Goal: Task Accomplishment & Management: Manage account settings

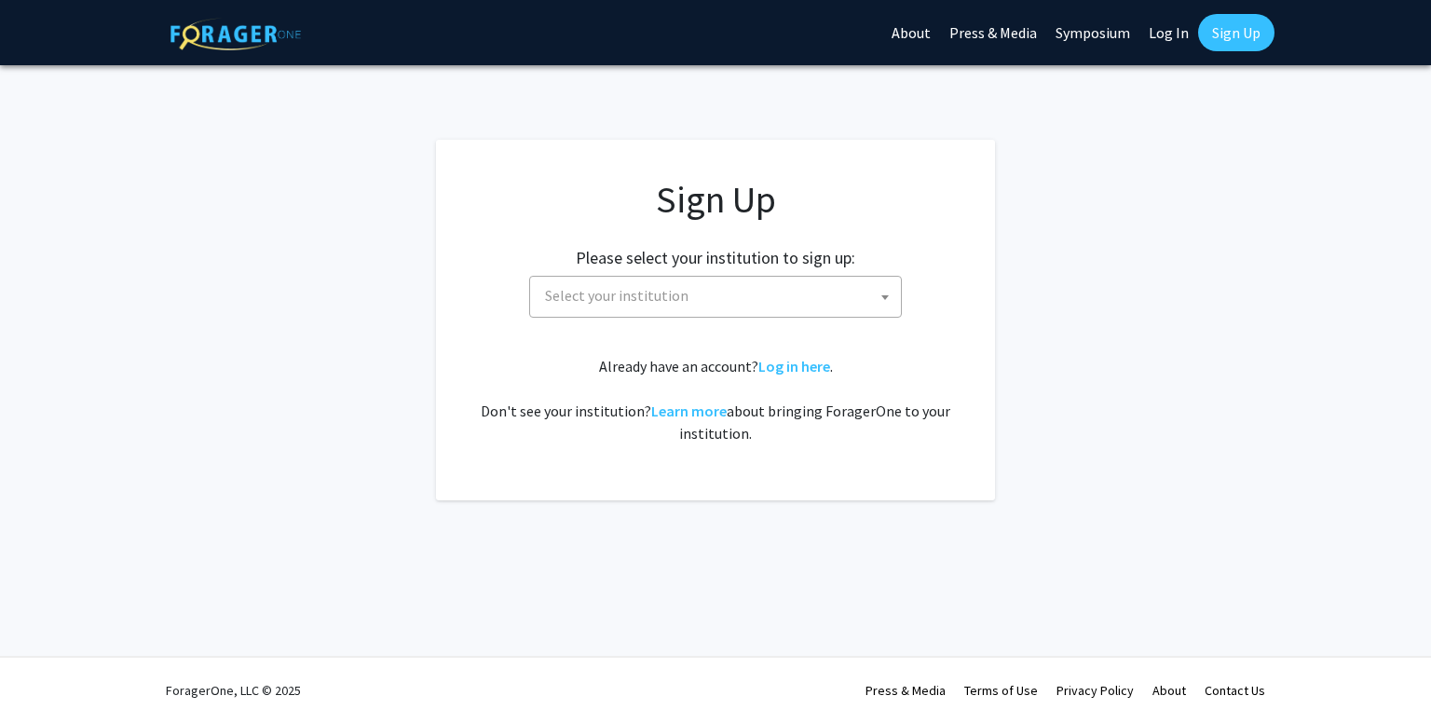
click at [645, 283] on span "Select your institution" at bounding box center [719, 296] width 363 height 38
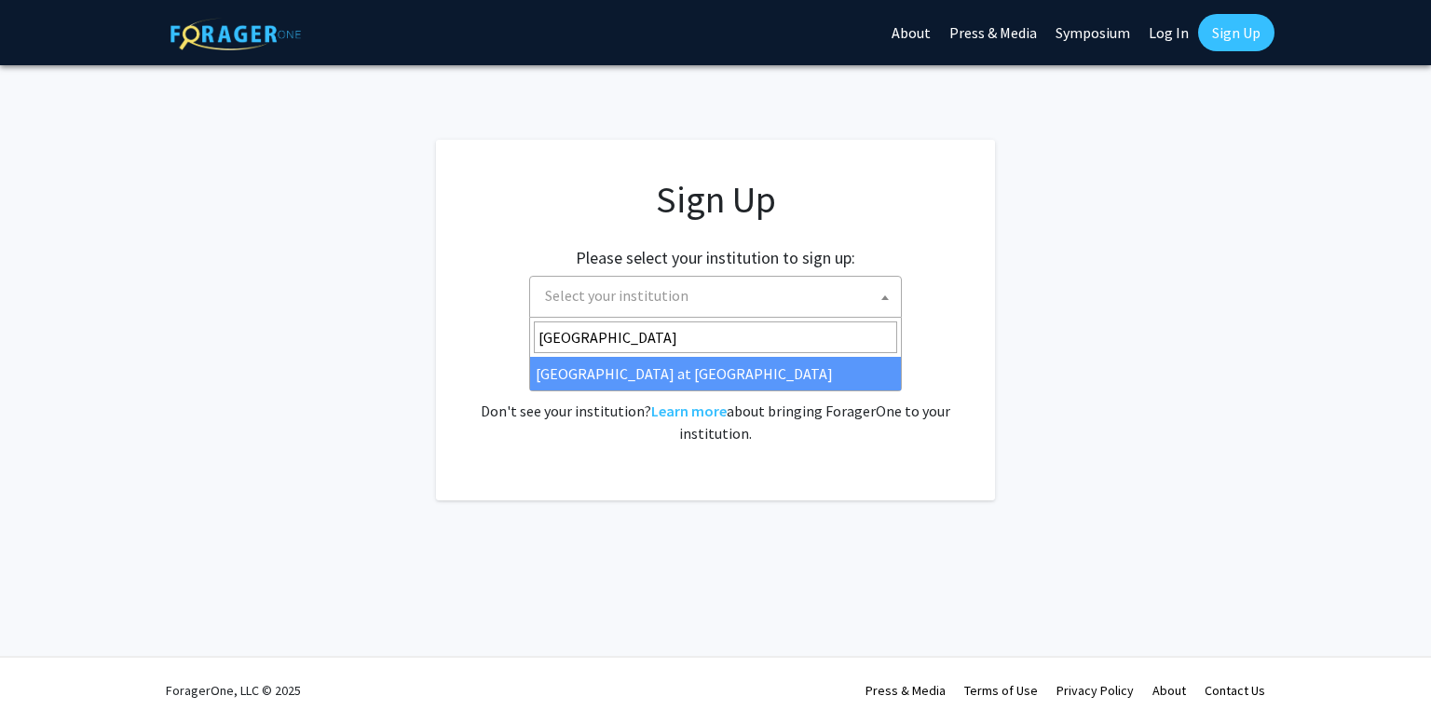
type input "[GEOGRAPHIC_DATA]"
select select "18"
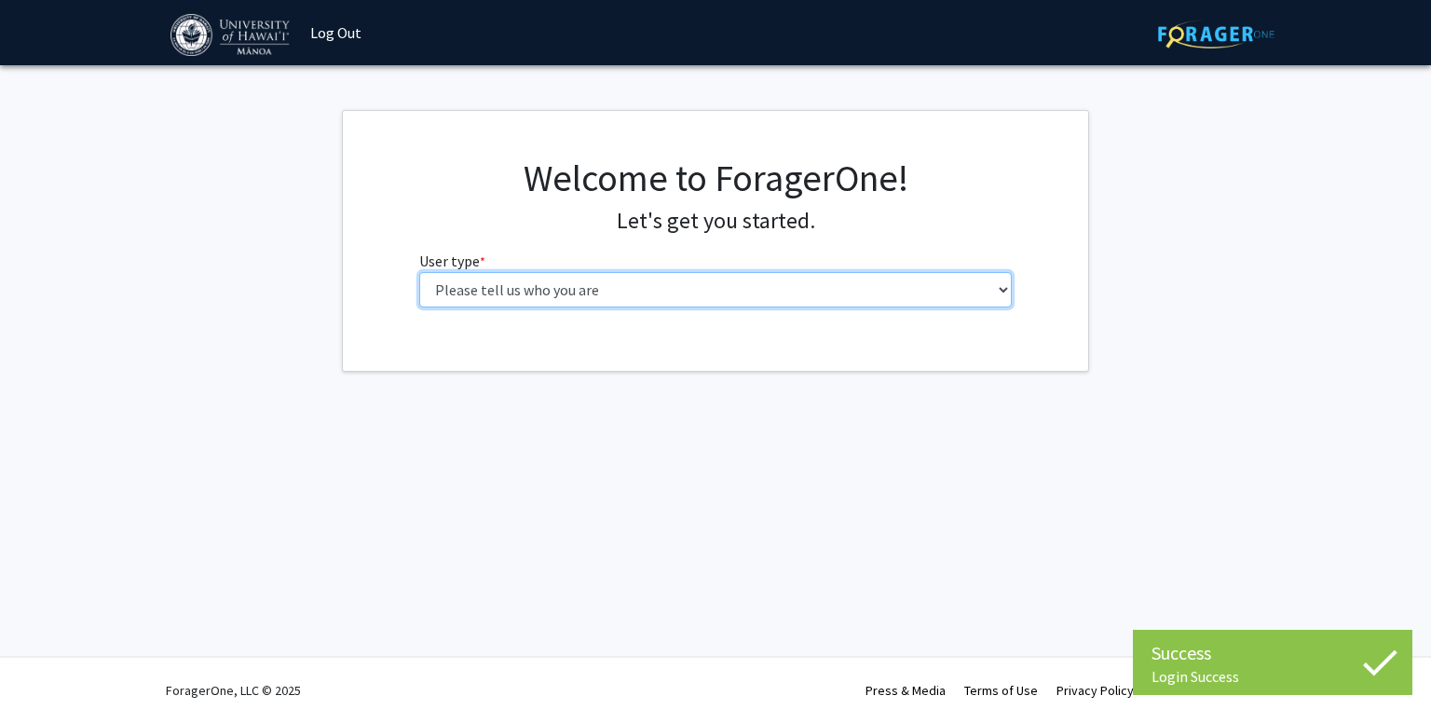
click at [619, 300] on select "Please tell us who you are Undergraduate Student Master's Student Doctoral Cand…" at bounding box center [715, 289] width 593 height 35
select select "1: undergrad"
click at [419, 272] on select "Please tell us who you are Undergraduate Student Master's Student Doctoral Cand…" at bounding box center [715, 289] width 593 height 35
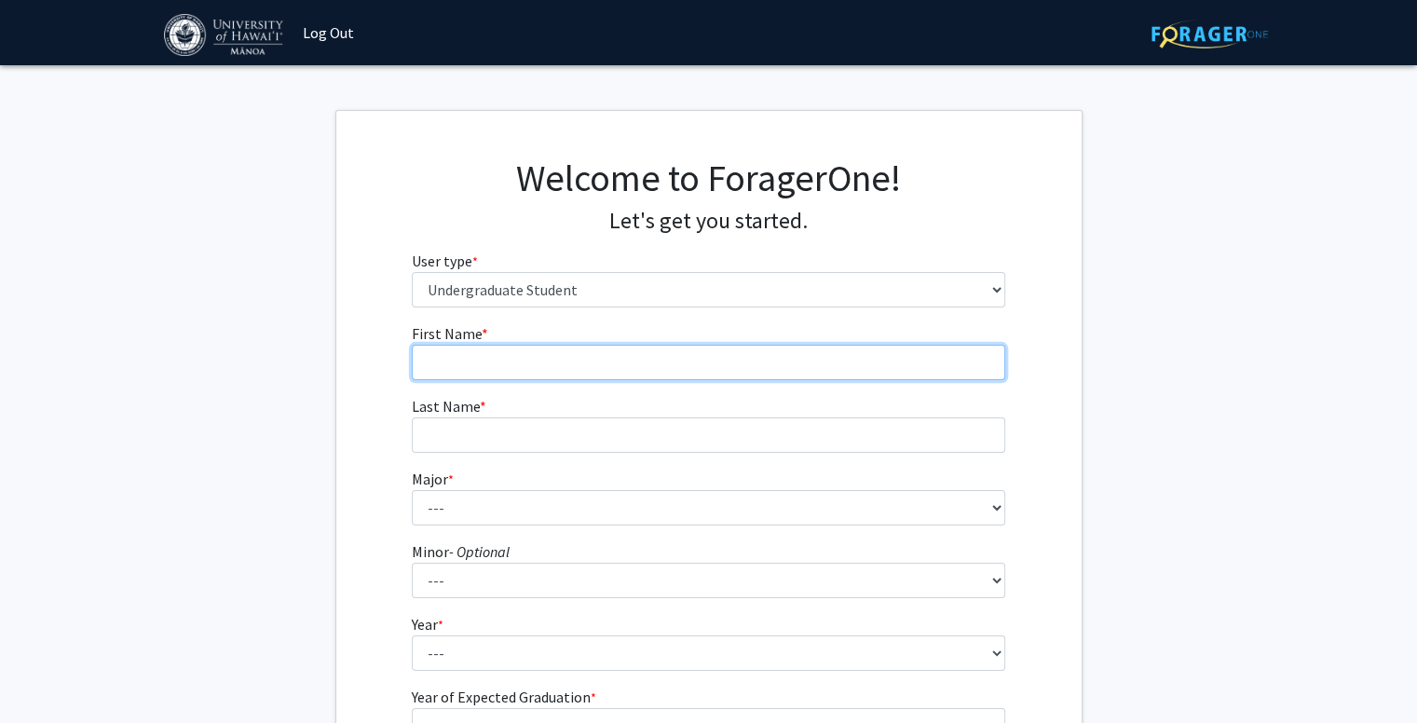
click at [633, 353] on input "First Name * required" at bounding box center [708, 362] width 593 height 35
type input "Jowen"
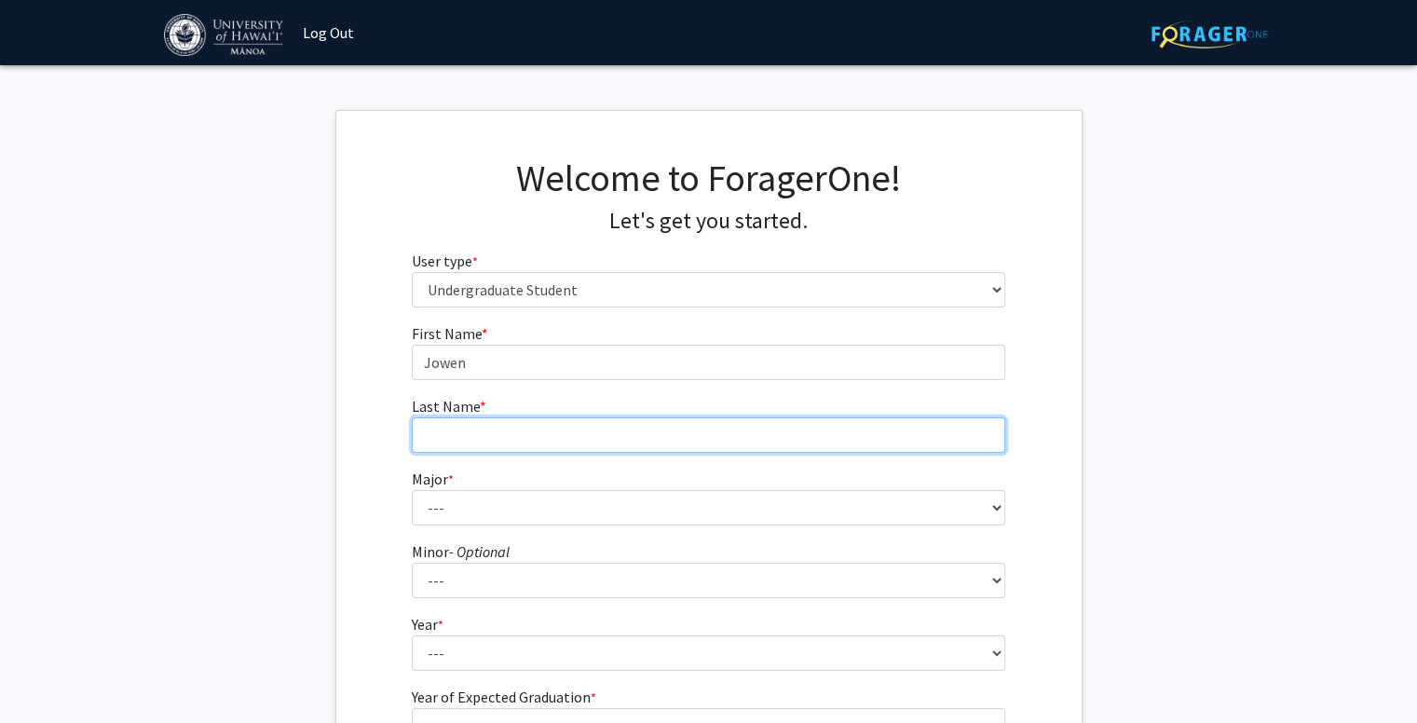
type input "Shu"
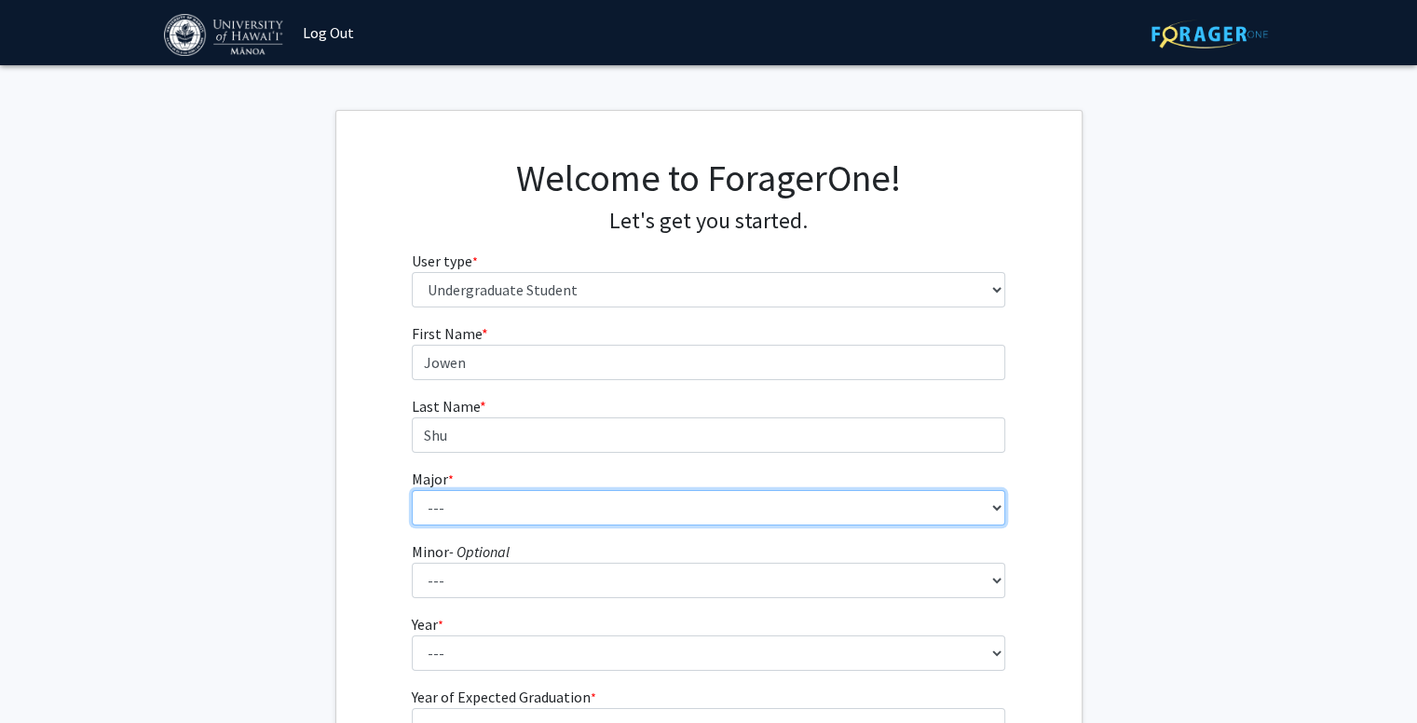
click at [522, 502] on select "--- Accounting American Studies Animal Sciences Anthropology Art Art History As…" at bounding box center [708, 507] width 593 height 35
select select "85: 1467"
click at [412, 490] on select "--- Accounting American Studies Animal Sciences Anthropology Art Art History As…" at bounding box center [708, 507] width 593 height 35
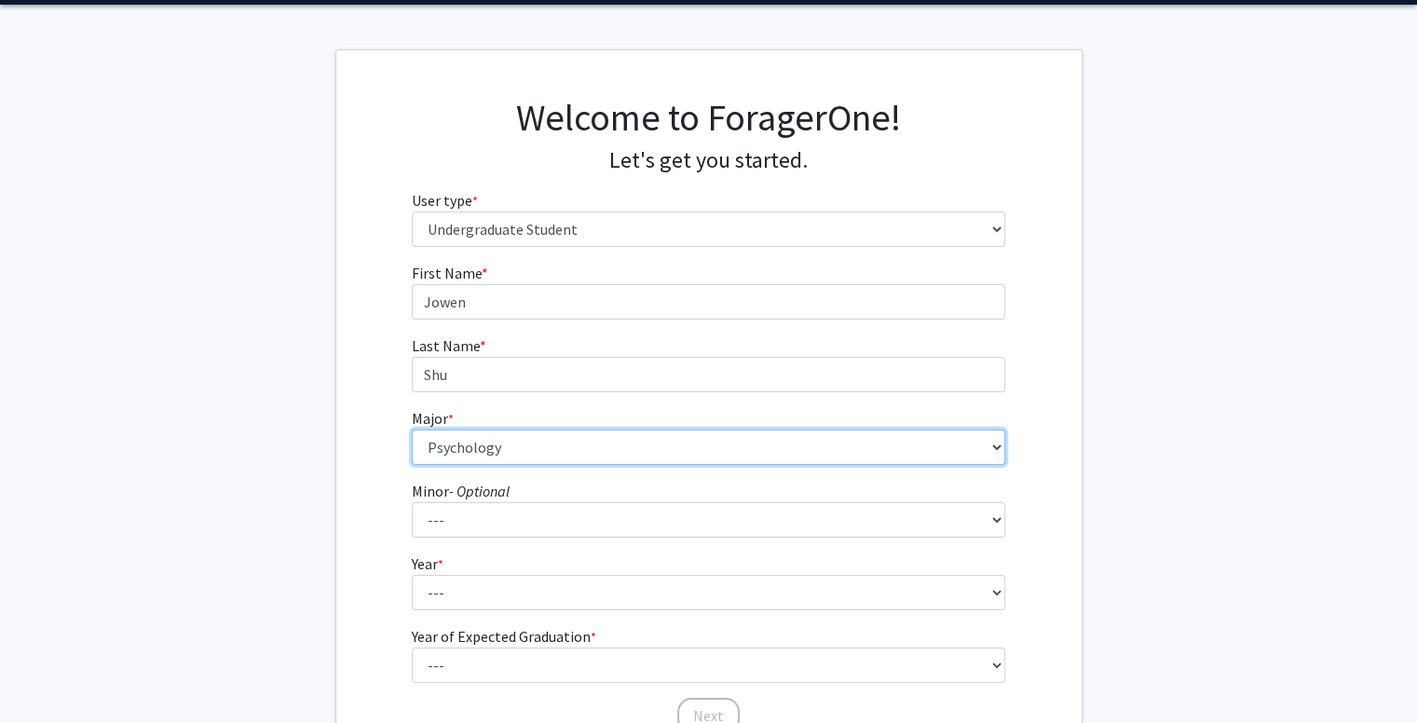
scroll to position [93, 0]
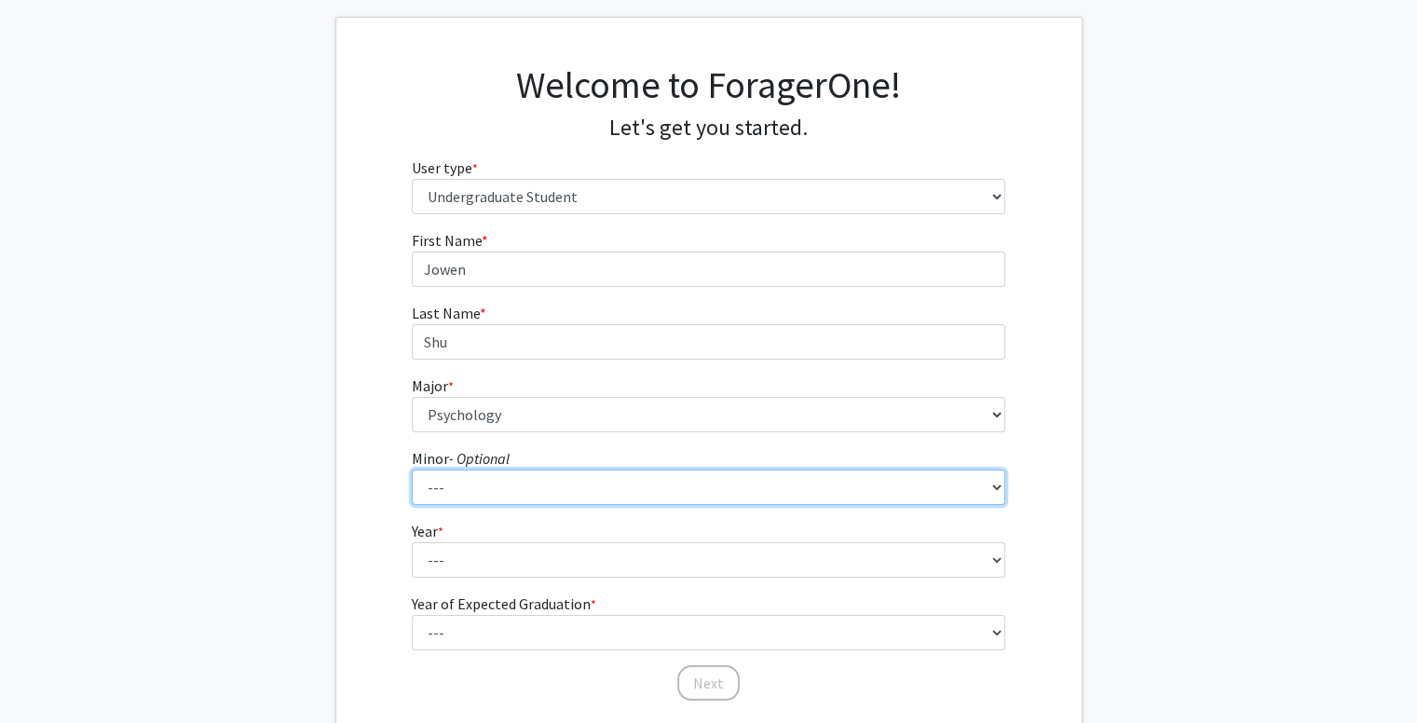
click at [565, 498] on select "--- American Studies Anthropology Art Art History Asian Studies Astronomy Astro…" at bounding box center [708, 487] width 593 height 35
click at [564, 497] on select "--- American Studies Anthropology Art Art History Asian Studies Astronomy Astro…" at bounding box center [708, 487] width 593 height 35
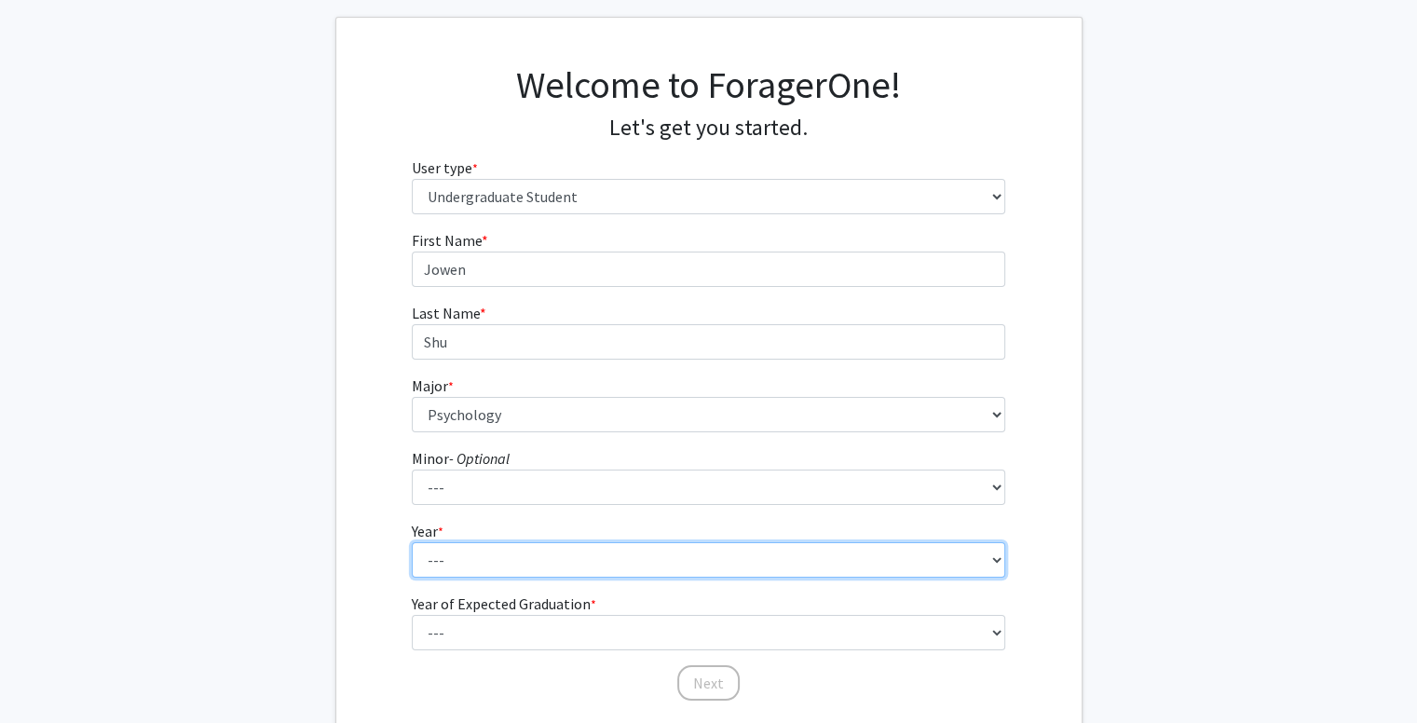
click at [525, 549] on select "--- First-year Sophomore Junior Senior Postbaccalaureate Certificate" at bounding box center [708, 559] width 593 height 35
select select "2: sophomore"
click at [412, 542] on select "--- First-year Sophomore Junior Senior Postbaccalaureate Certificate" at bounding box center [708, 559] width 593 height 35
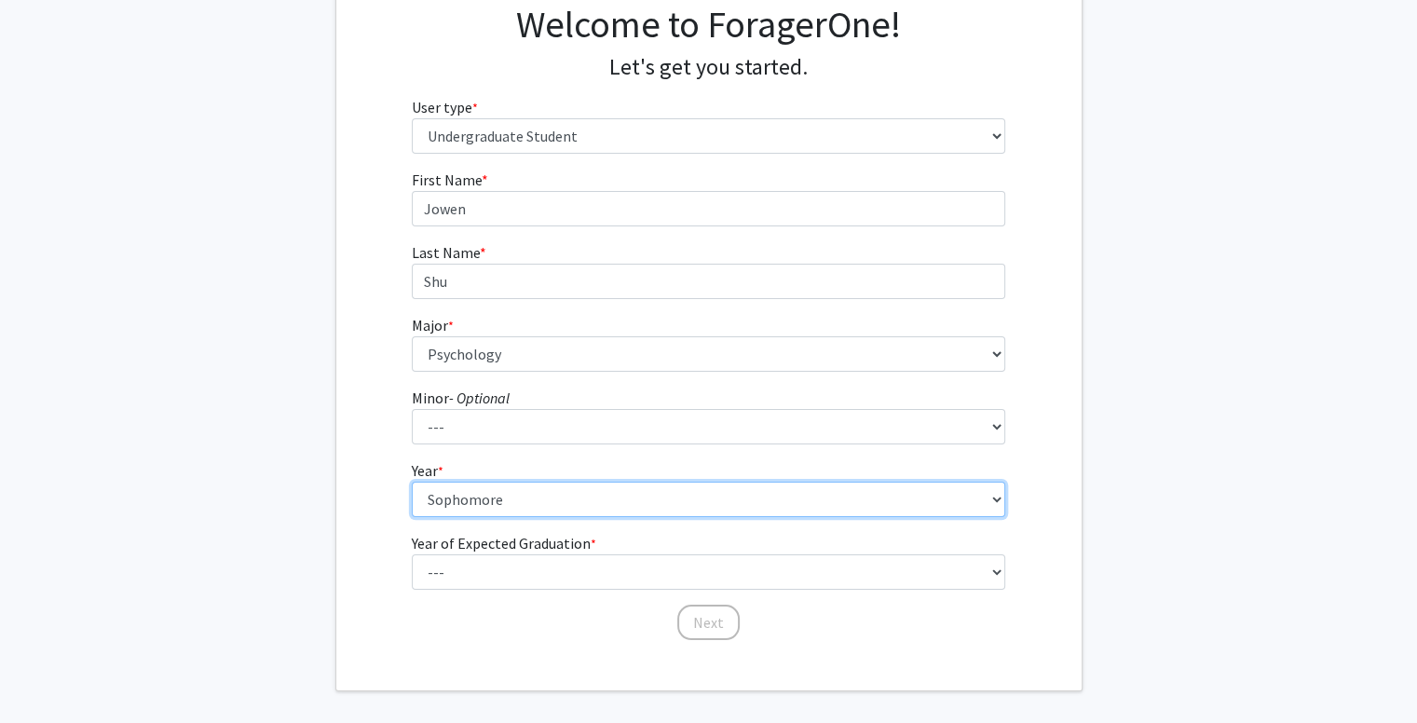
scroll to position [186, 0]
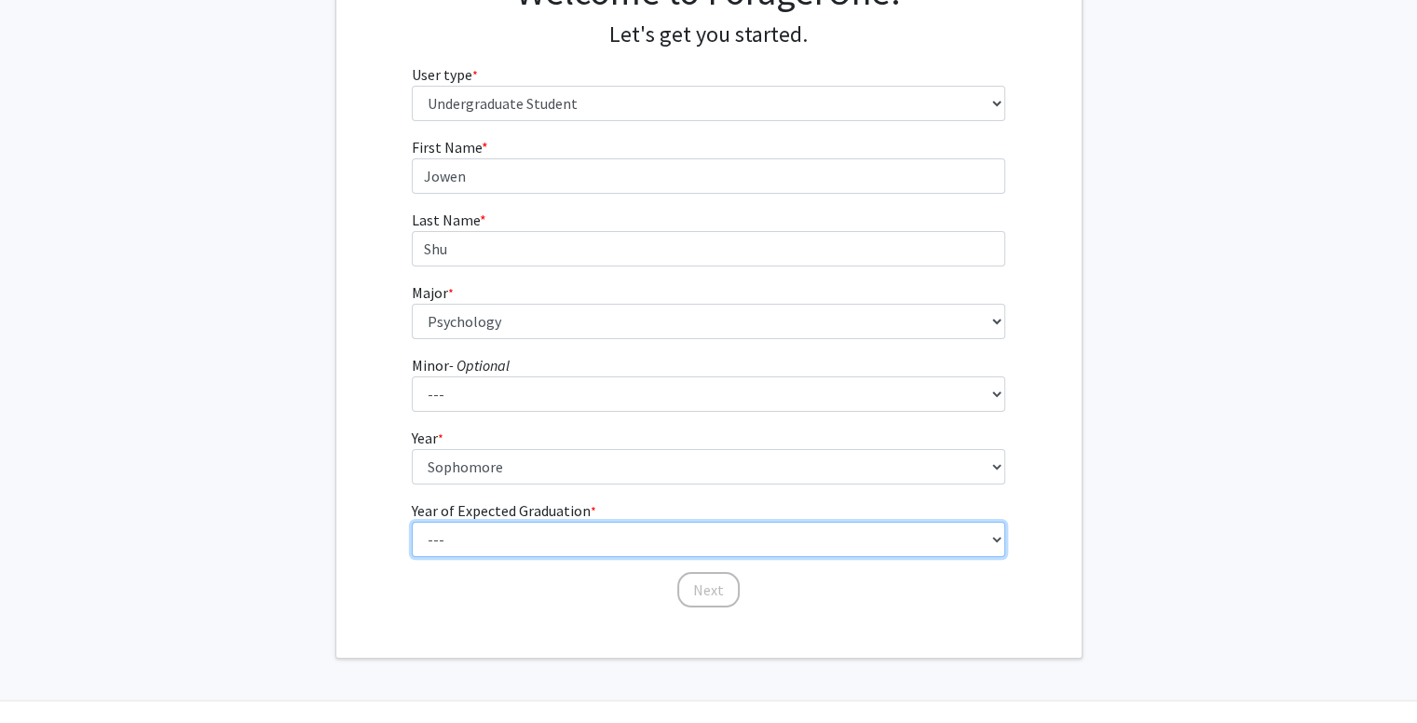
click at [543, 526] on select "--- 2025 2026 2027 2028 2029 2030 2031 2032 2033 2034" at bounding box center [708, 539] width 593 height 35
click at [548, 540] on select "--- 2025 2026 2027 2028 2029 2030 2031 2032 2033 2034" at bounding box center [708, 539] width 593 height 35
select select "4: 2028"
click at [412, 522] on select "--- 2025 2026 2027 2028 2029 2030 2031 2032 2033 2034" at bounding box center [708, 539] width 593 height 35
click at [632, 546] on select "--- 2025 2026 2027 2028 2029 2030 2031 2032 2033 2034" at bounding box center [708, 539] width 593 height 35
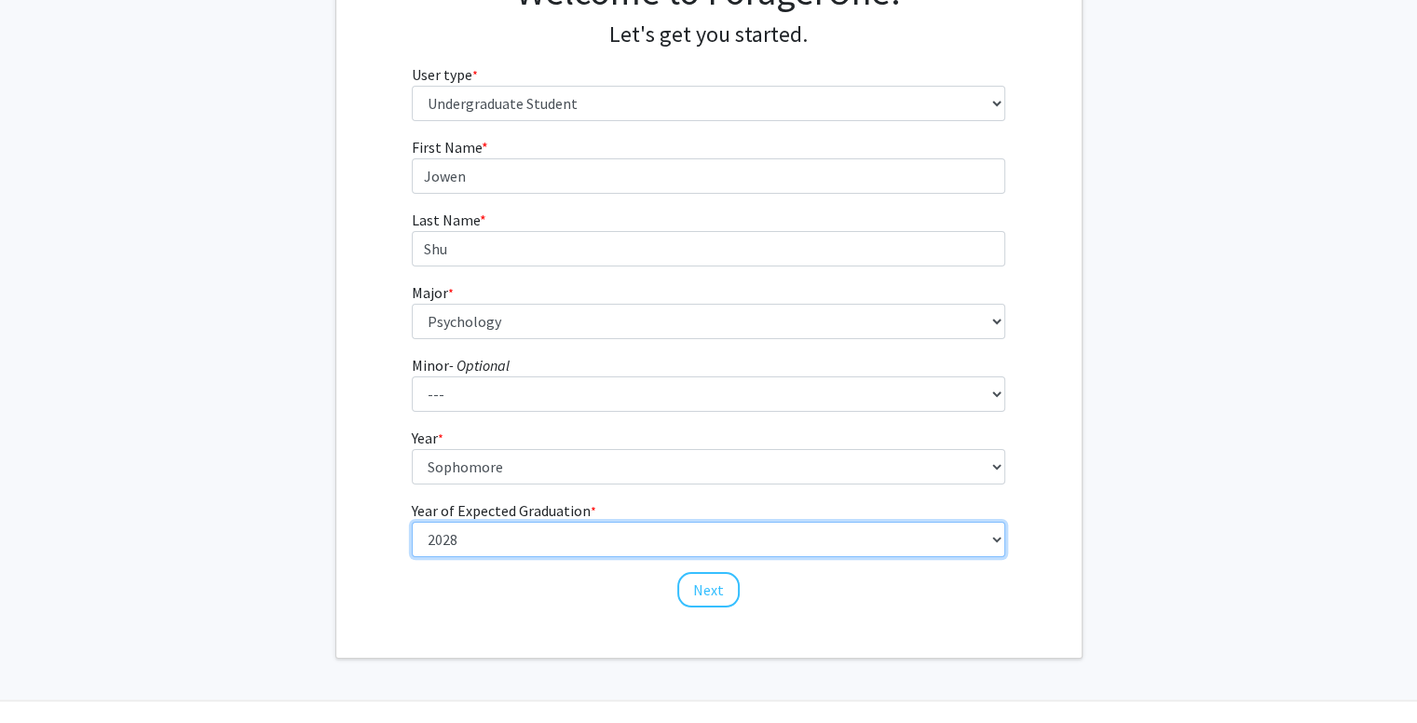
click at [632, 546] on select "--- 2025 2026 2027 2028 2029 2030 2031 2032 2033 2034" at bounding box center [708, 539] width 593 height 35
click at [682, 550] on select "--- 2025 2026 2027 2028 2029 2030 2031 2032 2033 2034" at bounding box center [708, 539] width 593 height 35
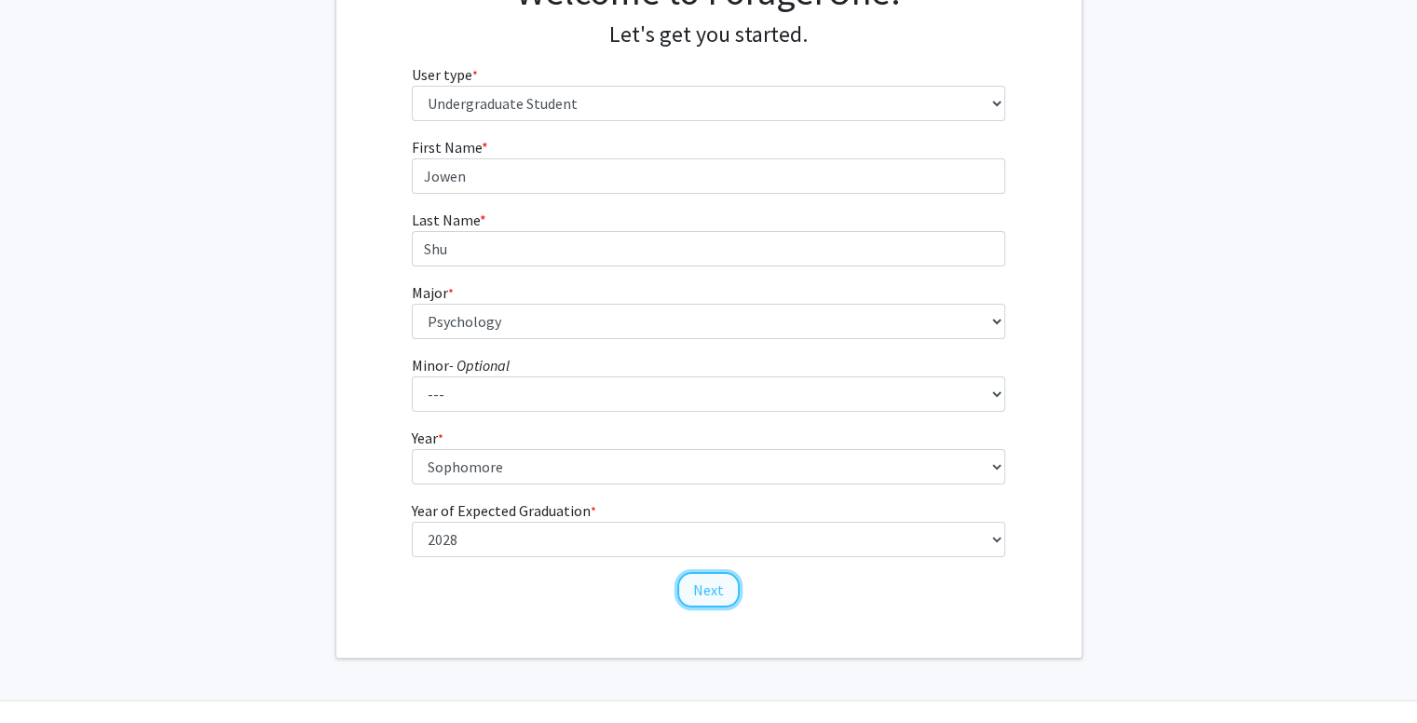
click at [702, 588] on button "Next" at bounding box center [708, 589] width 62 height 35
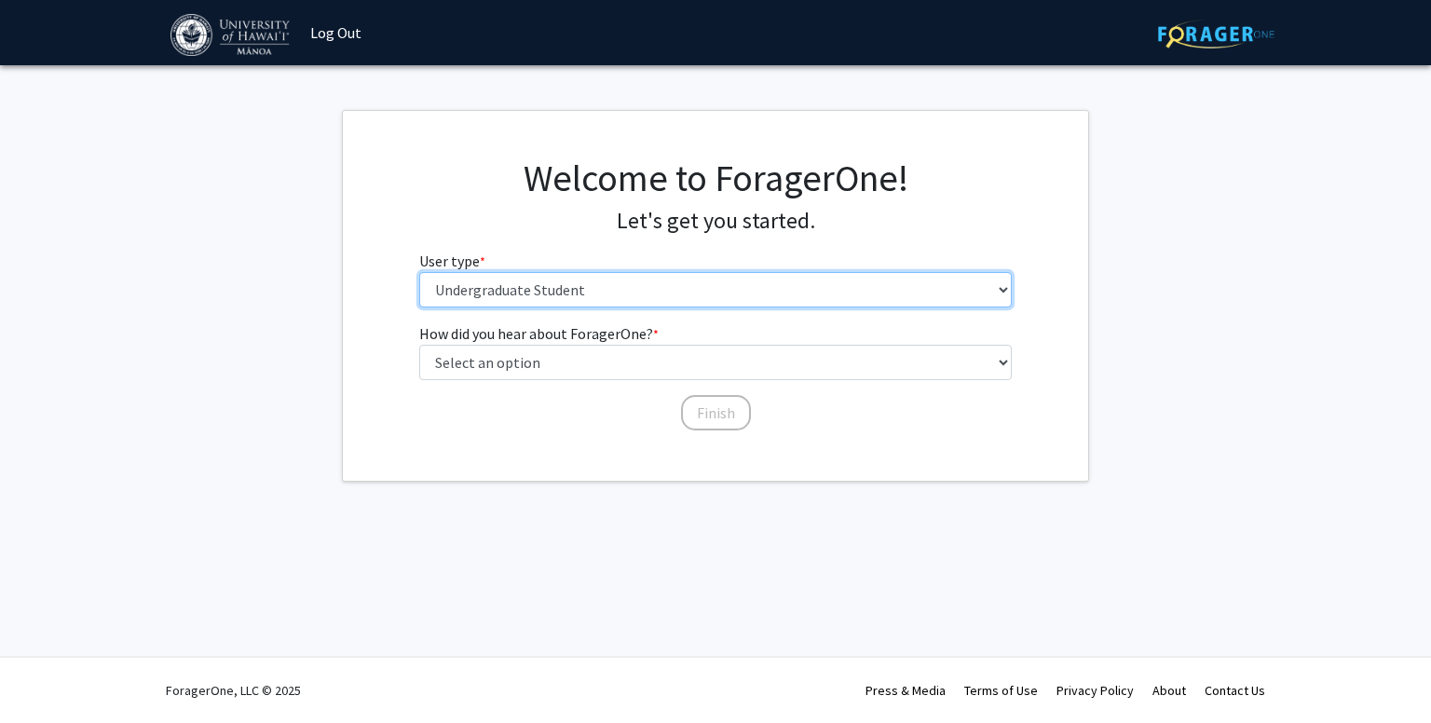
click at [635, 289] on select "Please tell us who you are Undergraduate Student Master's Student Doctoral Cand…" at bounding box center [715, 289] width 593 height 35
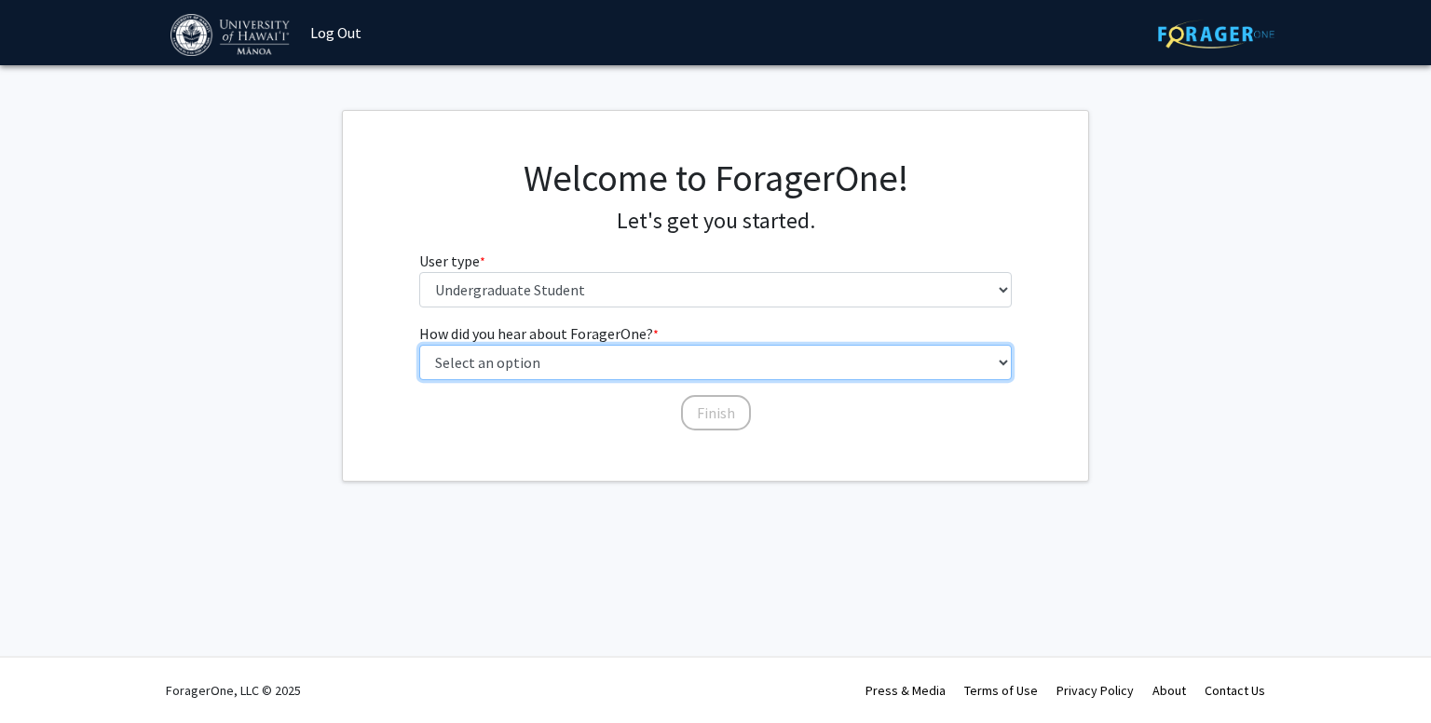
click at [663, 353] on select "Select an option Peer/student recommendation Faculty/staff recommendation Unive…" at bounding box center [715, 362] width 593 height 35
select select "2: faculty_recommendation"
click at [419, 345] on select "Select an option Peer/student recommendation Faculty/staff recommendation Unive…" at bounding box center [715, 362] width 593 height 35
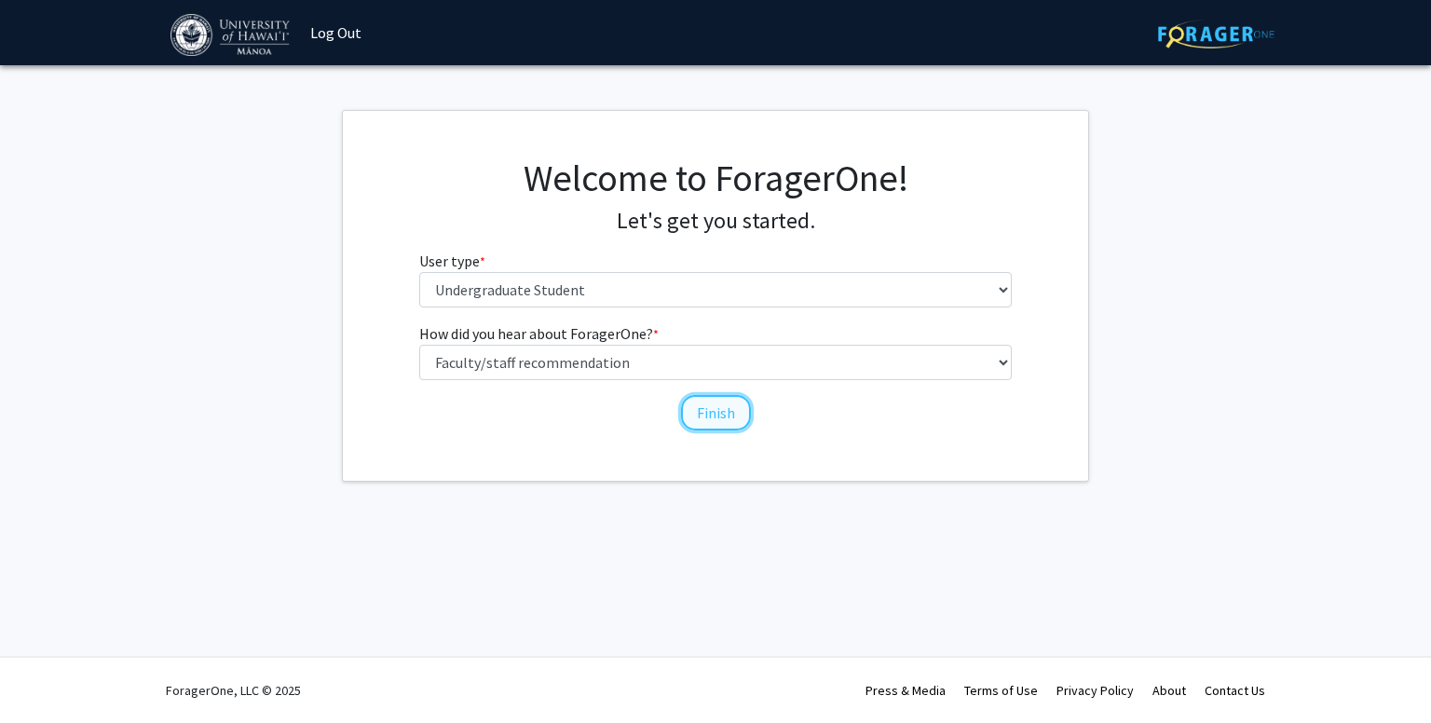
click at [716, 415] on button "Finish" at bounding box center [716, 412] width 70 height 35
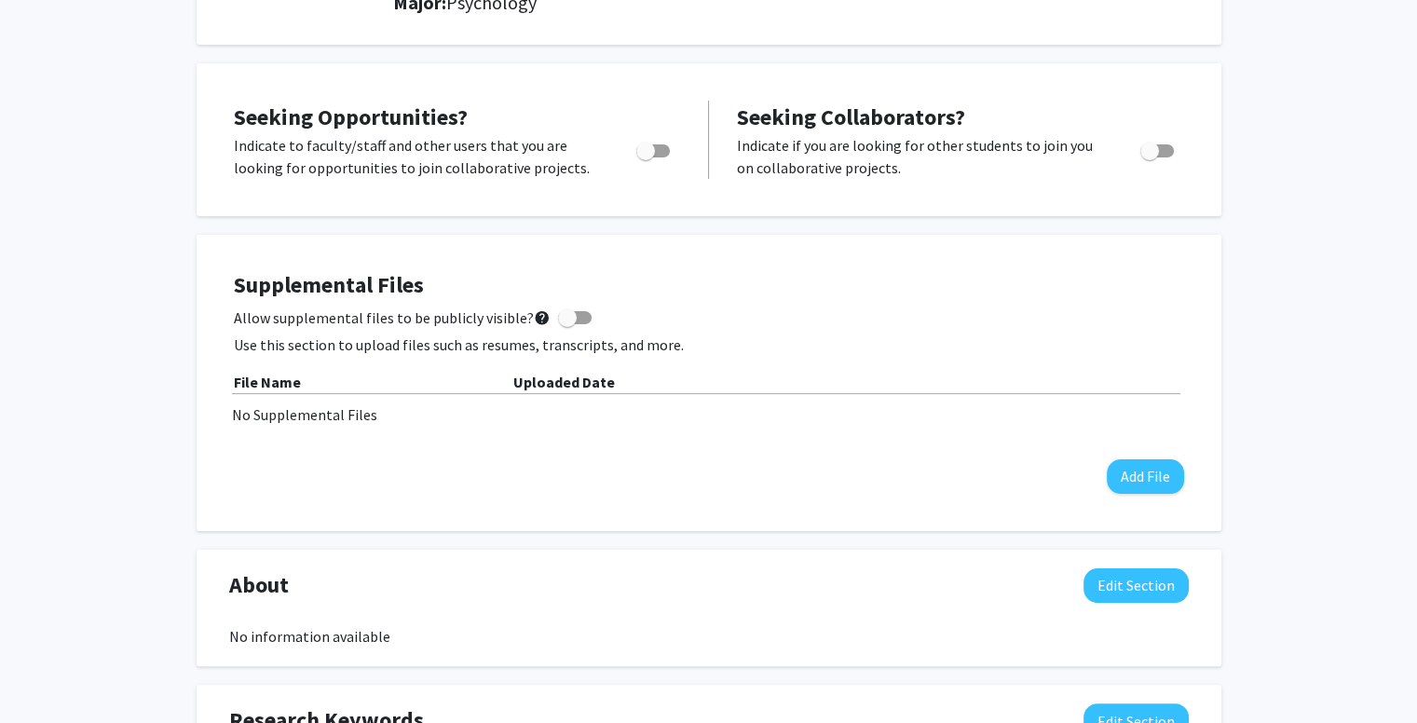
scroll to position [279, 0]
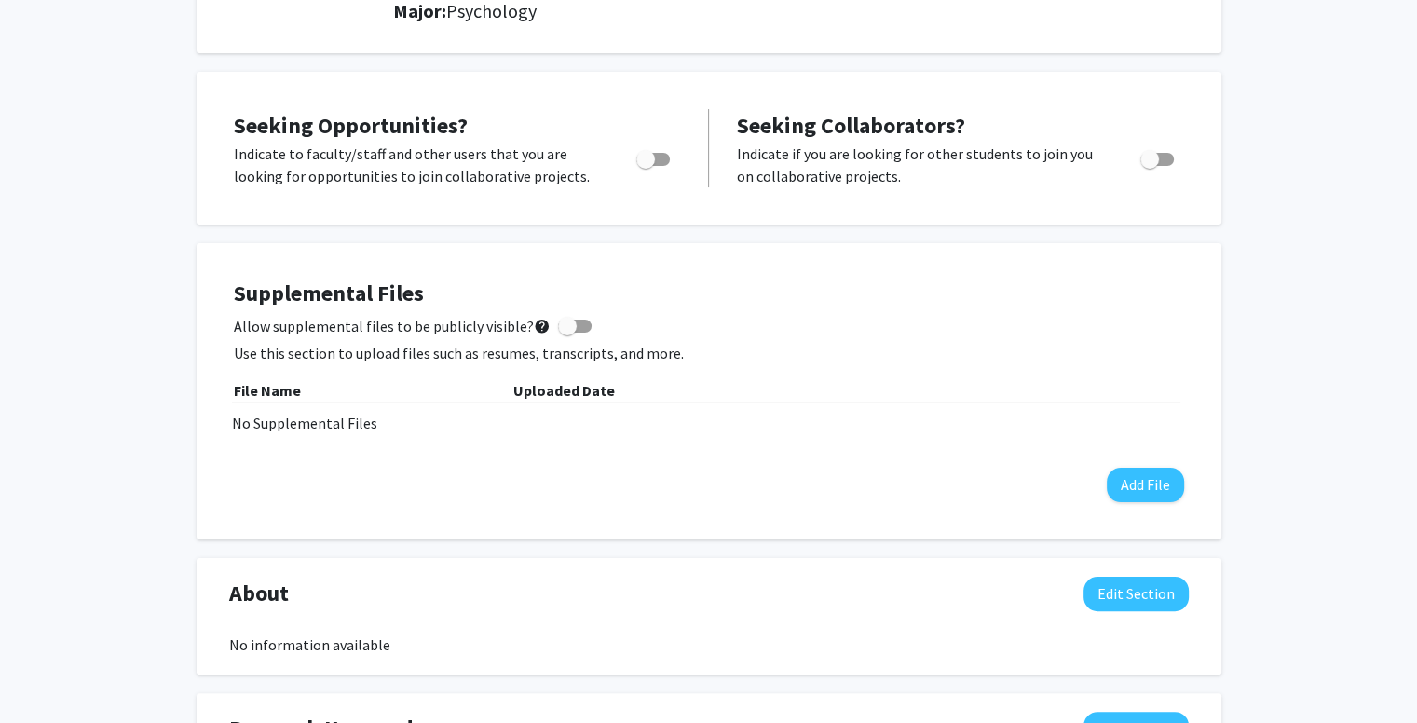
click at [566, 321] on span at bounding box center [575, 326] width 34 height 13
click at [566, 333] on input "Allow supplemental files to be publicly visible? help" at bounding box center [566, 333] width 1 height 1
click at [573, 322] on span at bounding box center [582, 326] width 19 height 19
click at [566, 333] on input "Allow supplemental files to be publicly visible? help" at bounding box center [566, 333] width 1 height 1
checkbox input "false"
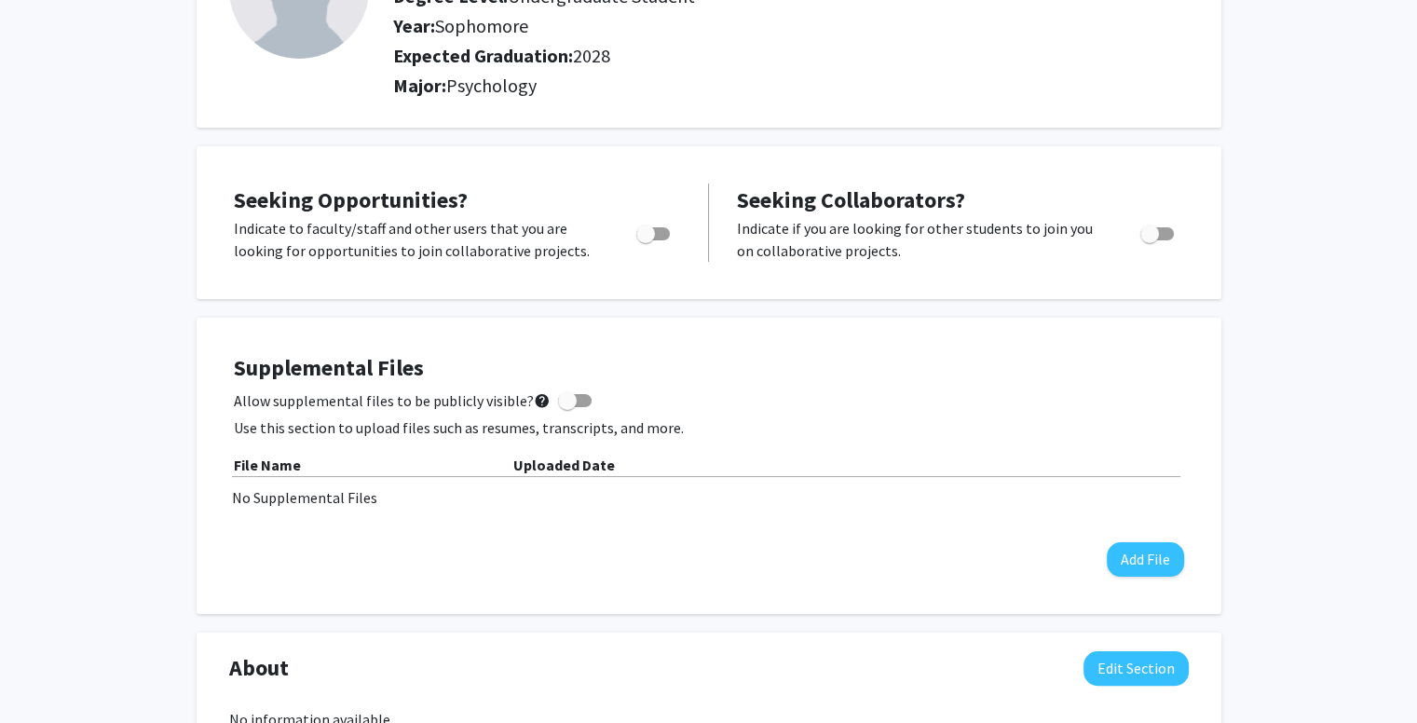
scroll to position [92, 0]
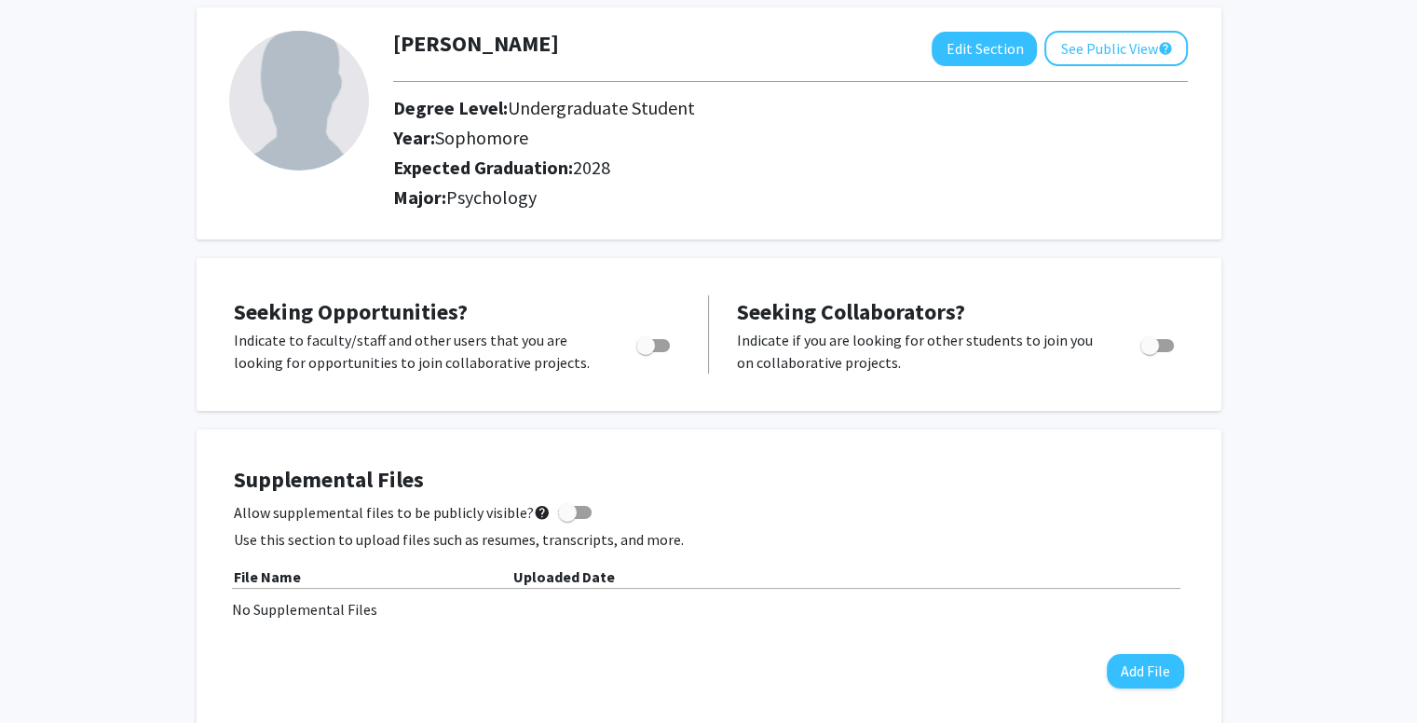
click at [658, 341] on span "Toggle" at bounding box center [653, 345] width 34 height 13
click at [646, 352] on input "Are you actively seeking opportunities?" at bounding box center [645, 352] width 1 height 1
click at [658, 341] on span "Toggle" at bounding box center [660, 345] width 19 height 19
click at [646, 352] on input "Are you actively seeking opportunities?" at bounding box center [645, 352] width 1 height 1
checkbox input "true"
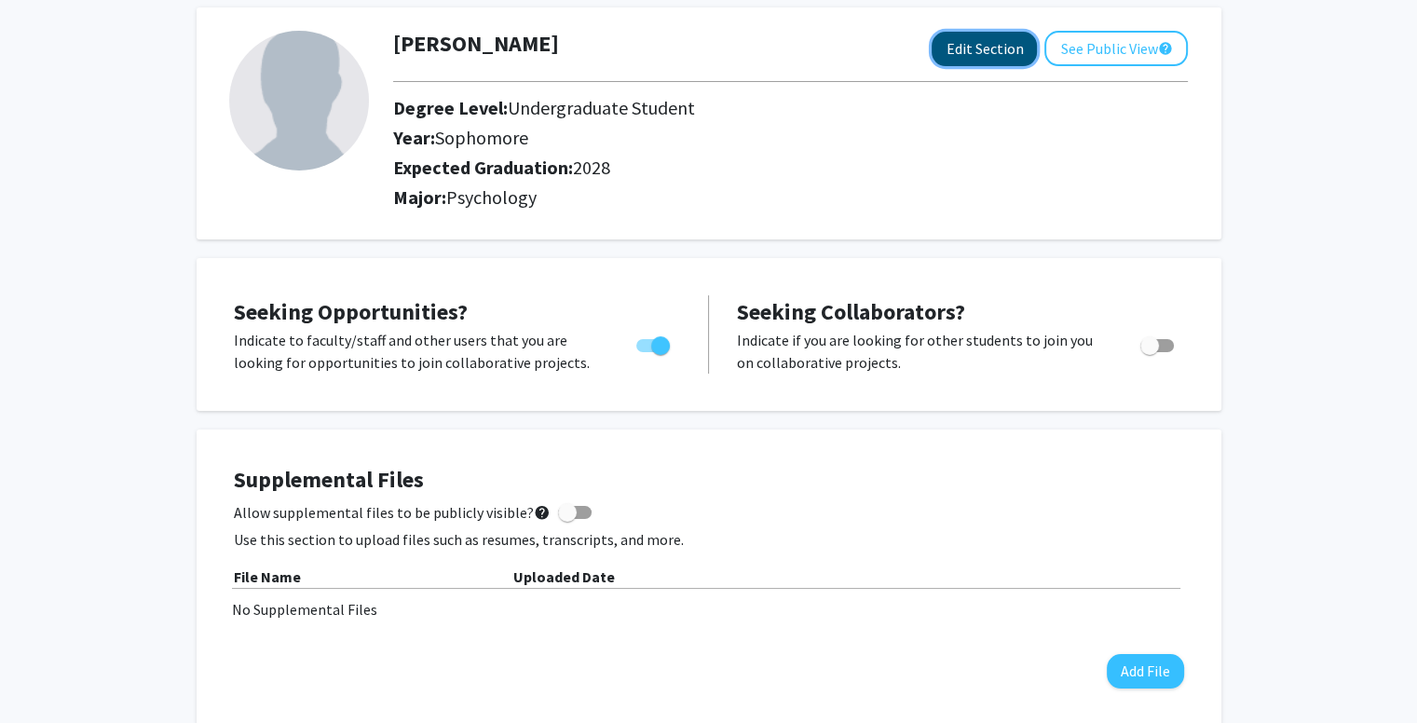
click at [1011, 52] on button "Edit Section" at bounding box center [984, 49] width 105 height 34
select select "sophomore"
select select "2028"
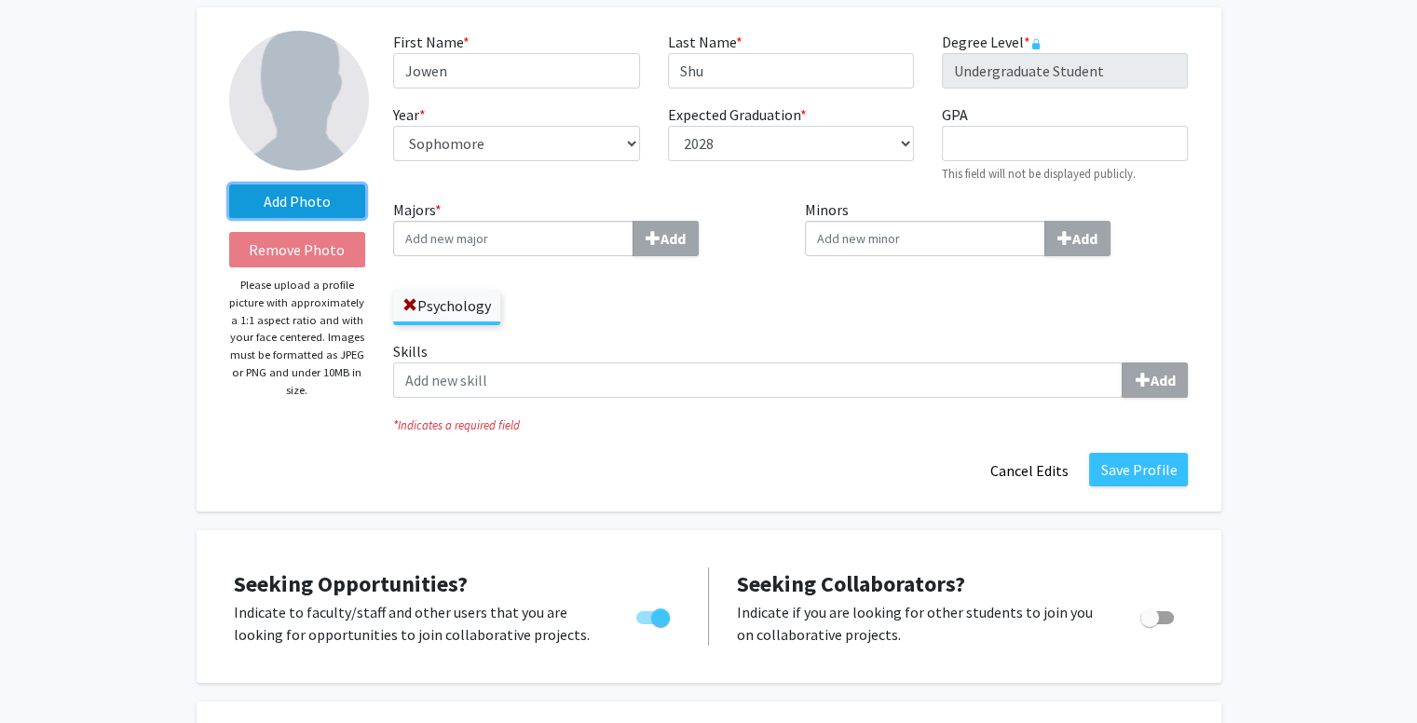
click at [318, 210] on label "Add Photo" at bounding box center [297, 201] width 137 height 34
click at [0, 0] on input "Add Photo" at bounding box center [0, 0] width 0 height 0
click at [263, 208] on label "Add Photo" at bounding box center [297, 201] width 137 height 34
click at [0, 0] on input "Add Photo" at bounding box center [0, 0] width 0 height 0
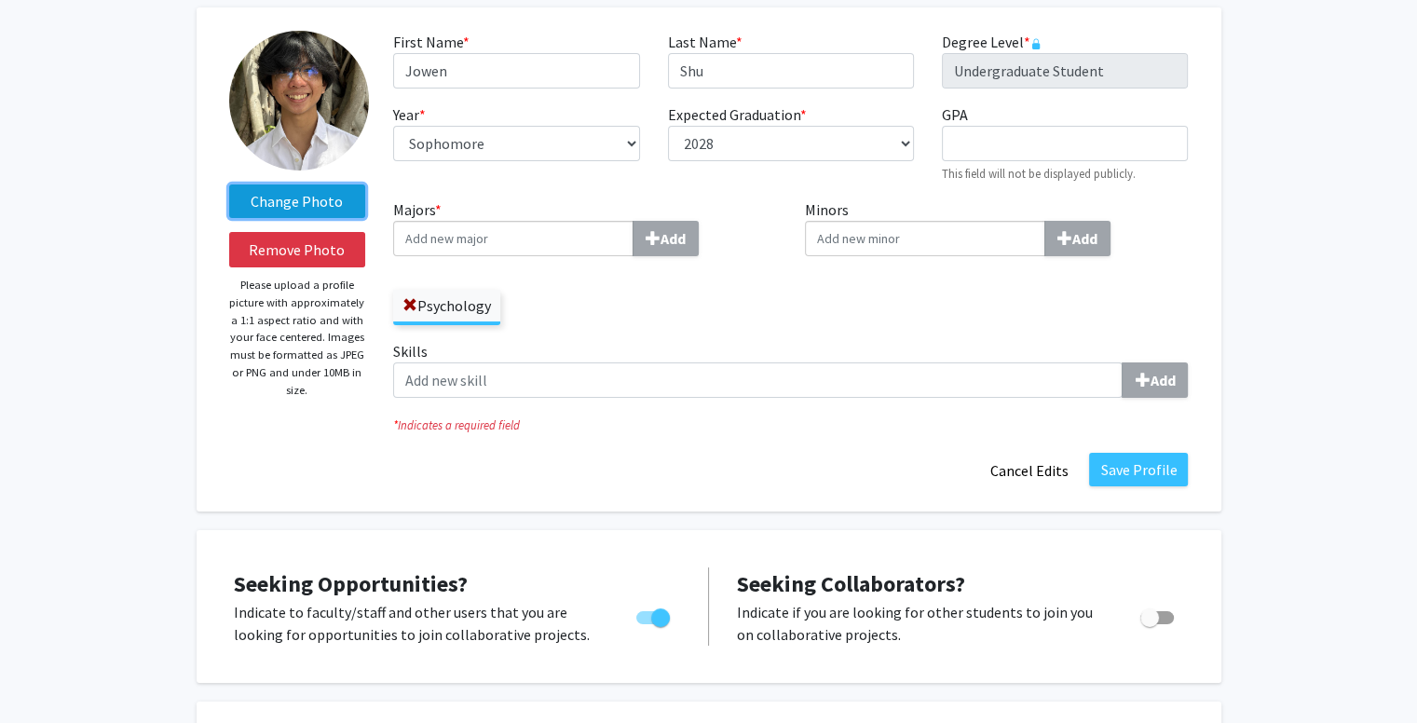
click at [328, 206] on label "Change Photo" at bounding box center [297, 201] width 137 height 34
click at [0, 0] on input "Change Photo" at bounding box center [0, 0] width 0 height 0
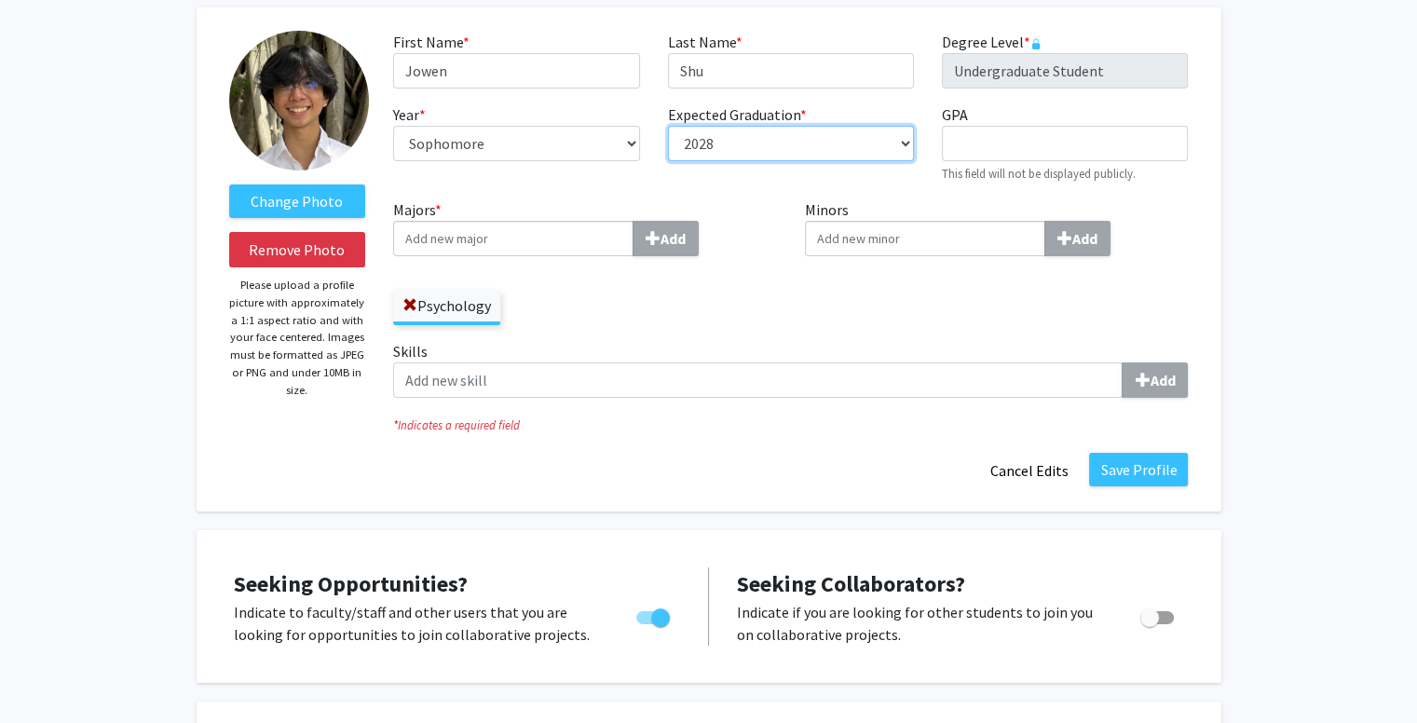
drag, startPoint x: 772, startPoint y: 142, endPoint x: 788, endPoint y: 145, distance: 16.3
click at [772, 142] on select "--- 2018 2019 2020 2021 2022 2023 2024 2025 2026 2027 2028 2029 2030 2031" at bounding box center [791, 143] width 246 height 35
click at [794, 138] on select "--- 2018 2019 2020 2021 2022 2023 2024 2025 2026 2027 2028 2029 2030 2031" at bounding box center [791, 143] width 246 height 35
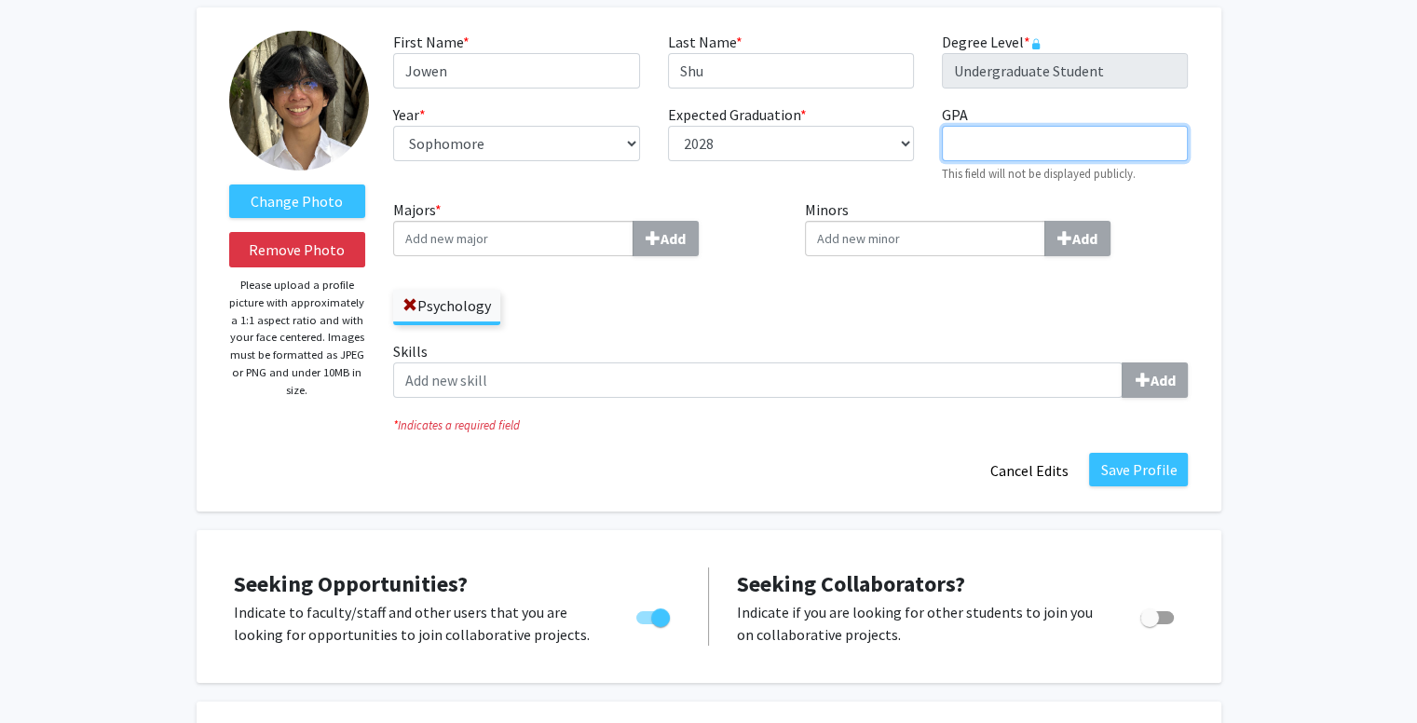
click at [980, 155] on input "GPA required" at bounding box center [1065, 143] width 246 height 35
type input "3.15"
click at [1040, 187] on div "First Name * required [PERSON_NAME] Last Name * required Shu Degree Level * req…" at bounding box center [790, 115] width 823 height 168
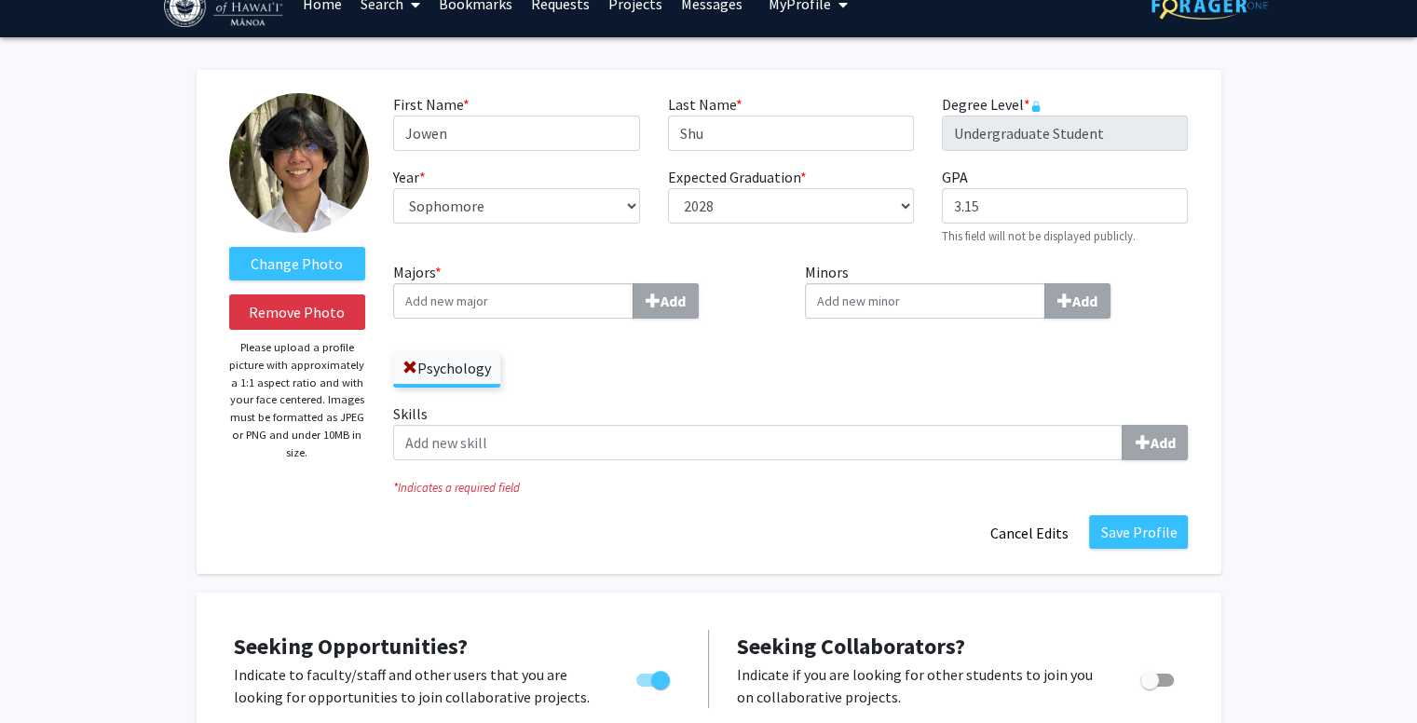
scroll to position [0, 0]
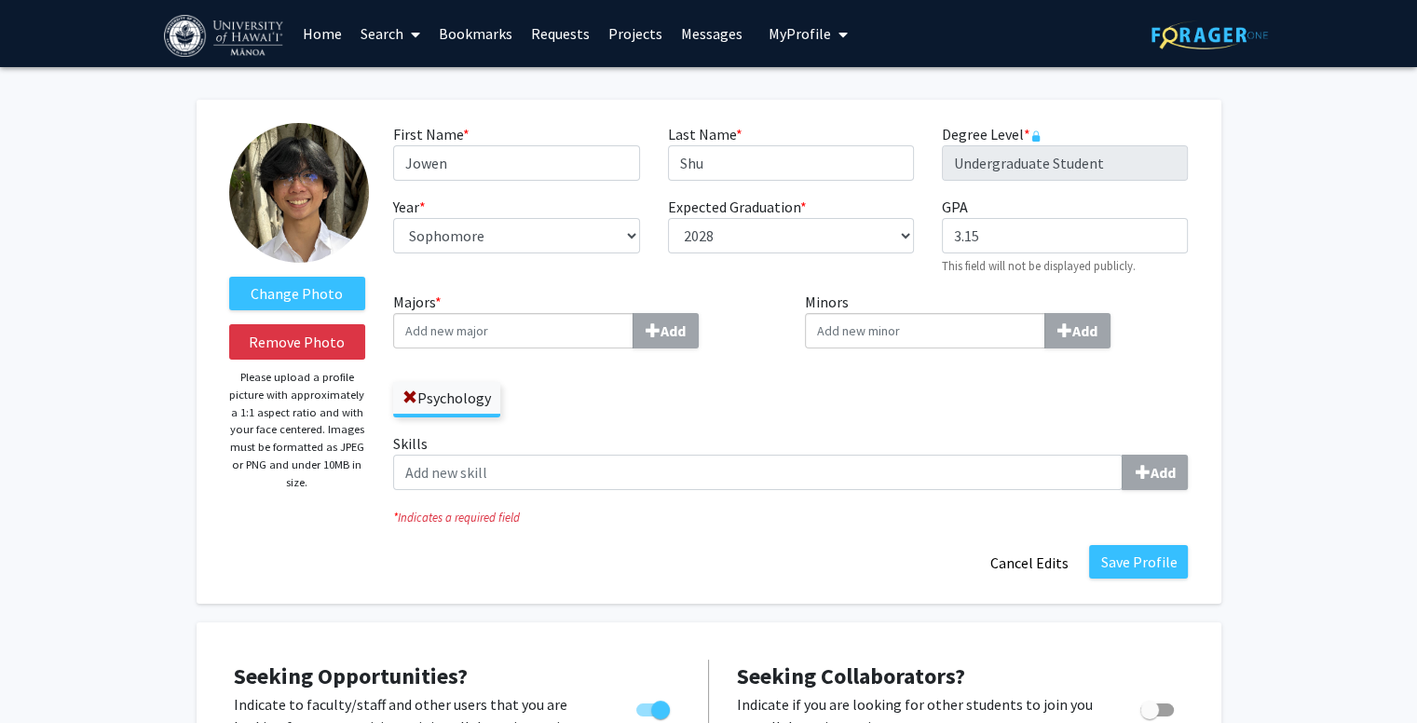
click at [197, 545] on div "Change Photo Remove Photo Please upload a profile picture with approximately a …" at bounding box center [709, 352] width 1025 height 504
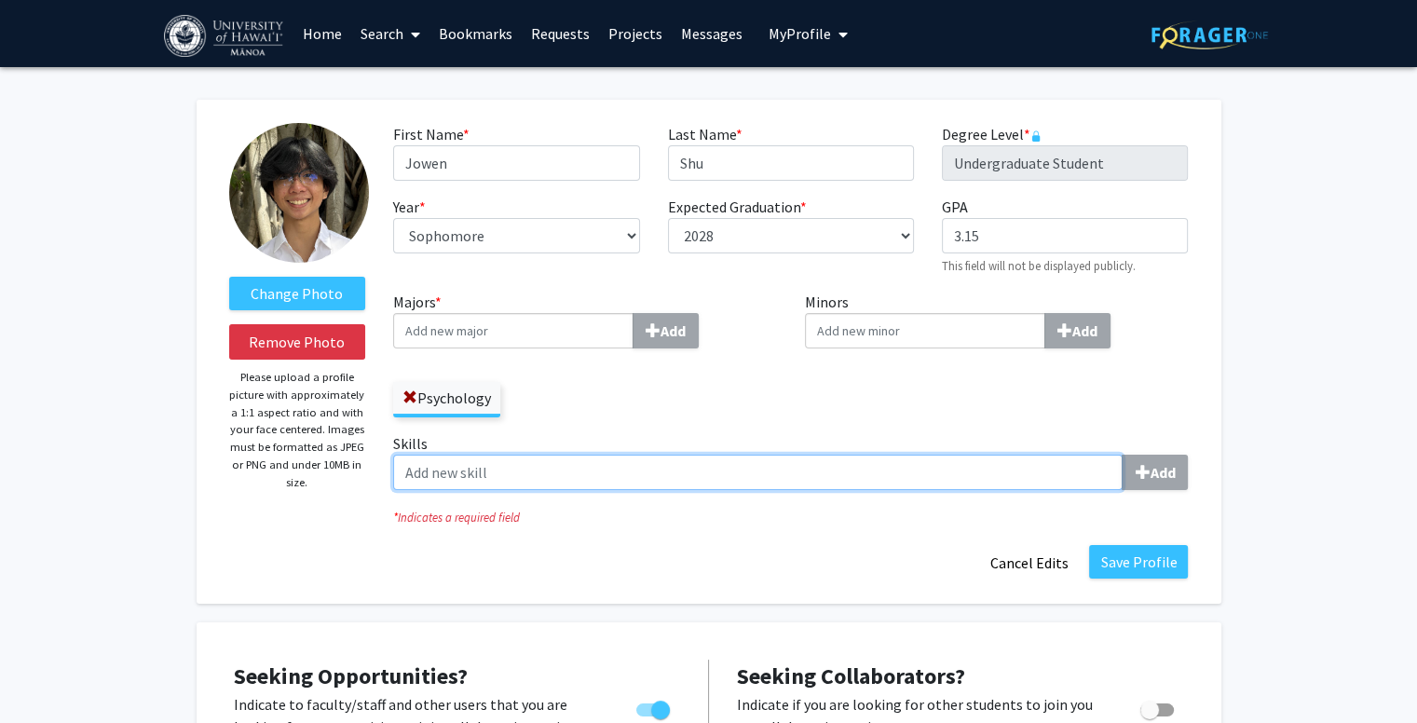
click at [468, 465] on input "Skills Add" at bounding box center [757, 472] width 729 height 35
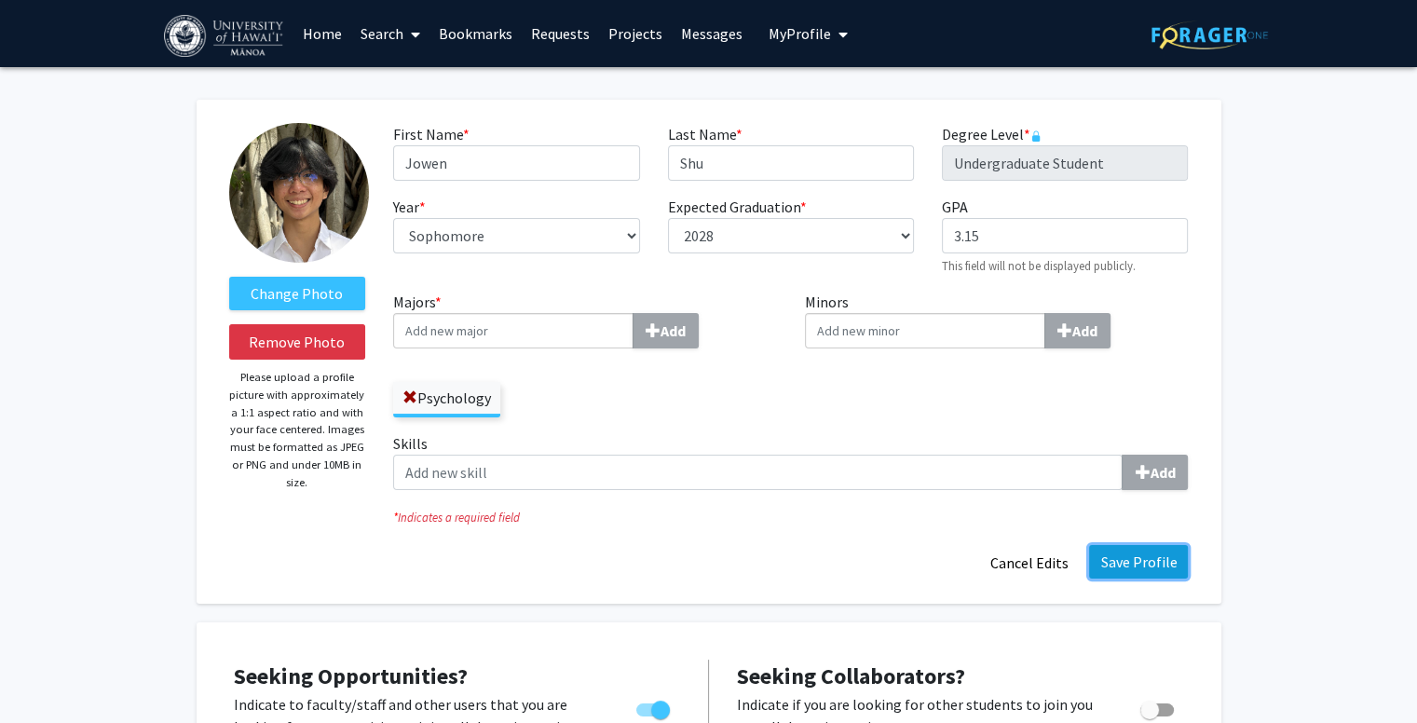
click at [1108, 565] on button "Save Profile" at bounding box center [1138, 562] width 99 height 34
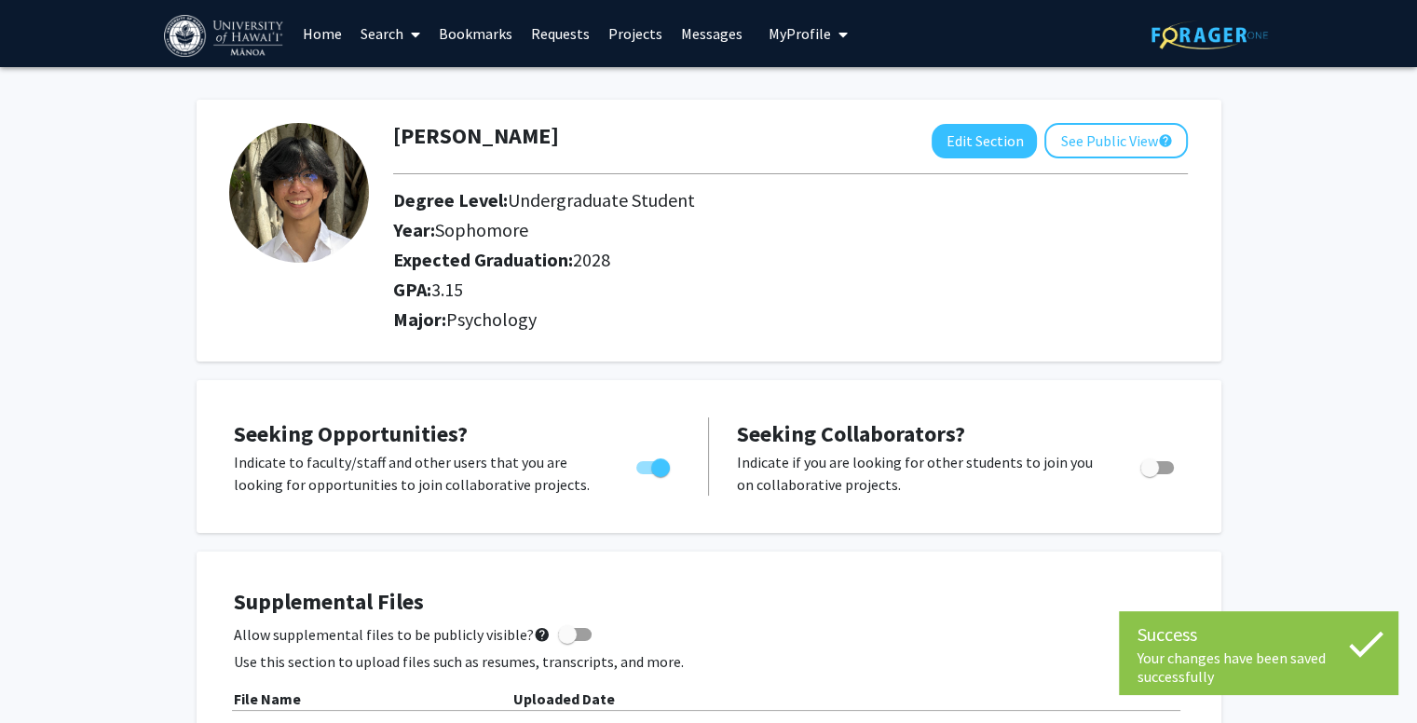
click at [386, 36] on link "Search" at bounding box center [390, 33] width 78 height 65
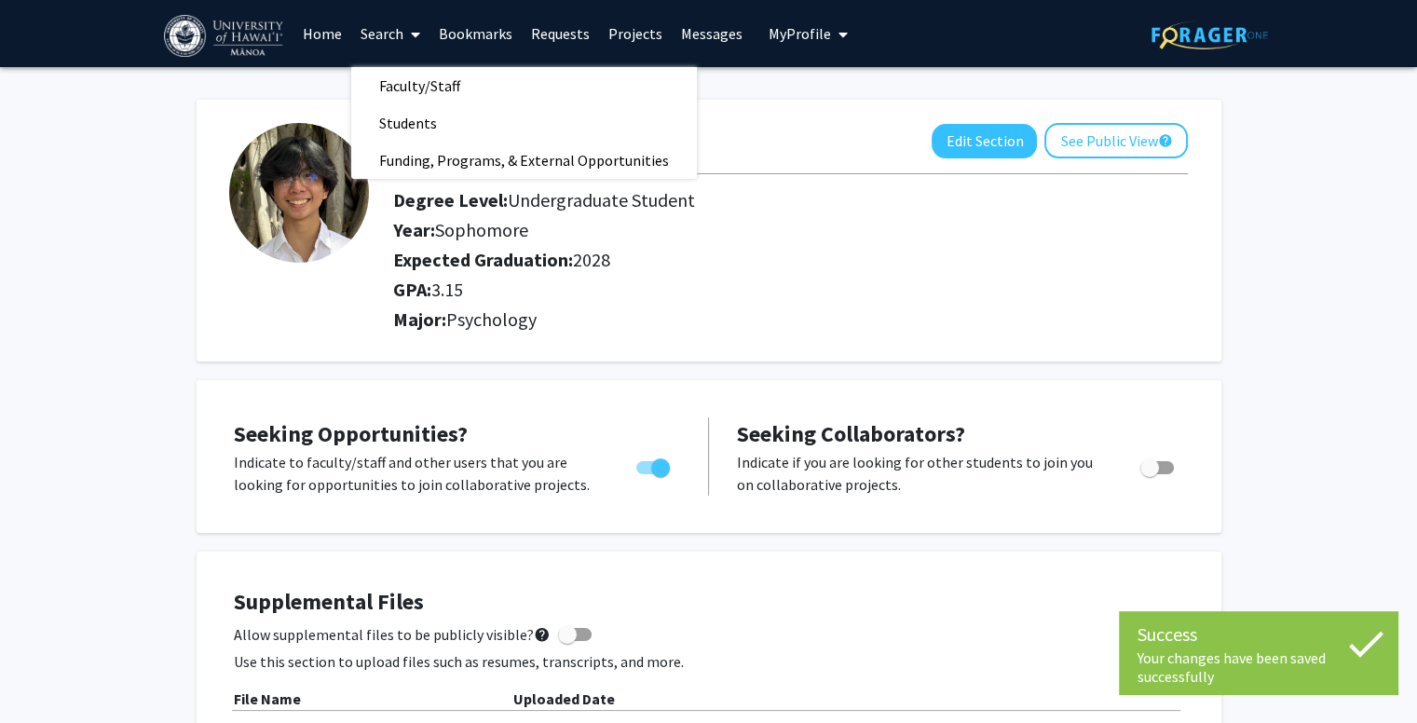
click at [386, 36] on link "Search" at bounding box center [390, 33] width 78 height 65
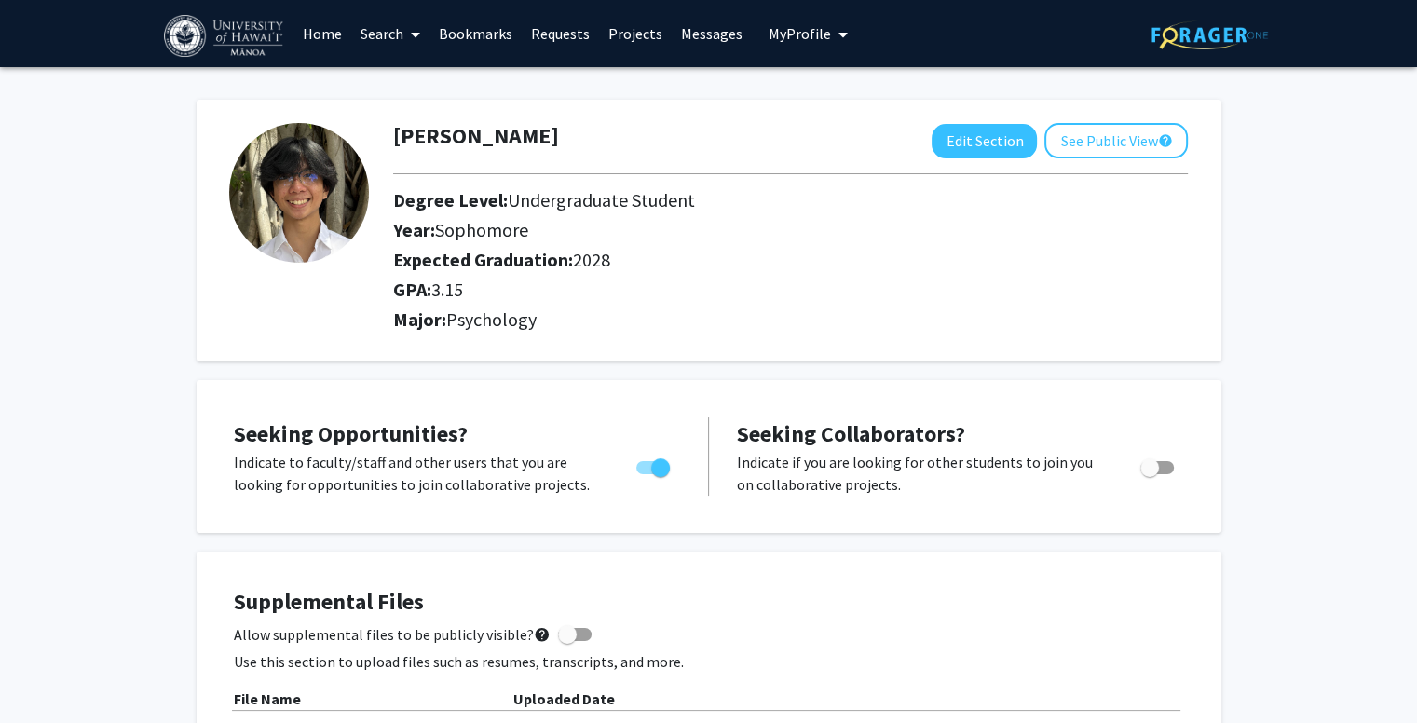
click at [299, 23] on link "Home" at bounding box center [322, 33] width 58 height 65
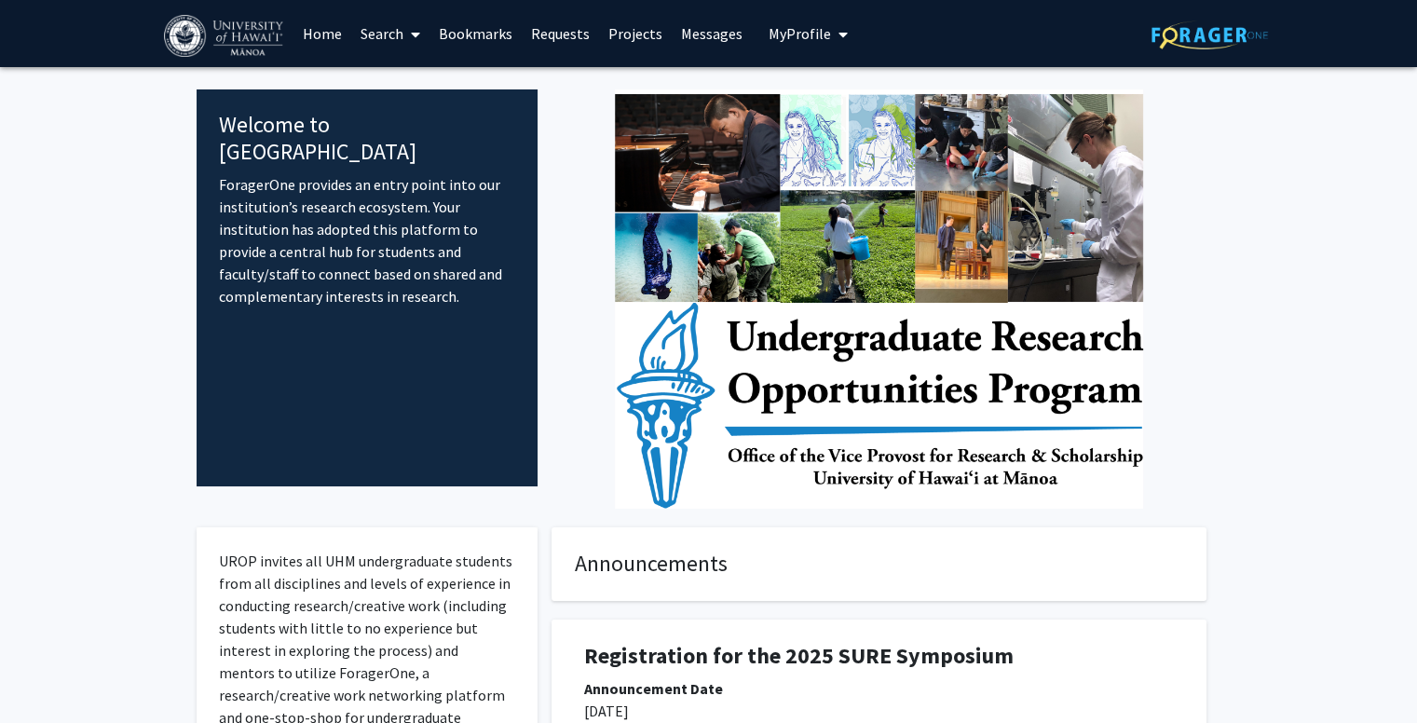
click at [385, 36] on link "Search" at bounding box center [390, 33] width 78 height 65
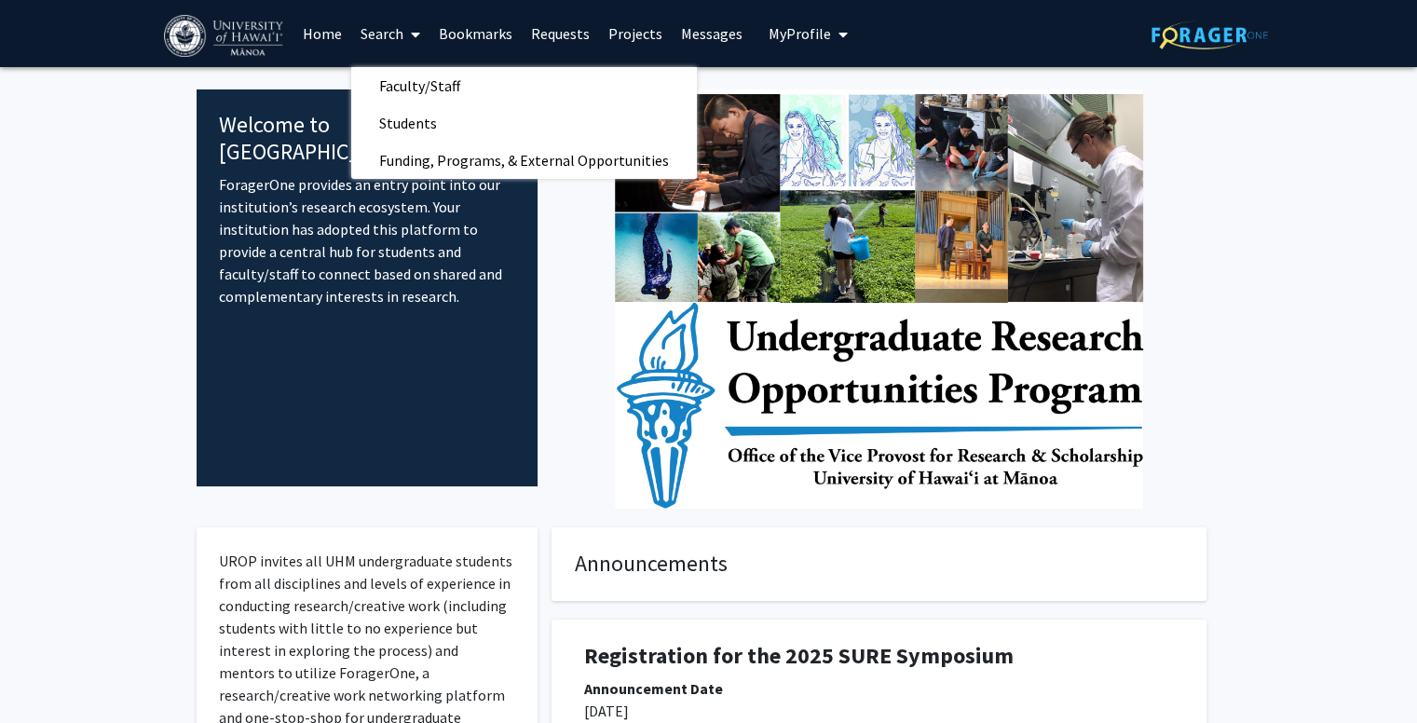
click at [385, 36] on link "Search" at bounding box center [390, 33] width 78 height 65
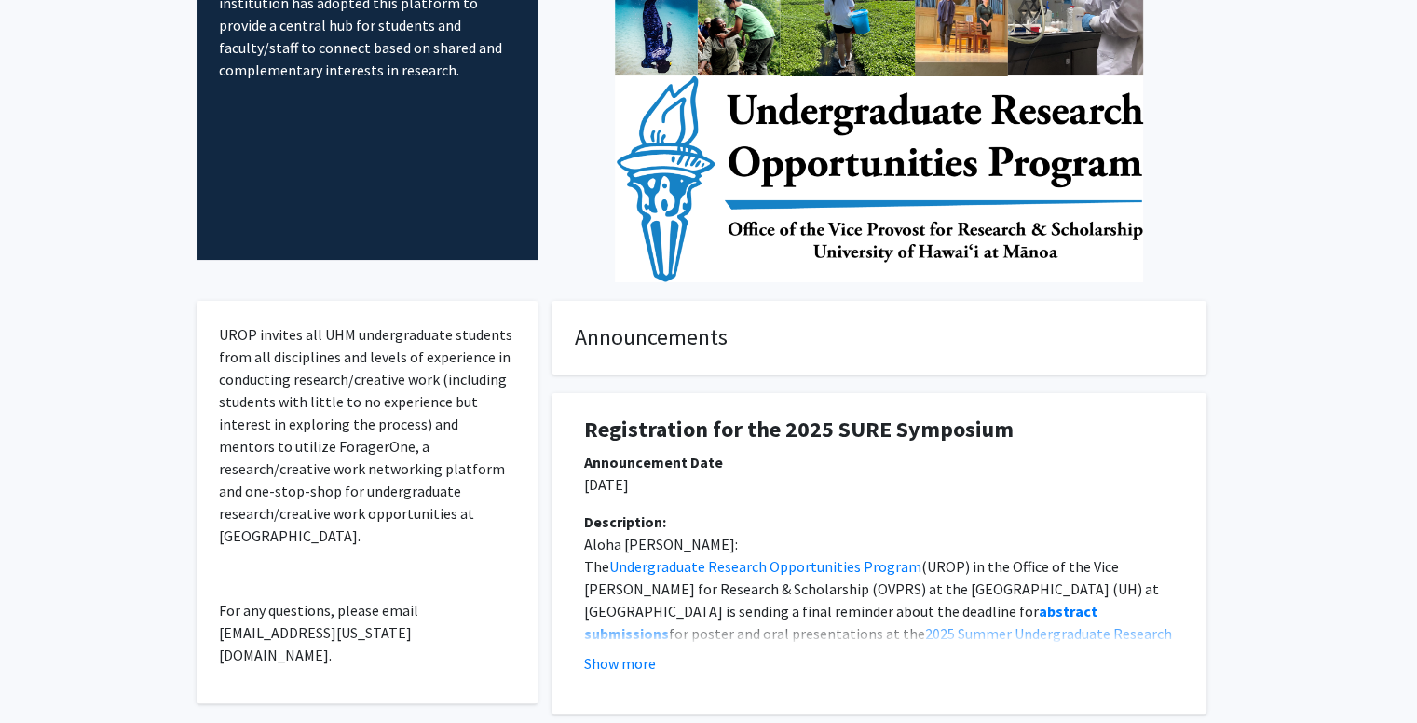
scroll to position [559, 0]
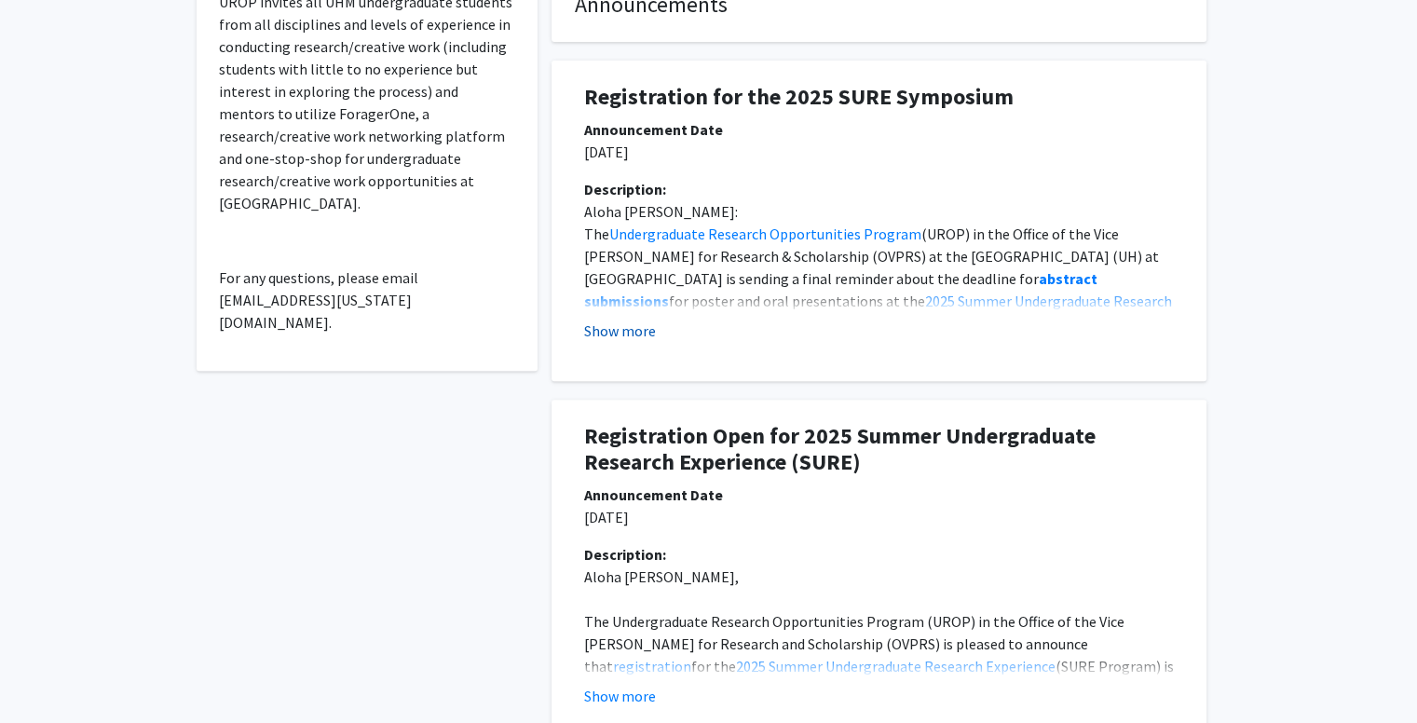
click at [652, 325] on button "Show more" at bounding box center [620, 331] width 72 height 22
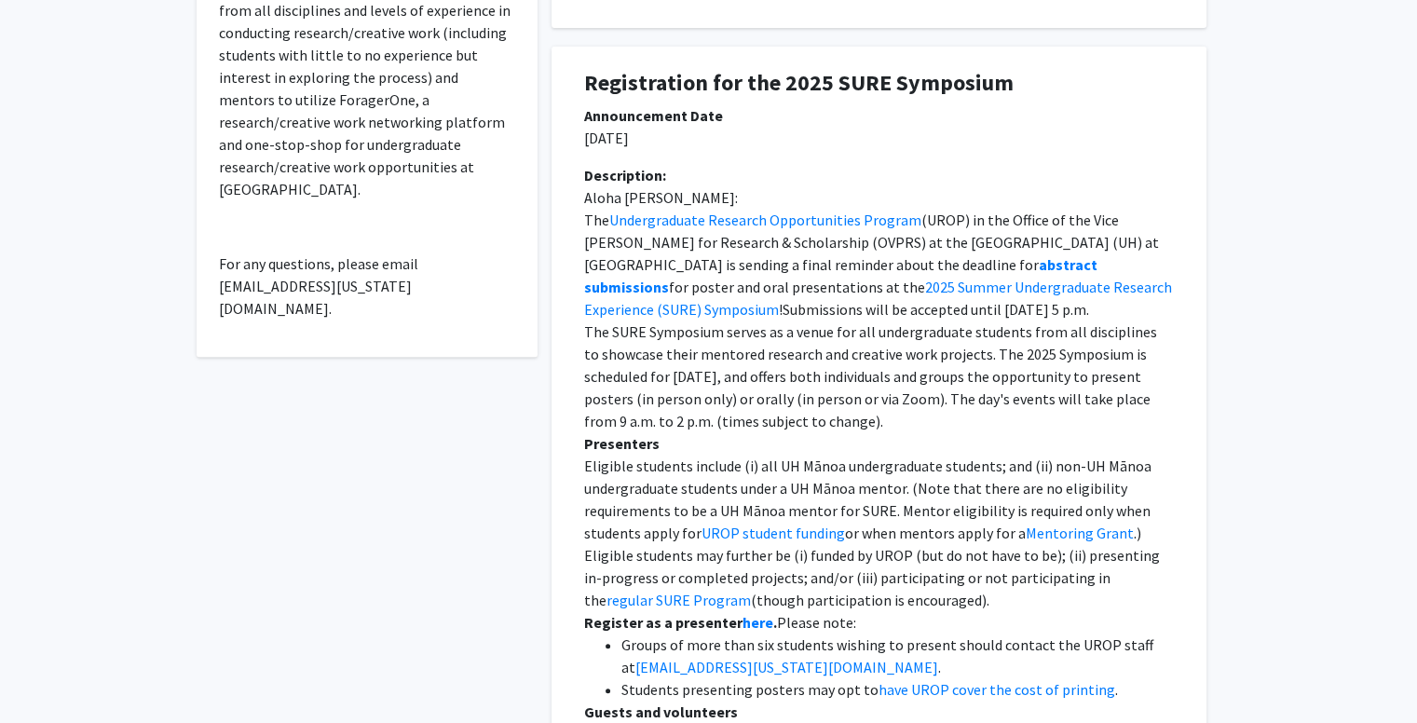
scroll to position [466, 0]
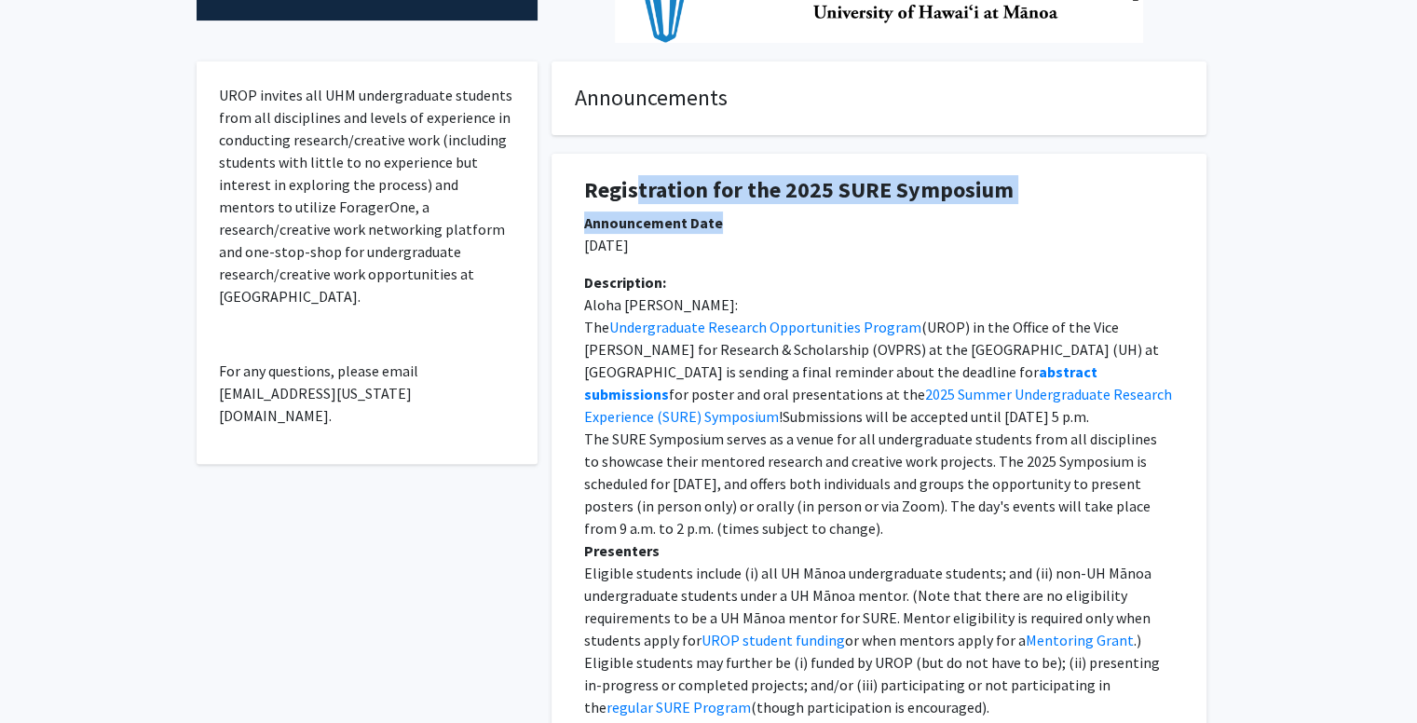
drag, startPoint x: 634, startPoint y: 205, endPoint x: 717, endPoint y: 218, distance: 84.9
click at [717, 218] on div "Registration for the 2025 SURE Symposium Announcement Date [DATE] Description: …" at bounding box center [879, 649] width 627 height 991
click at [717, 218] on div "Announcement Date" at bounding box center [879, 222] width 590 height 22
drag, startPoint x: 1105, startPoint y: 396, endPoint x: 1114, endPoint y: 412, distance: 18.4
click at [1114, 412] on p "The Undergraduate Research Opportunities Program (UROP) in the Office of the Vi…" at bounding box center [879, 372] width 590 height 112
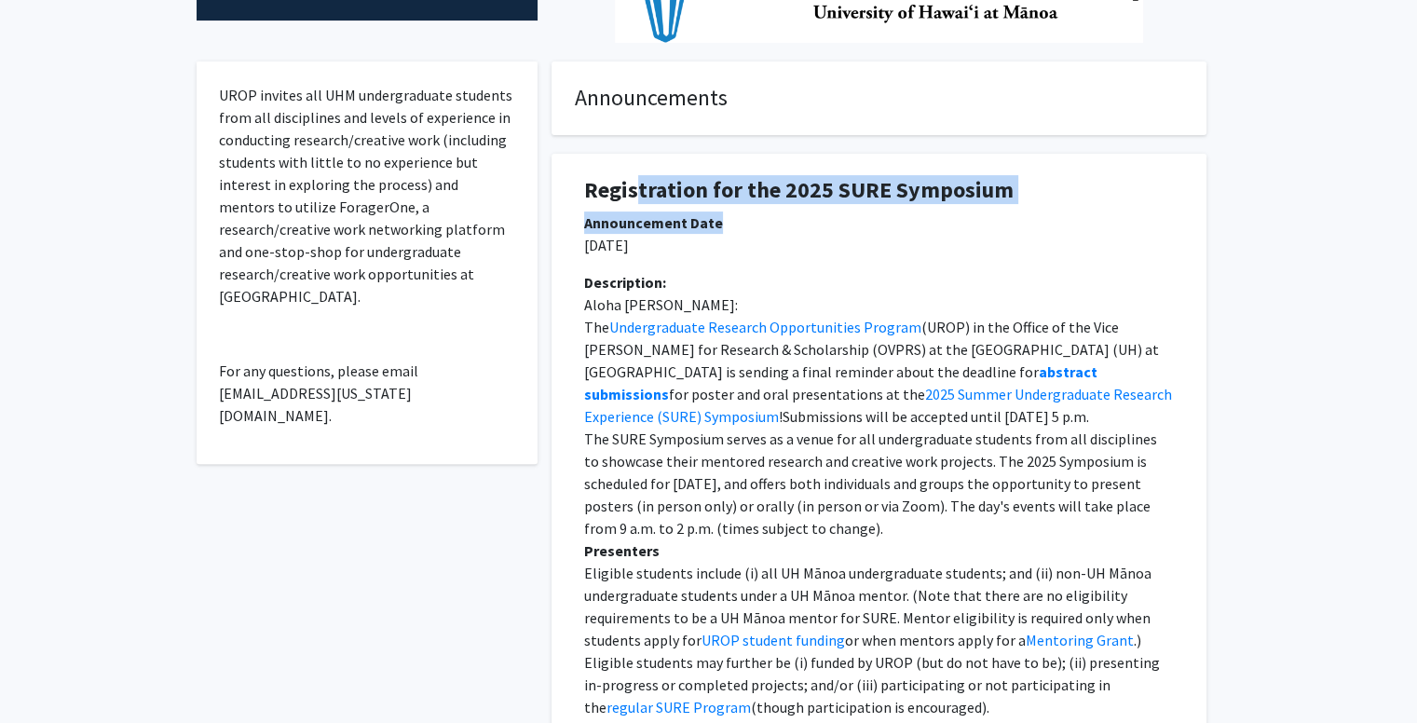
click at [1114, 412] on p "The Undergraduate Research Opportunities Program (UROP) in the Office of the Vi…" at bounding box center [879, 372] width 590 height 112
drag, startPoint x: 1051, startPoint y: 393, endPoint x: 1054, endPoint y: 406, distance: 13.3
click at [1054, 406] on p "The Undergraduate Research Opportunities Program (UROP) in the Office of the Vi…" at bounding box center [879, 372] width 590 height 112
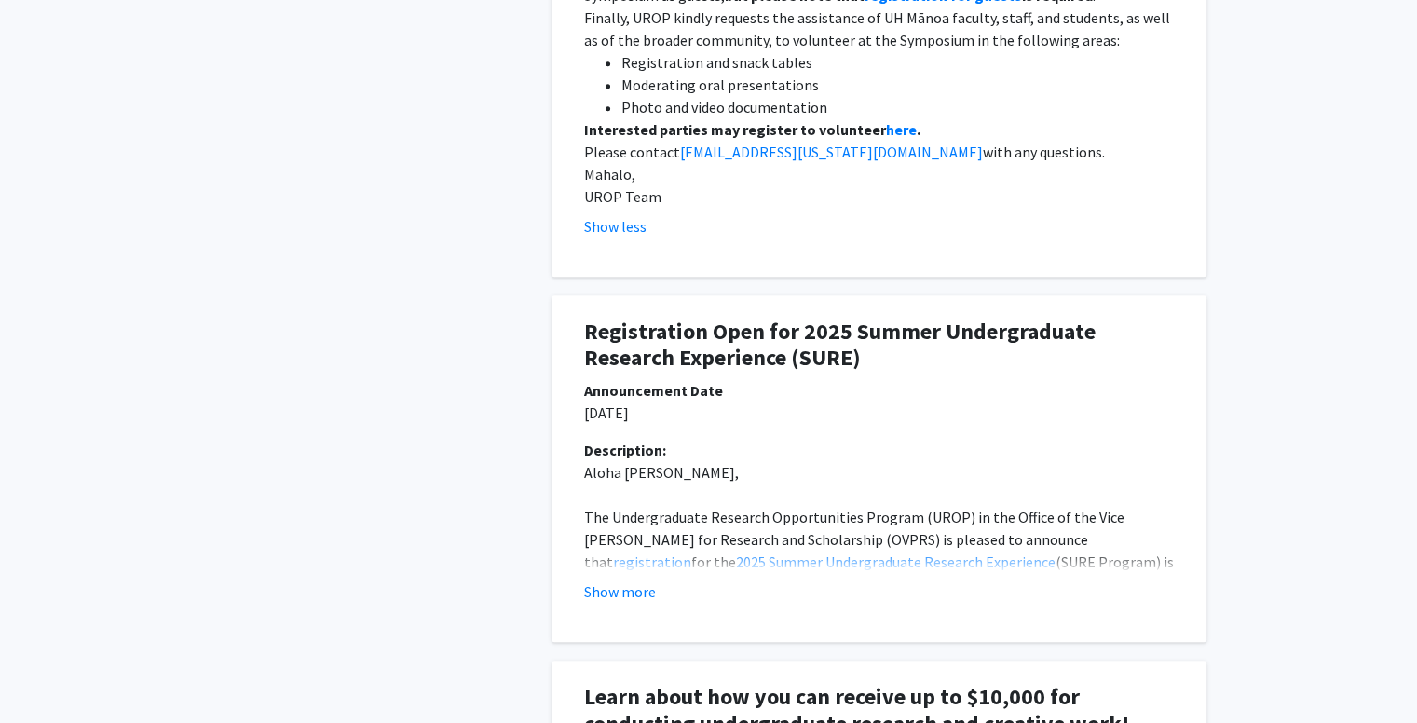
scroll to position [1491, 0]
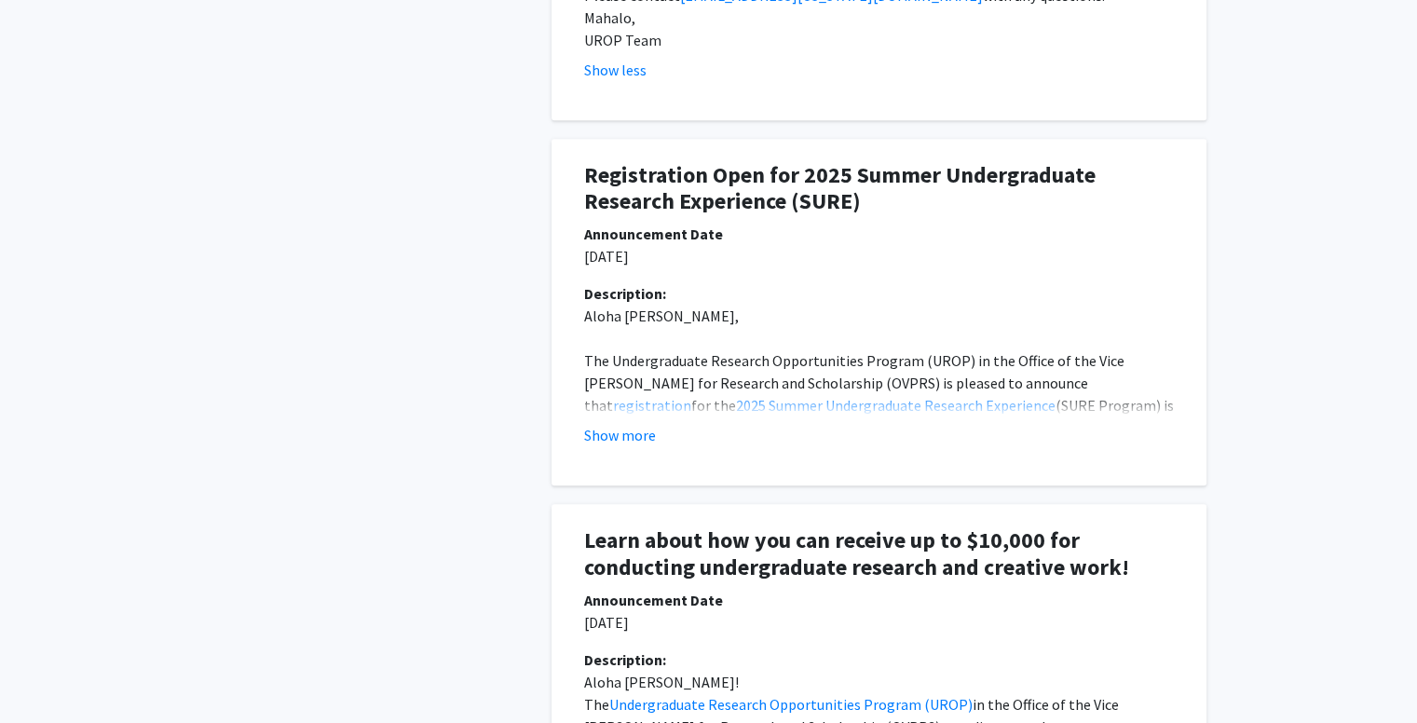
drag, startPoint x: 620, startPoint y: 439, endPoint x: 307, endPoint y: 425, distance: 313.3
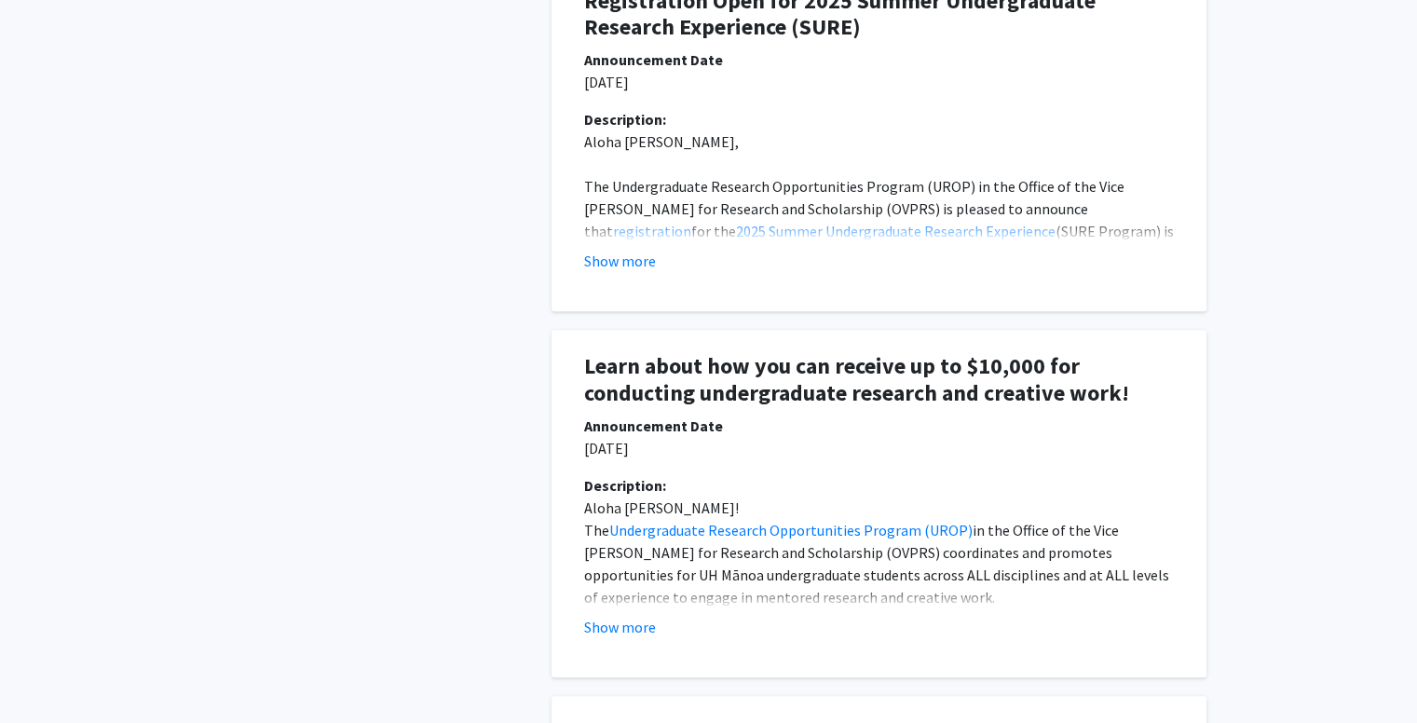
scroll to position [1677, 0]
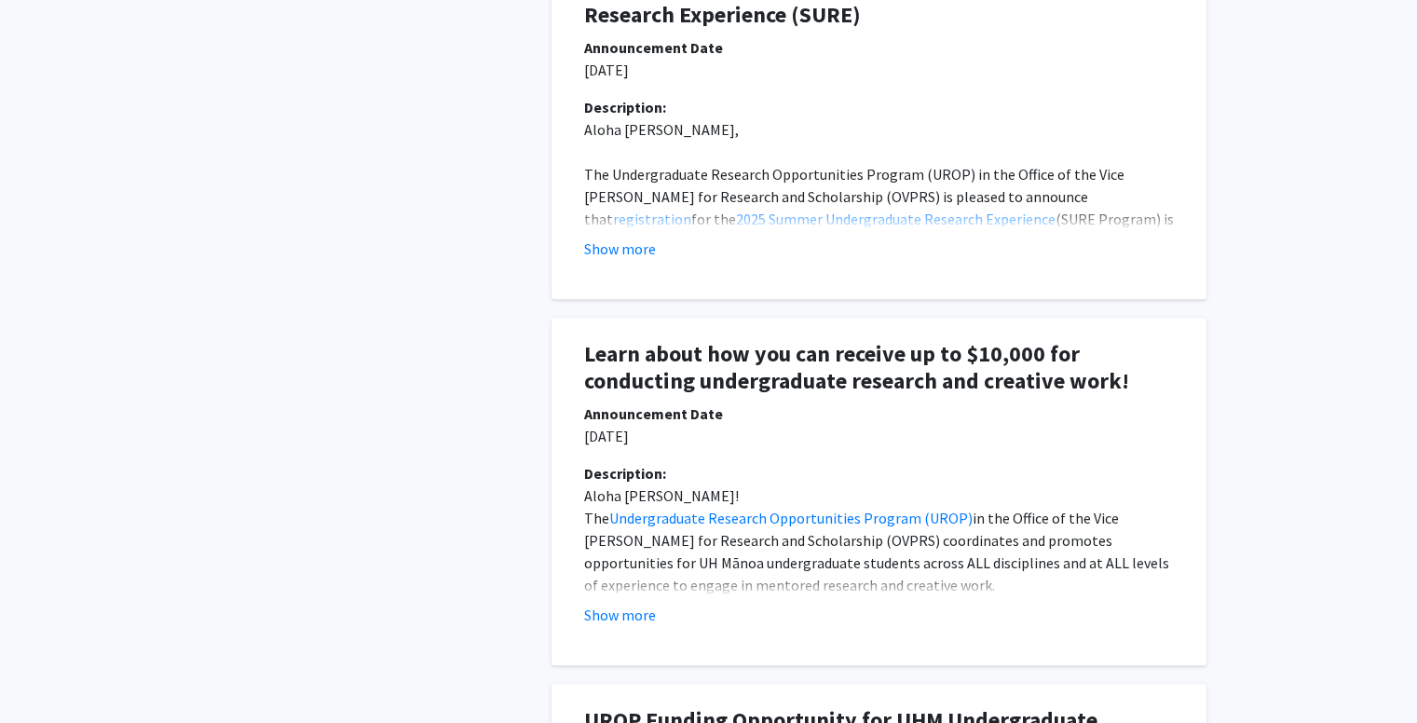
click at [606, 610] on button "Show more" at bounding box center [620, 615] width 72 height 22
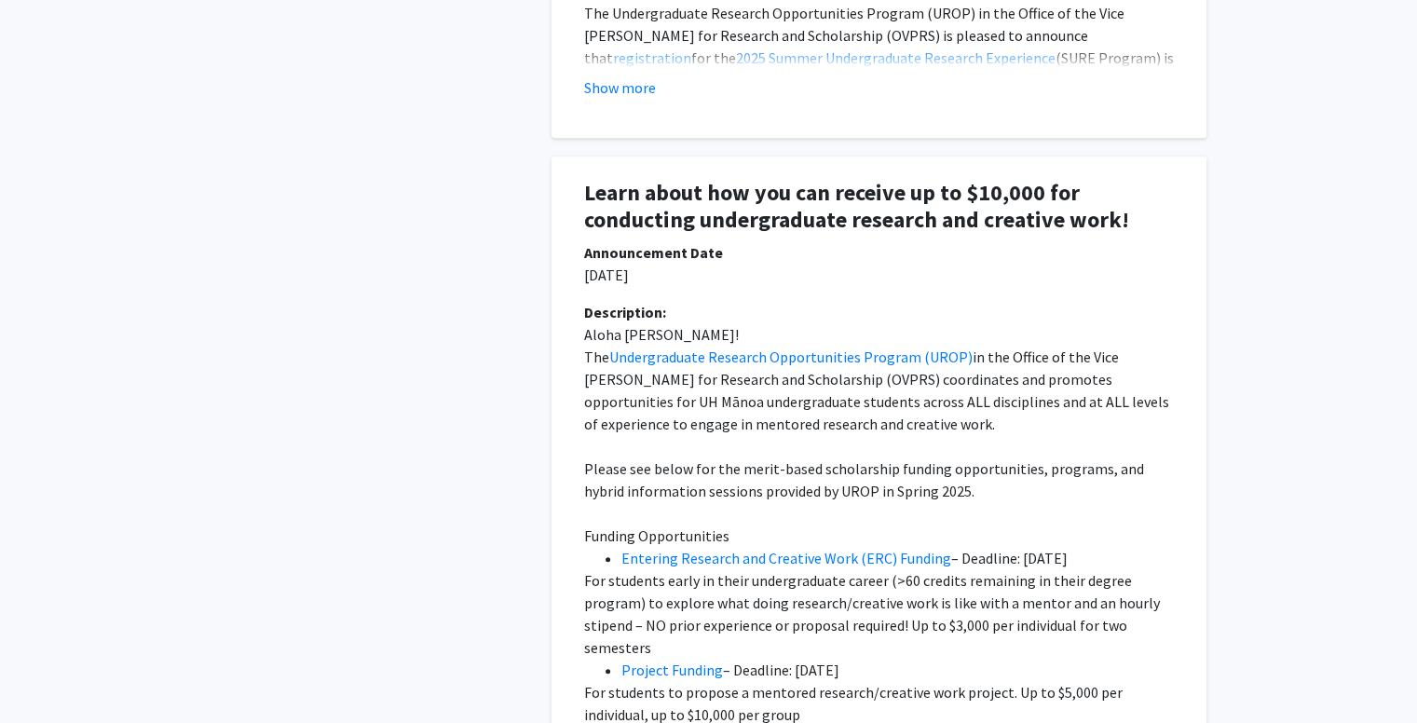
scroll to position [1956, 0]
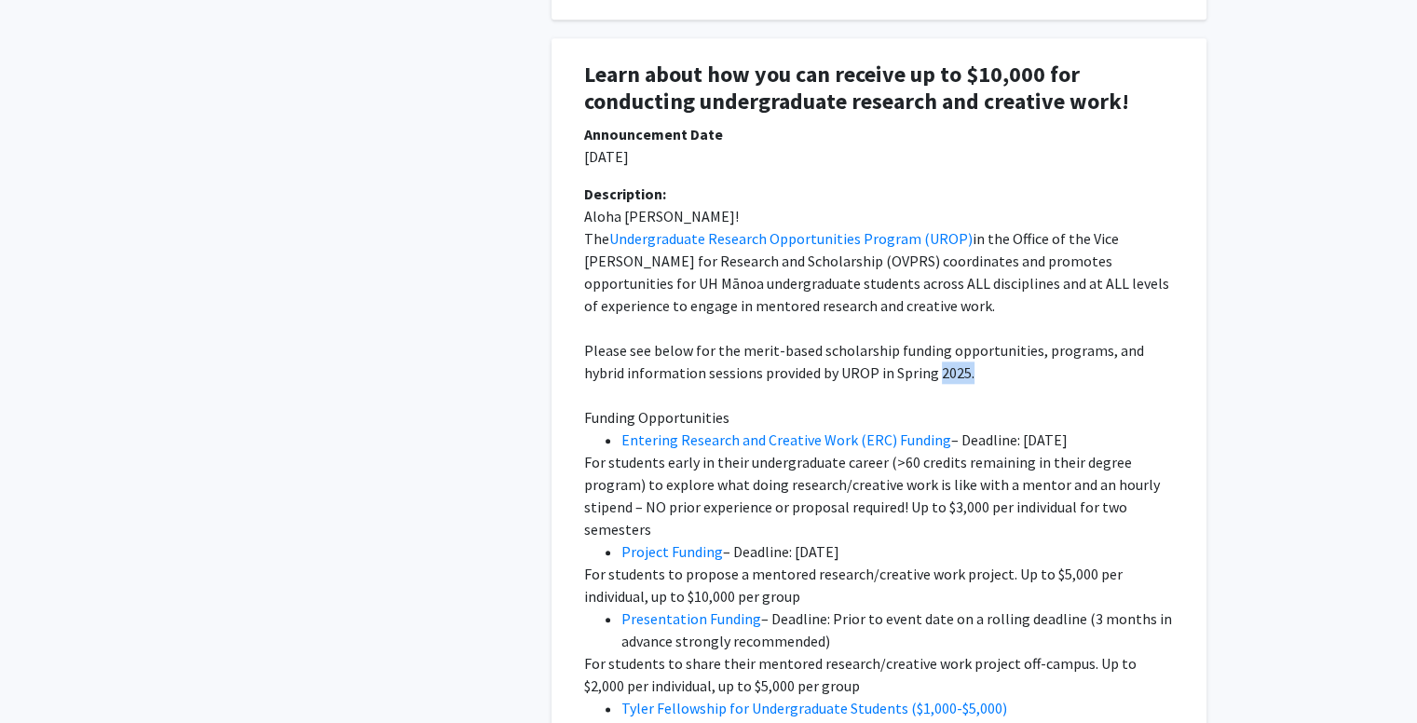
drag, startPoint x: 928, startPoint y: 377, endPoint x: 891, endPoint y: 378, distance: 37.3
click at [891, 378] on p "Please see below for the merit-based scholarship funding opportunities, program…" at bounding box center [879, 361] width 590 height 45
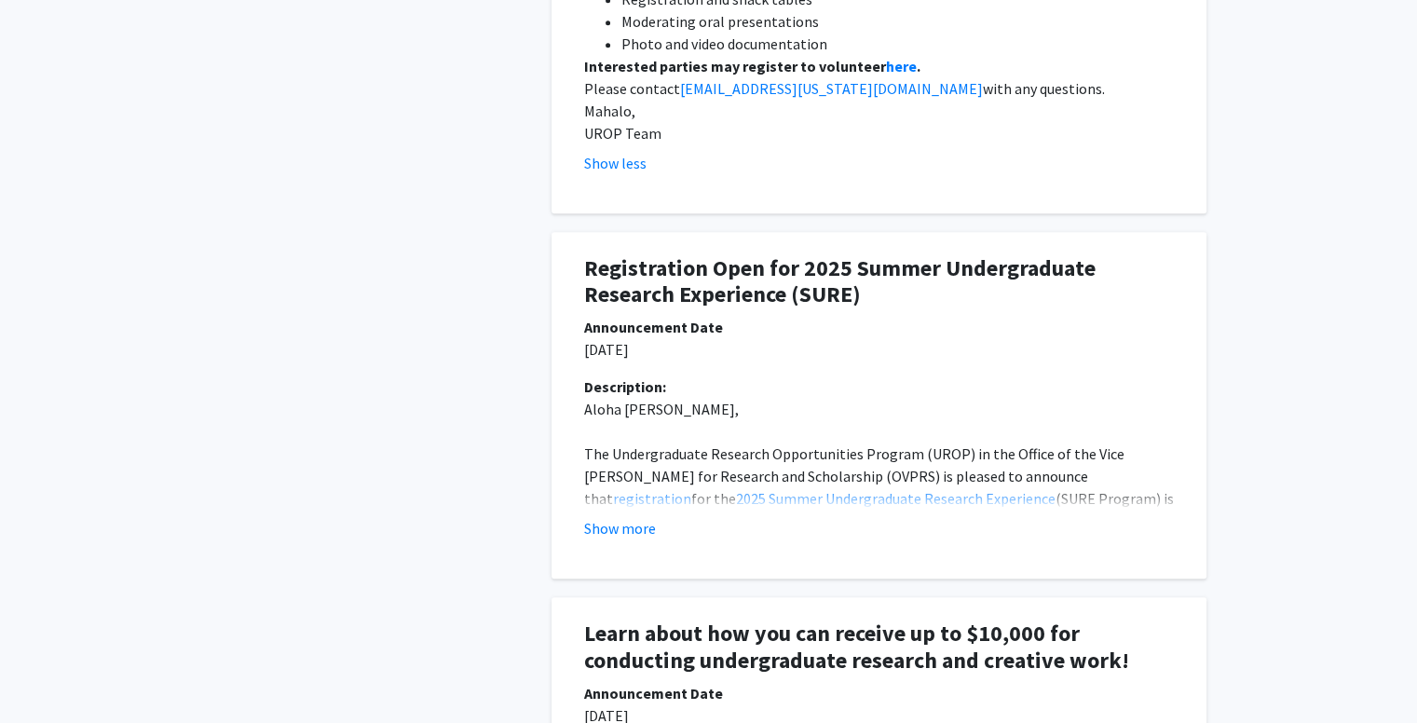
scroll to position [1397, 0]
click at [618, 526] on button "Show more" at bounding box center [620, 528] width 72 height 22
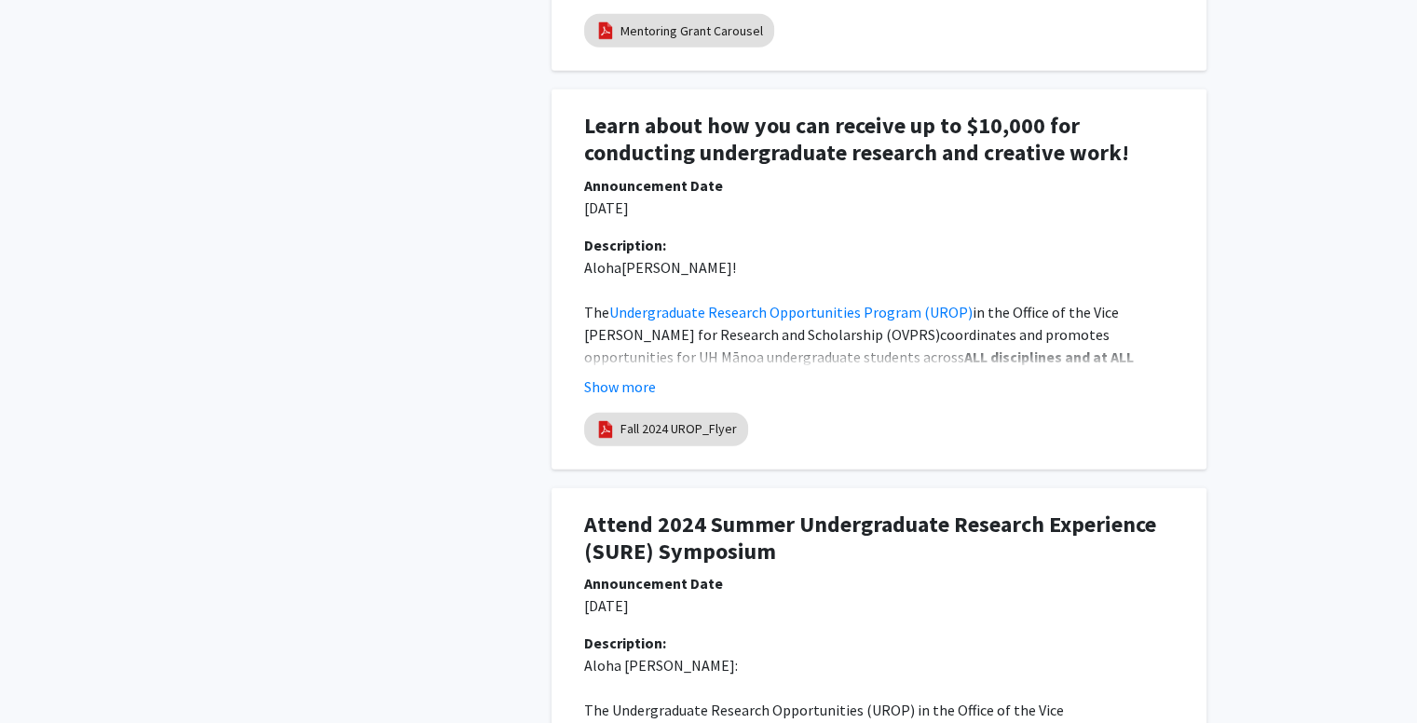
scroll to position [4826, 0]
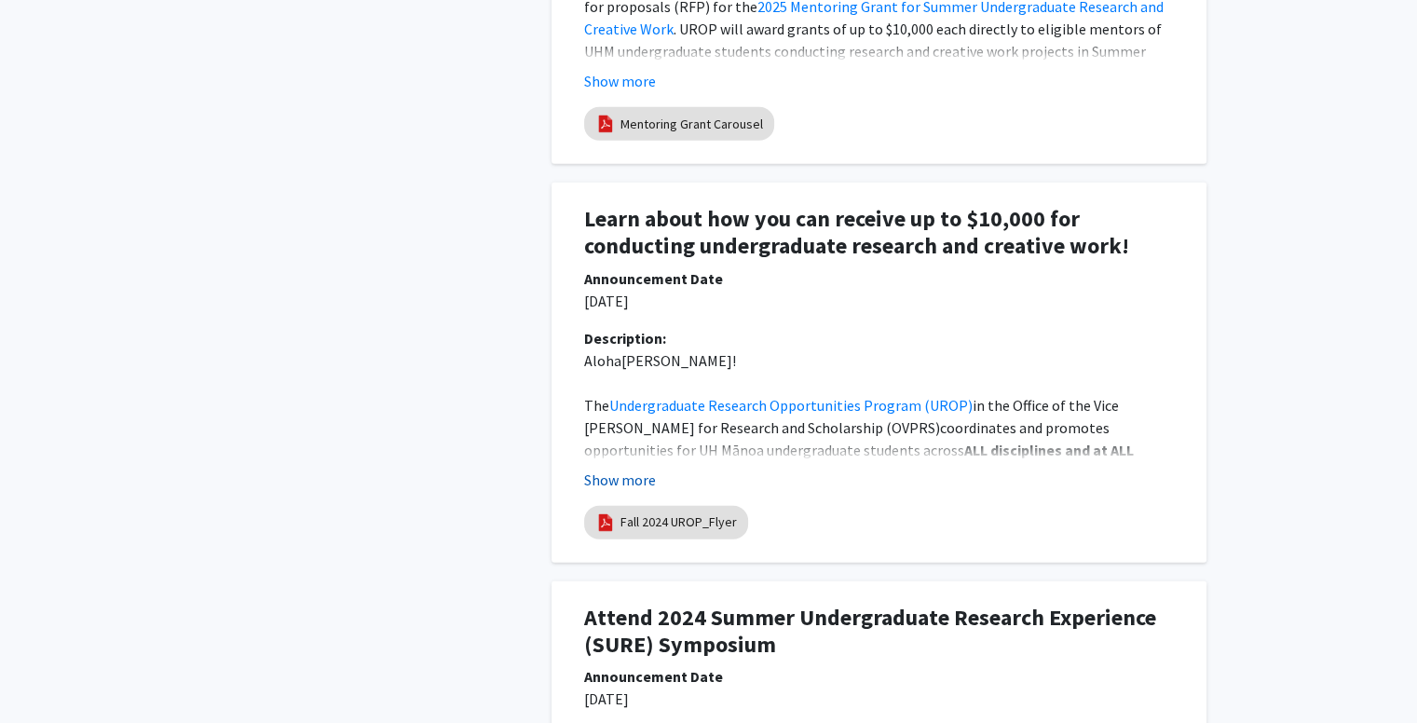
click at [633, 469] on button "Show more" at bounding box center [620, 480] width 72 height 22
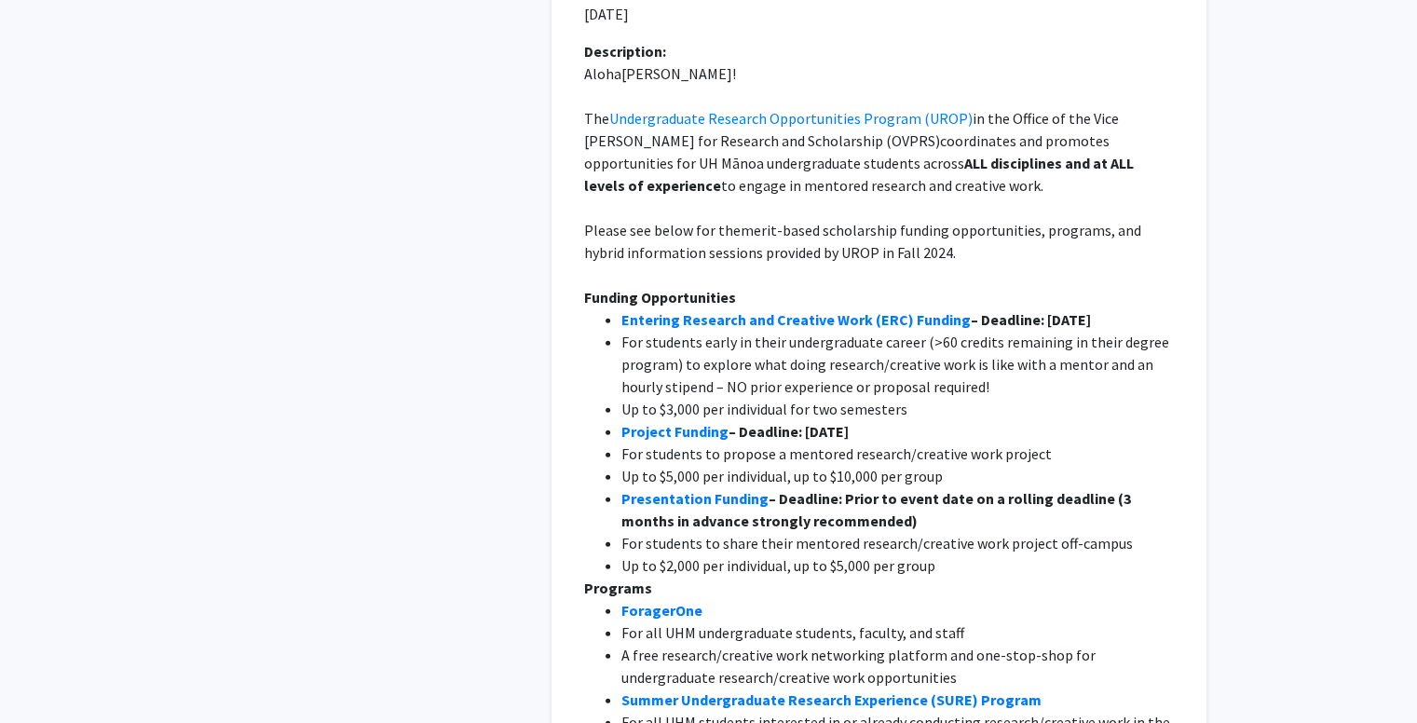
scroll to position [4867, 0]
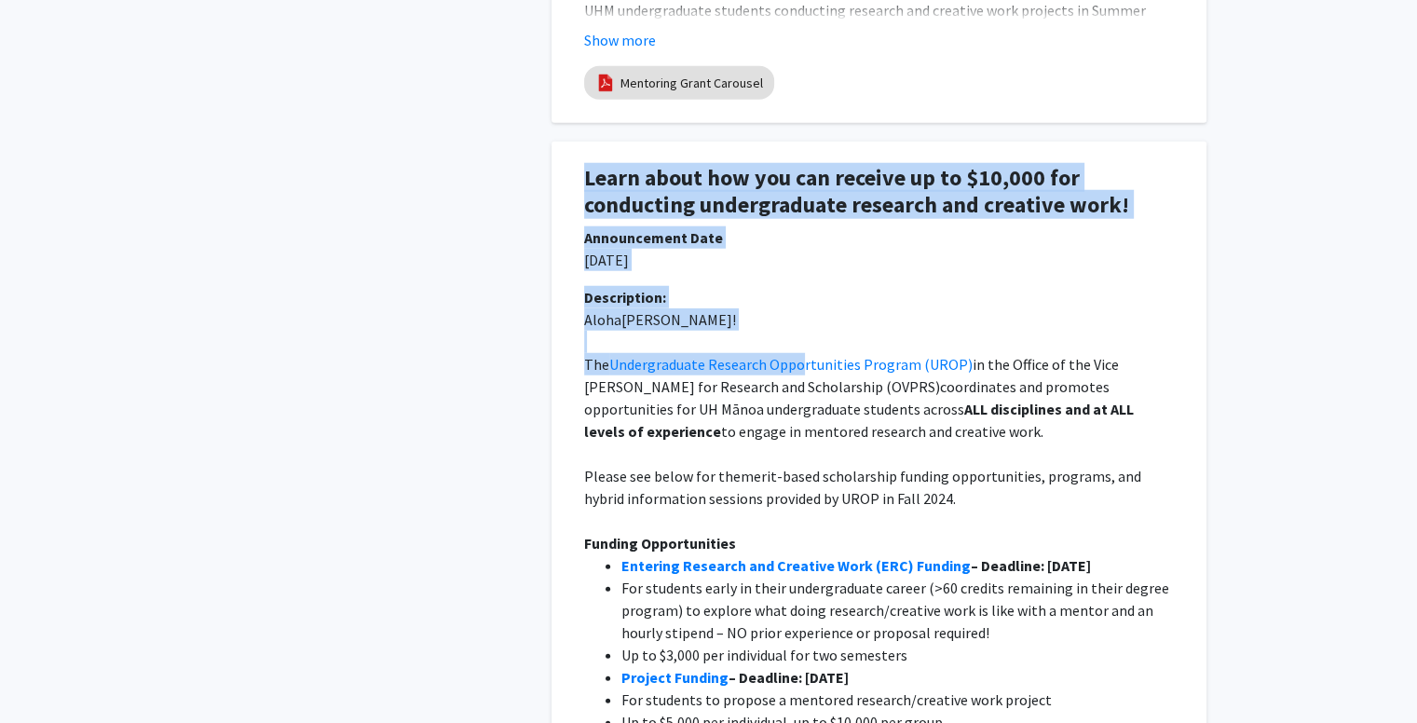
drag, startPoint x: 585, startPoint y: 113, endPoint x: 866, endPoint y: 327, distance: 353.7
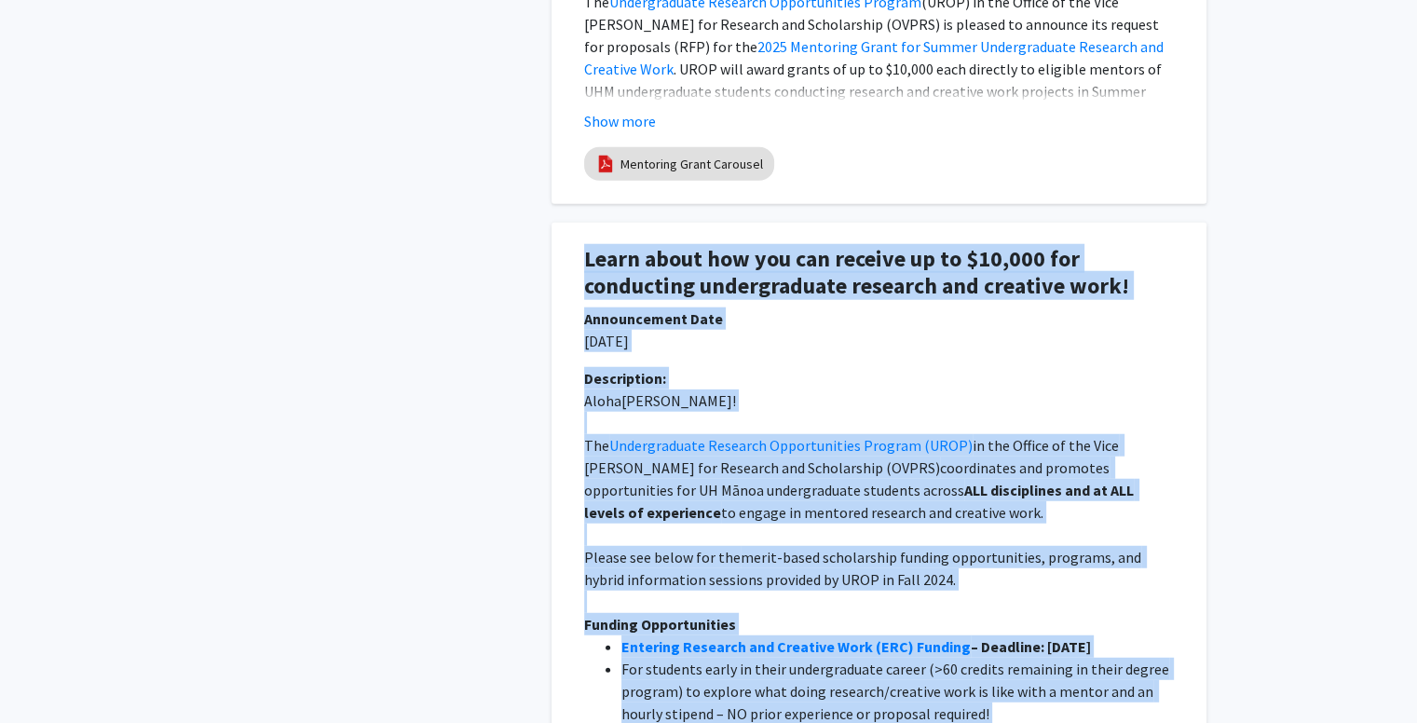
scroll to position [4774, 0]
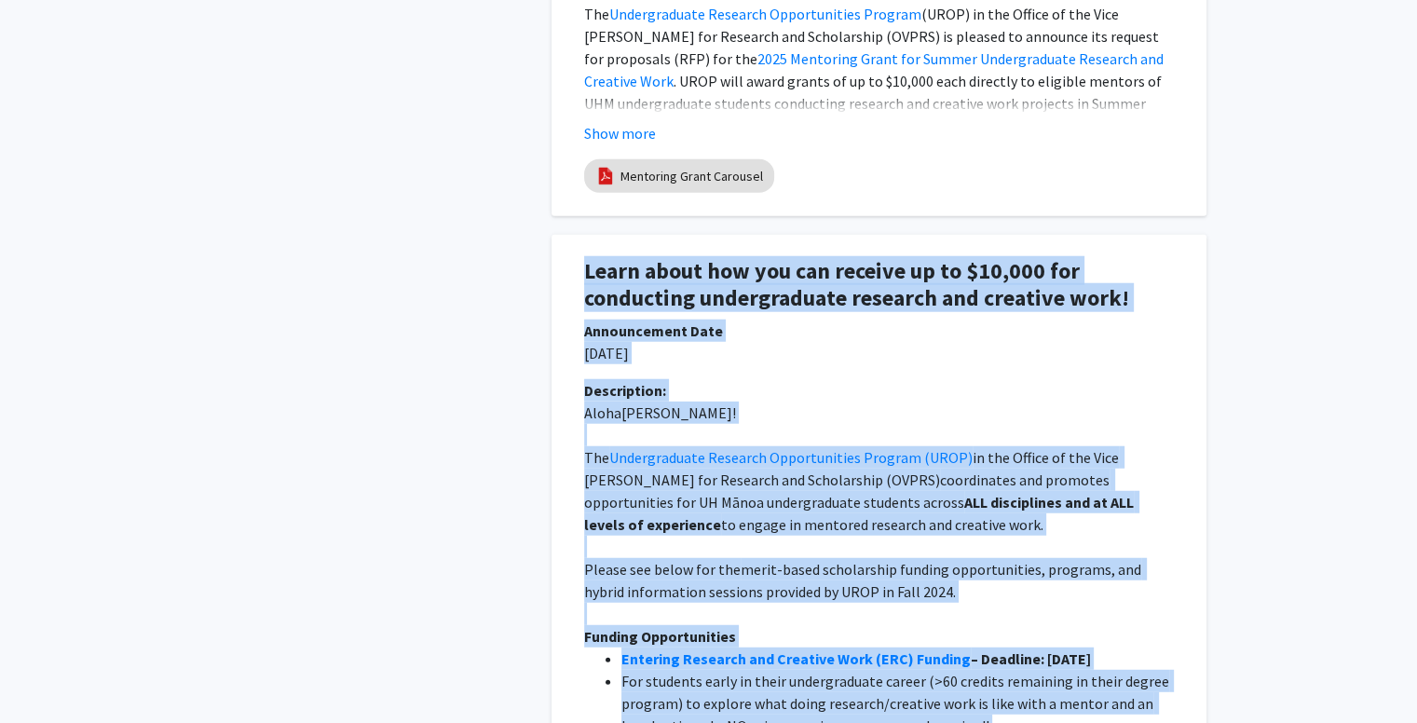
drag, startPoint x: 686, startPoint y: 392, endPoint x: 577, endPoint y: 201, distance: 219.9
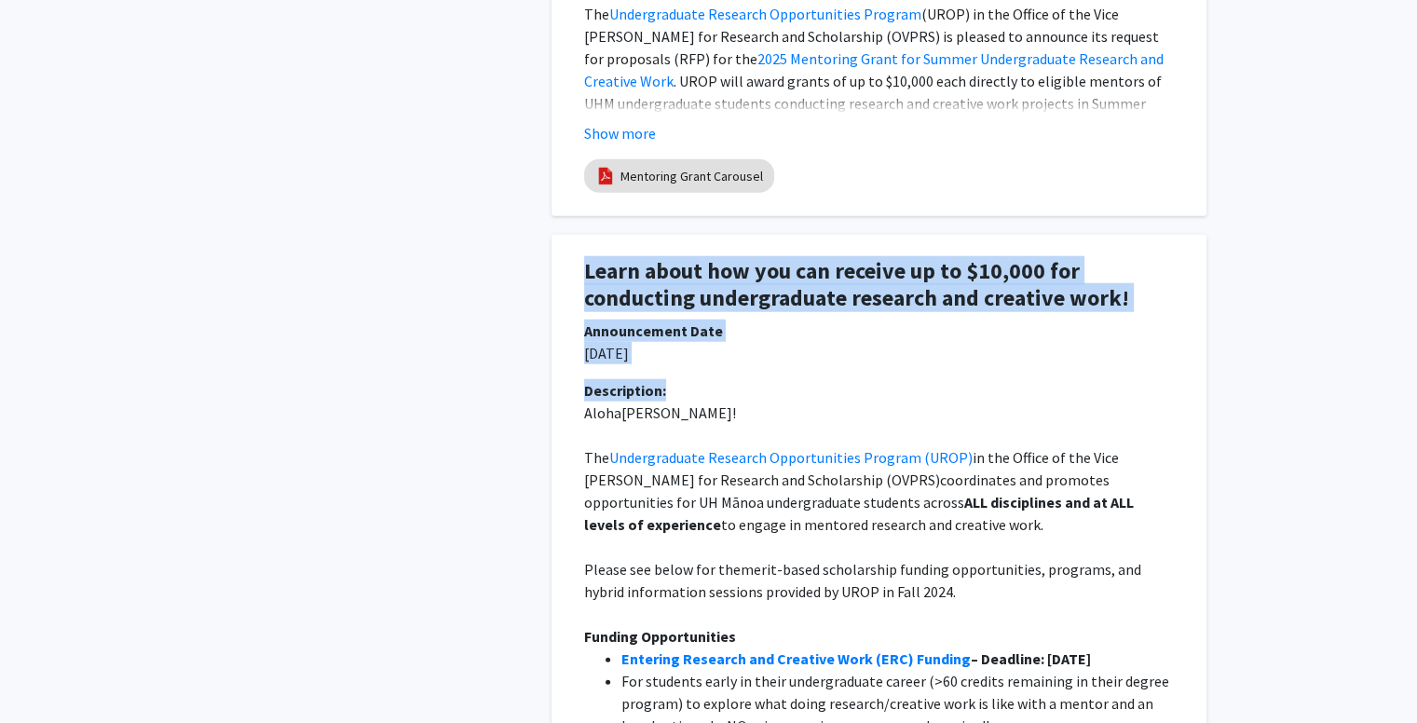
drag, startPoint x: 582, startPoint y: 206, endPoint x: 715, endPoint y: 313, distance: 170.2
click at [712, 342] on p "[DATE]" at bounding box center [879, 353] width 590 height 22
drag, startPoint x: 664, startPoint y: 290, endPoint x: 585, endPoint y: 288, distance: 79.2
click at [585, 342] on p "[DATE]" at bounding box center [879, 353] width 590 height 22
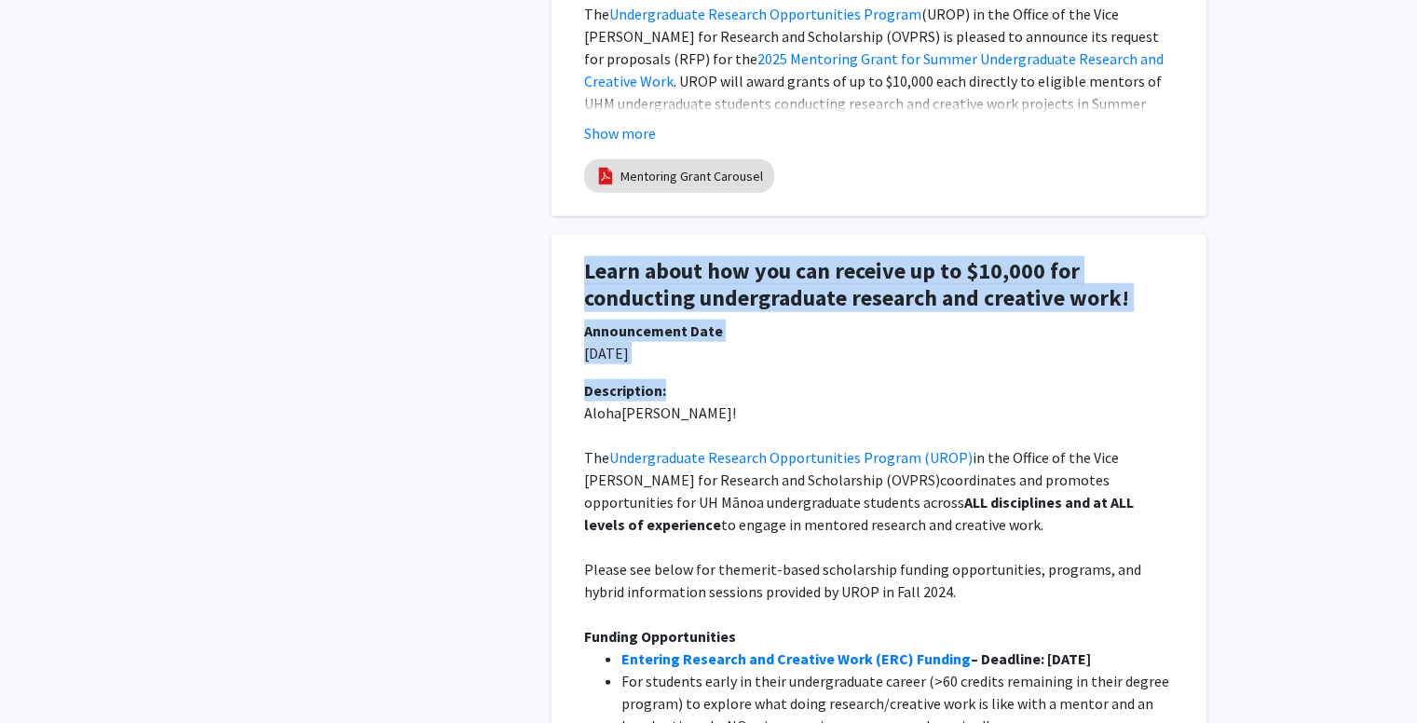
click at [585, 342] on p "[DATE]" at bounding box center [879, 353] width 590 height 22
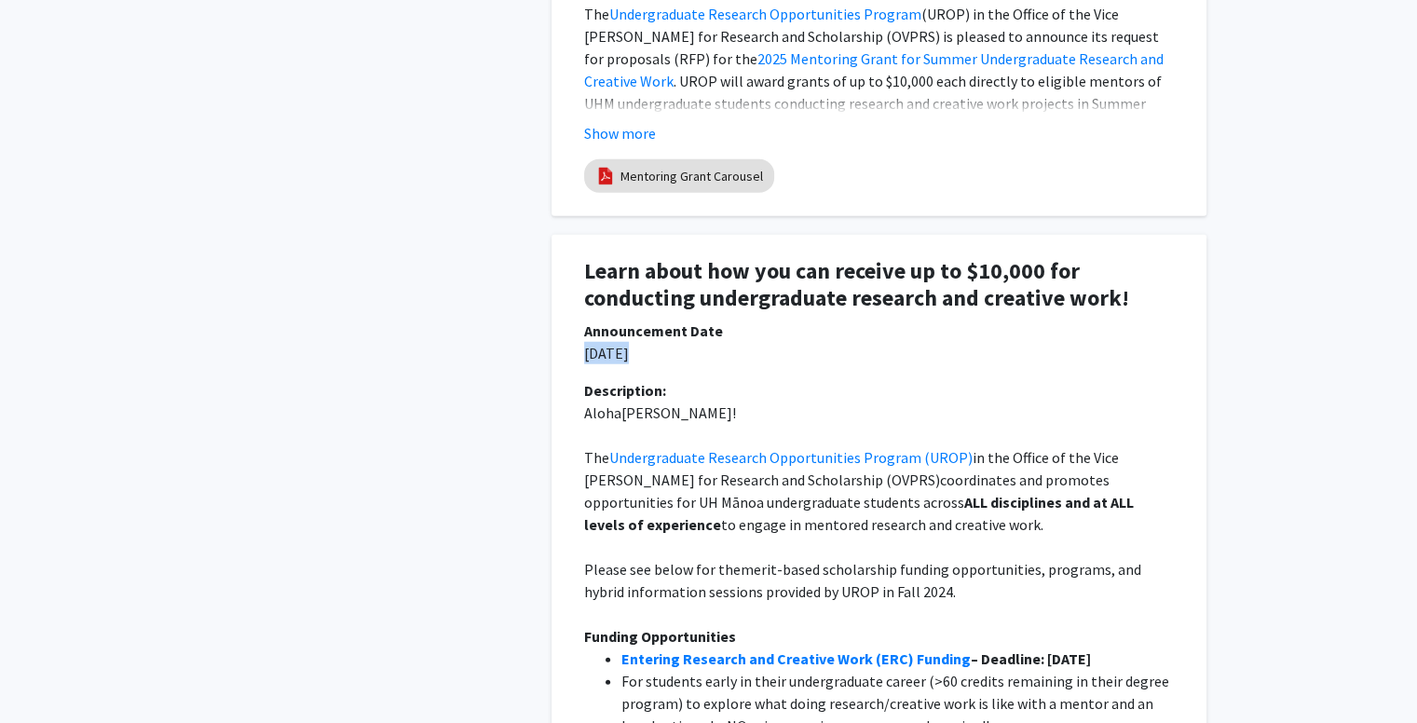
drag, startPoint x: 585, startPoint y: 288, endPoint x: 616, endPoint y: 288, distance: 30.7
click at [616, 342] on p "[DATE]" at bounding box center [879, 353] width 590 height 22
drag, startPoint x: 575, startPoint y: 203, endPoint x: 654, endPoint y: 188, distance: 80.6
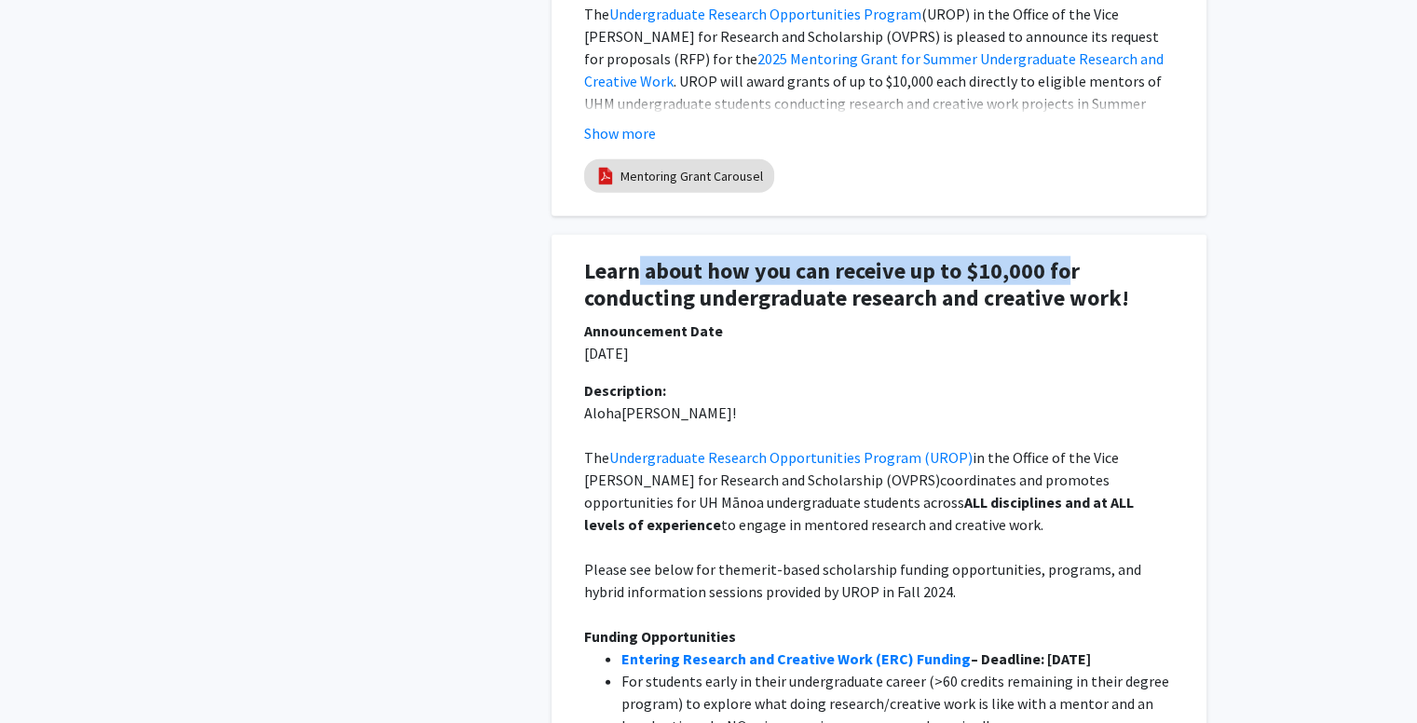
drag, startPoint x: 641, startPoint y: 201, endPoint x: 1067, endPoint y: 213, distance: 425.9
click at [1067, 258] on h1 "Learn about how you can receive up to $10,000 for conducting undergraduate rese…" at bounding box center [879, 285] width 590 height 54
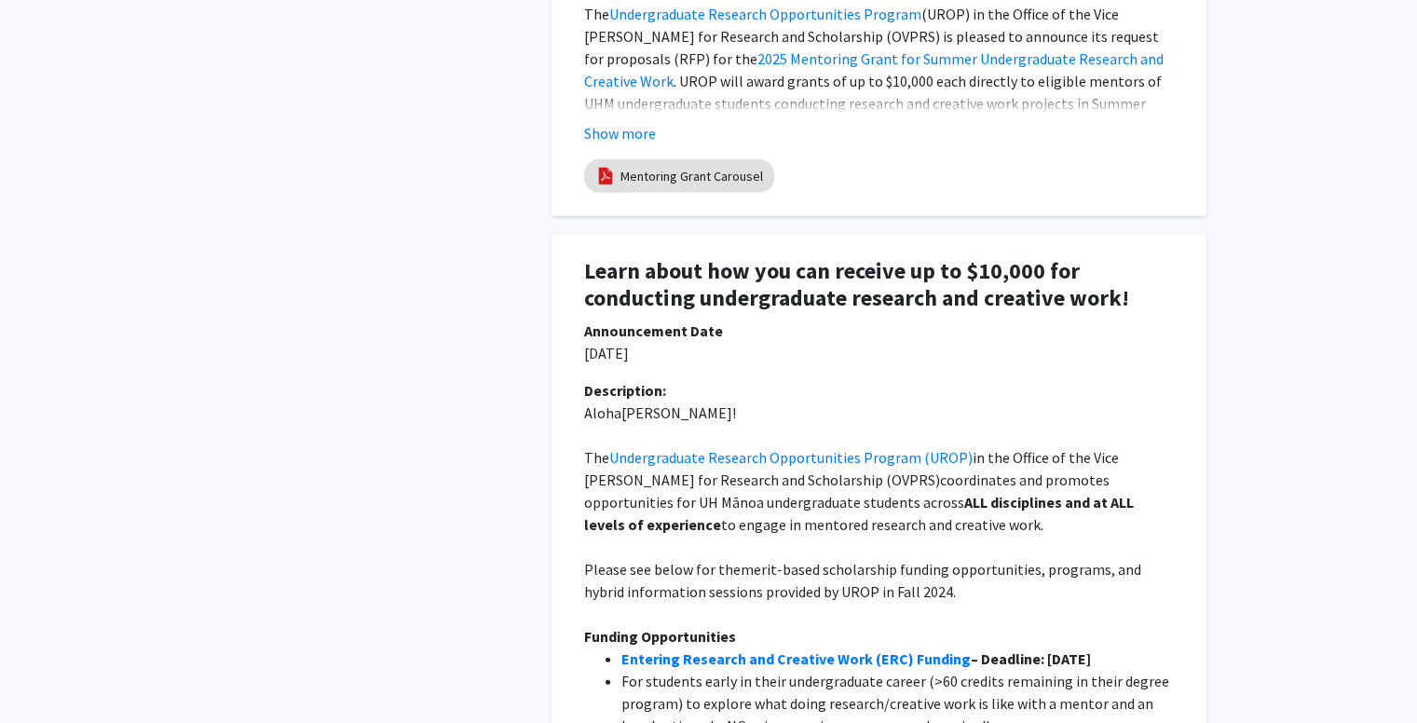
click at [742, 258] on h1 "Learn about how you can receive up to $10,000 for conducting undergraduate rese…" at bounding box center [879, 285] width 590 height 54
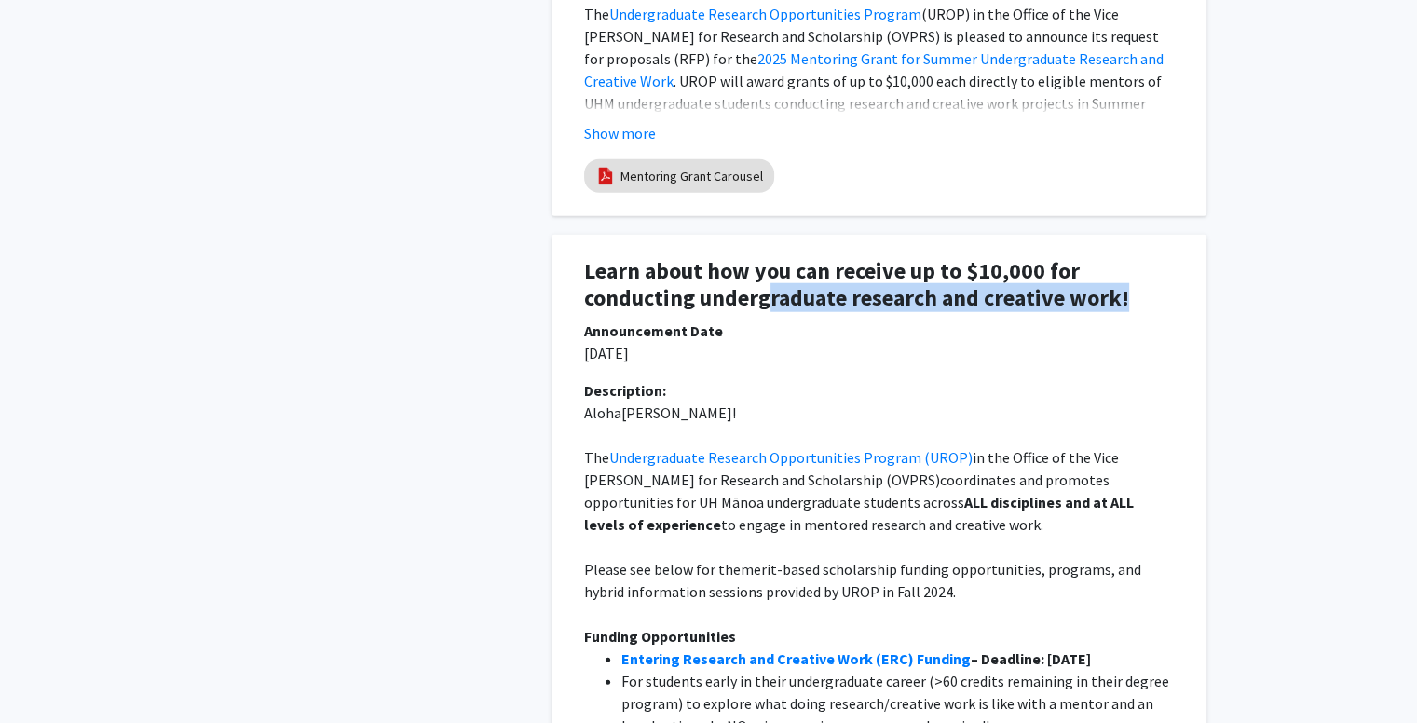
drag, startPoint x: 771, startPoint y: 235, endPoint x: 1127, endPoint y: 231, distance: 355.9
click at [1127, 258] on h1 "Learn about how you can receive up to $10,000 for conducting undergraduate rese…" at bounding box center [879, 285] width 590 height 54
click at [1098, 258] on div "Learn about how you can receive up to $10,000 for conducting undergraduate rese…" at bounding box center [879, 288] width 618 height 61
drag, startPoint x: 659, startPoint y: 289, endPoint x: 586, endPoint y: 280, distance: 73.2
click at [586, 342] on p "[DATE]" at bounding box center [879, 353] width 590 height 22
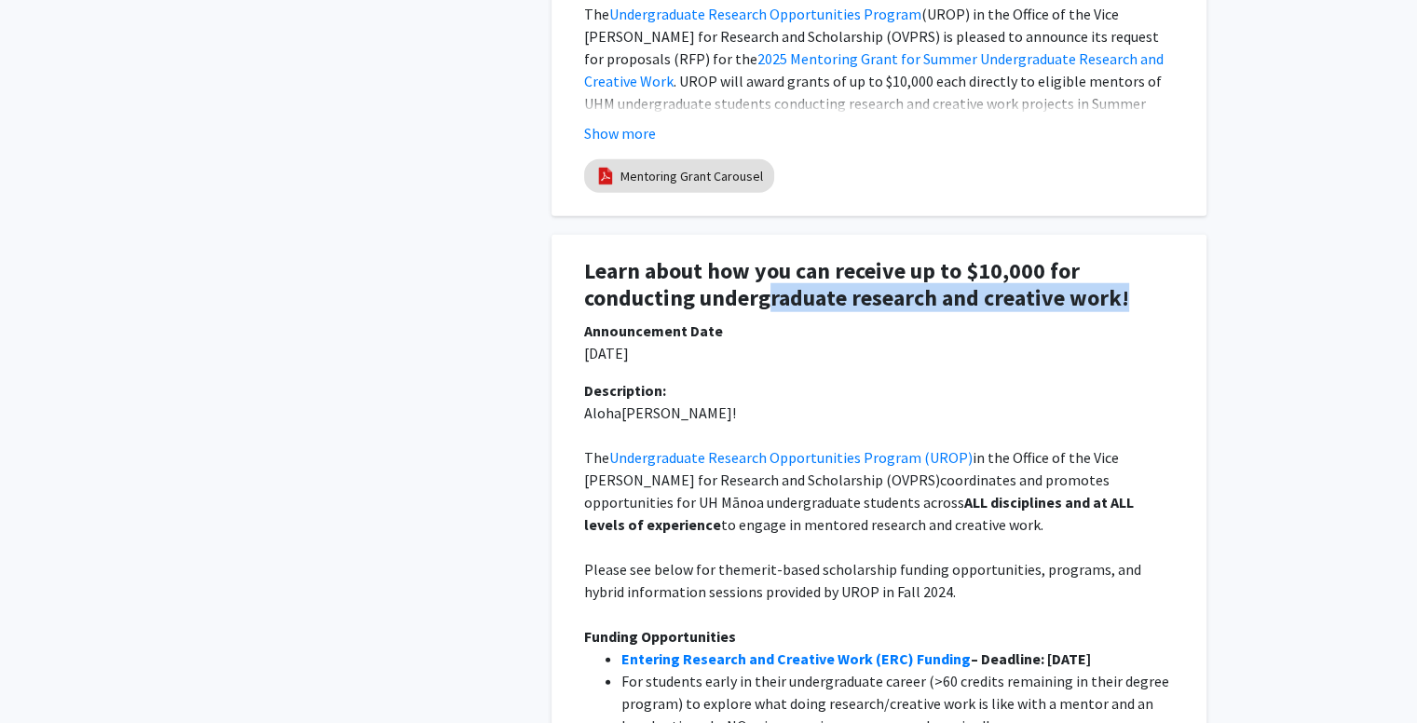
click at [586, 342] on p "[DATE]" at bounding box center [879, 353] width 590 height 22
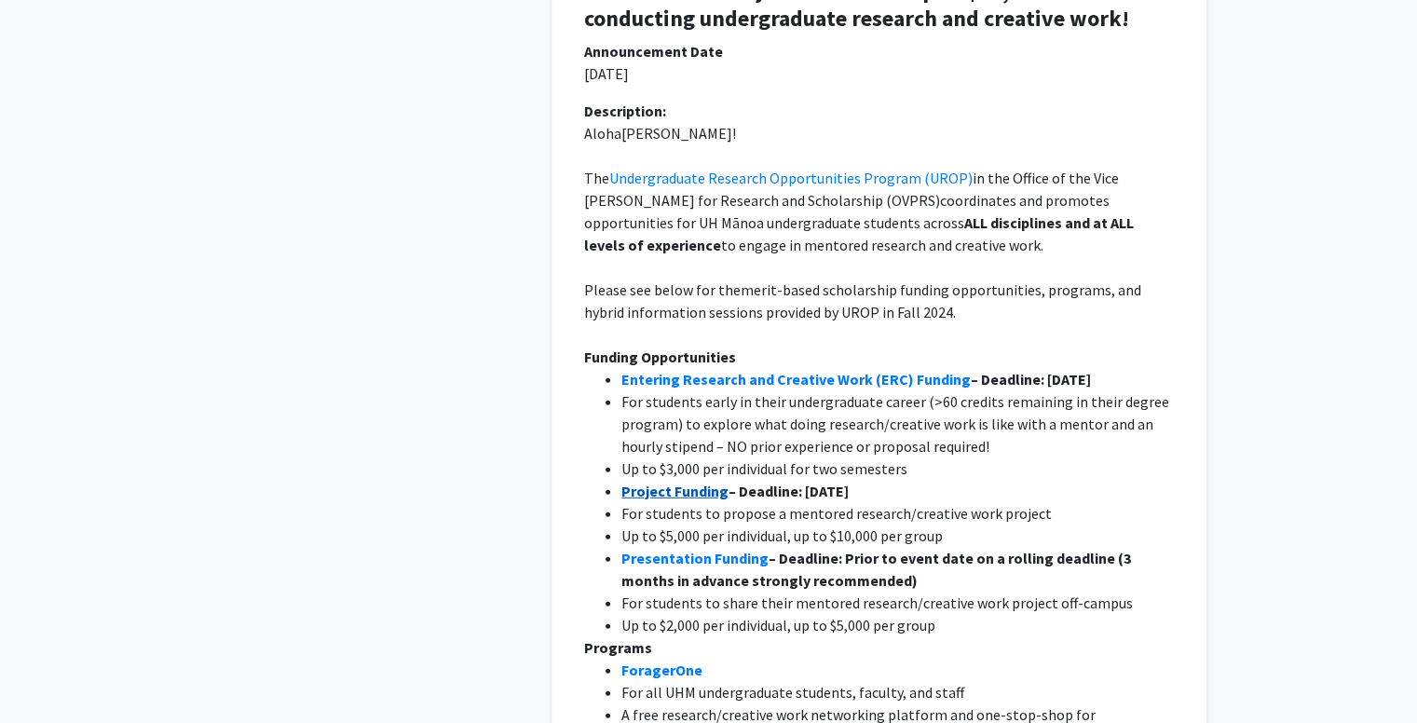
scroll to position [5053, 0]
click at [744, 482] on strong "– Deadline: [DATE]" at bounding box center [789, 491] width 120 height 19
drag, startPoint x: 738, startPoint y: 429, endPoint x: 878, endPoint y: 429, distance: 139.7
click at [849, 482] on strong "– Deadline: [DATE]" at bounding box center [789, 491] width 120 height 19
click at [878, 392] on span "For students early in their undergraduate career (>60 credits remaining in thei…" at bounding box center [896, 423] width 551 height 63
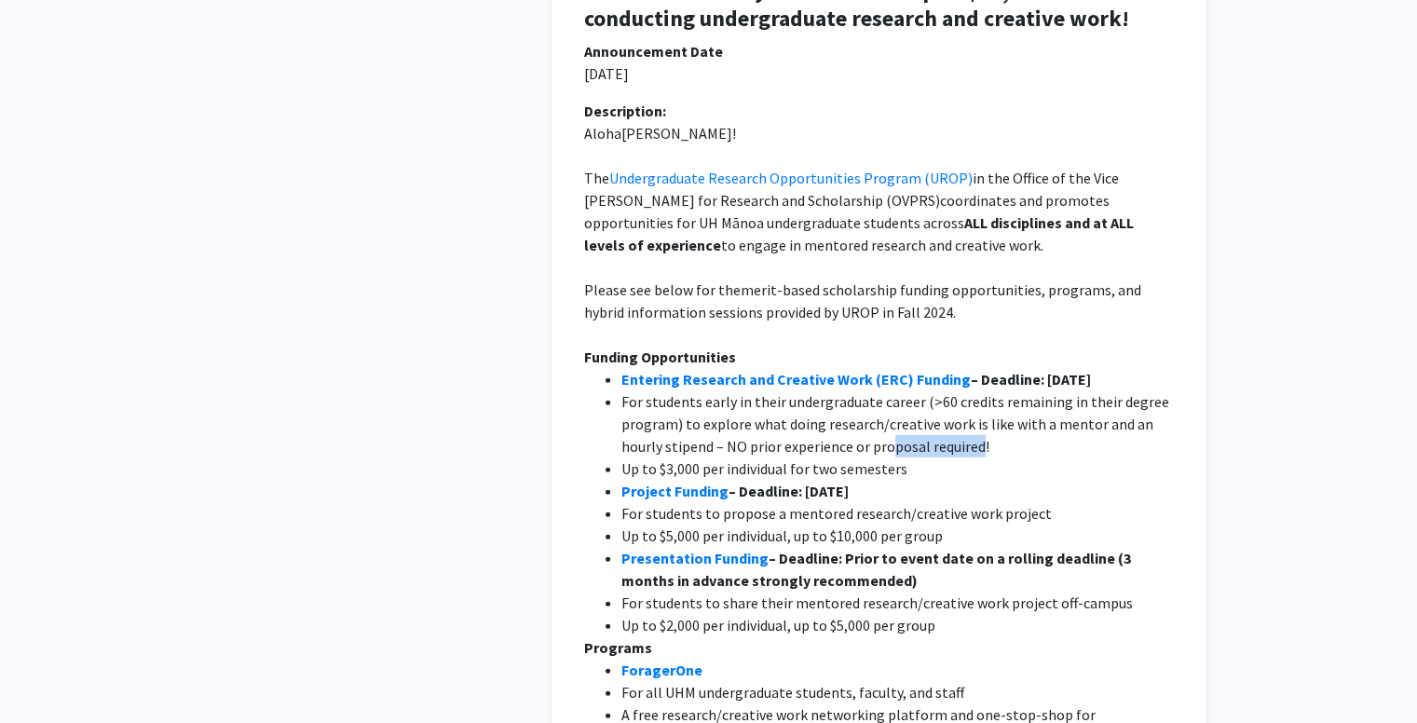
drag, startPoint x: 891, startPoint y: 381, endPoint x: 975, endPoint y: 381, distance: 84.8
click at [975, 392] on span "For students early in their undergraduate career (>60 credits remaining in thei…" at bounding box center [896, 423] width 551 height 63
drag, startPoint x: 772, startPoint y: 371, endPoint x: 928, endPoint y: 396, distance: 157.6
click at [928, 396] on ul "Entering Research and Creative Work (ERC) Funding – Deadline: [DATE] For studen…" at bounding box center [879, 502] width 590 height 268
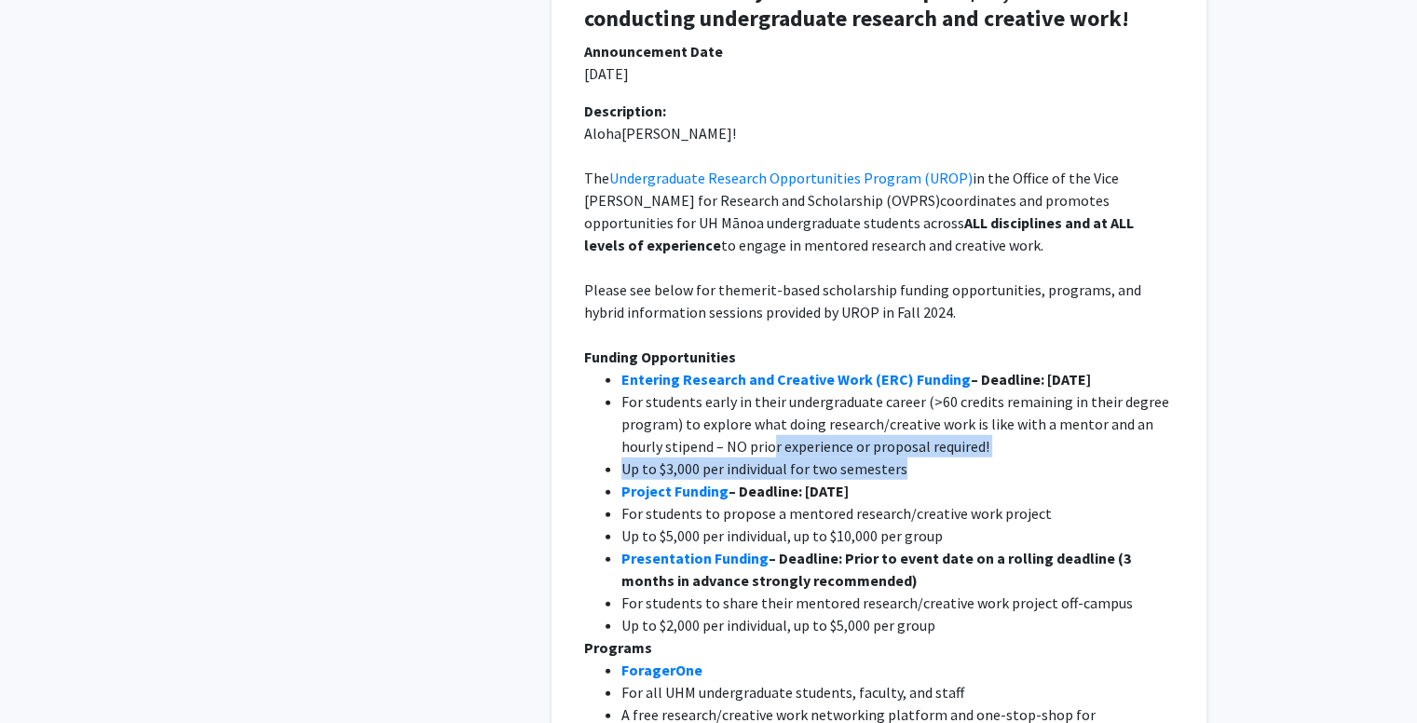
click at [917, 392] on span "For students early in their undergraduate career (>60 credits remaining in thei…" at bounding box center [896, 423] width 551 height 63
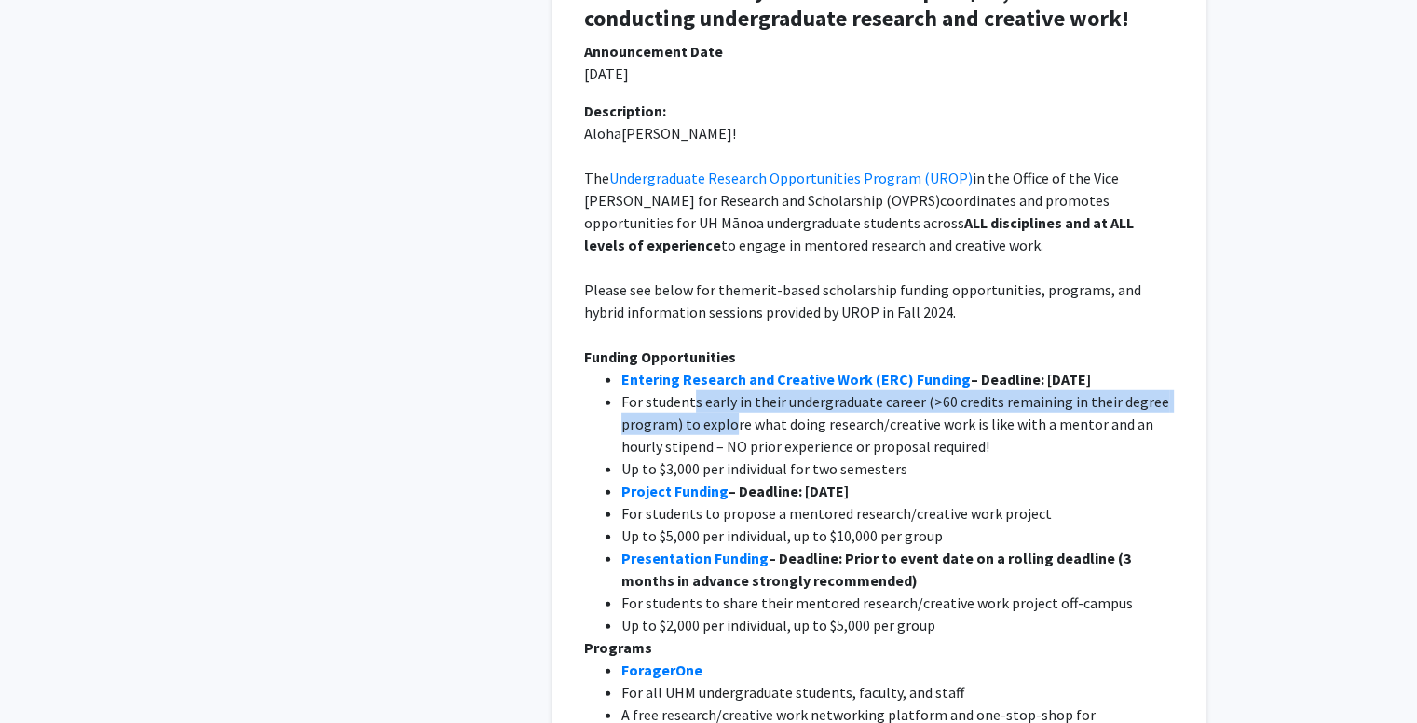
drag, startPoint x: 693, startPoint y: 336, endPoint x: 734, endPoint y: 361, distance: 47.6
click at [734, 392] on span "For students early in their undergraduate career (>60 credits remaining in thei…" at bounding box center [896, 423] width 551 height 63
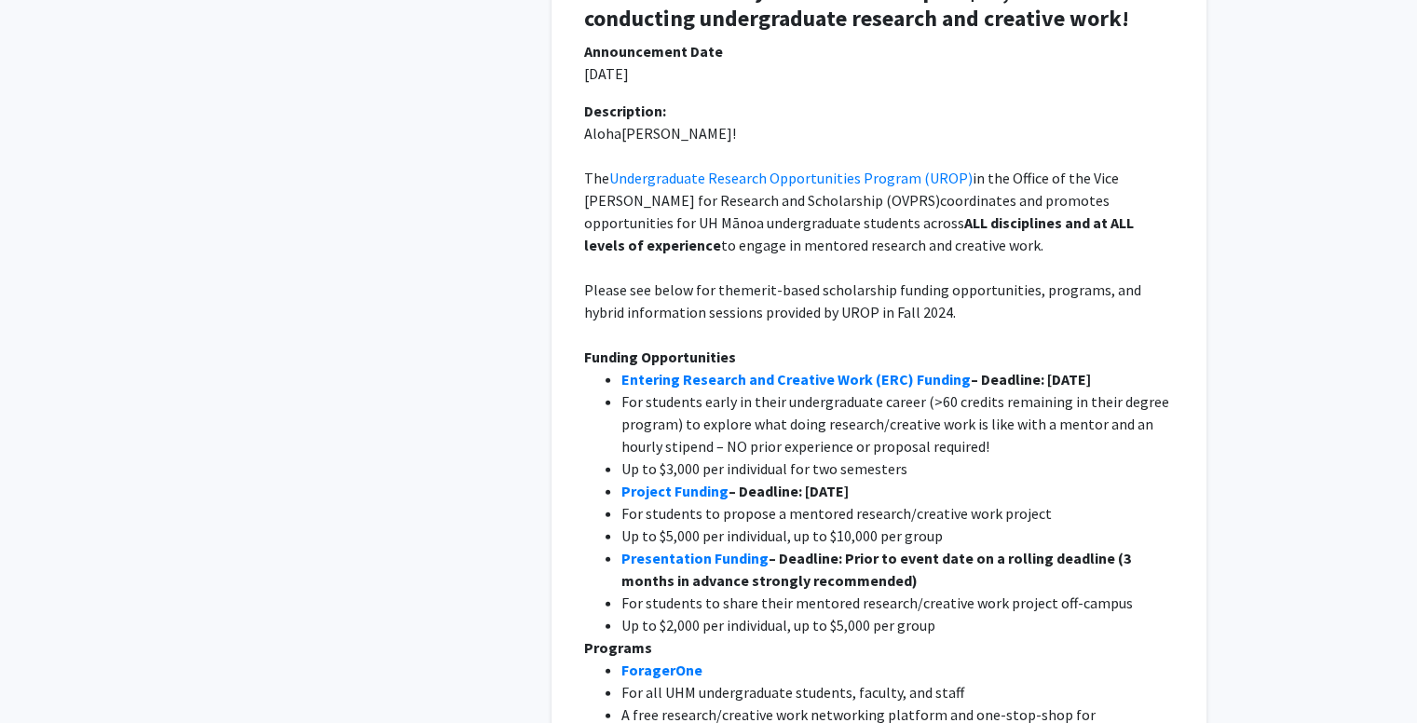
click at [736, 392] on span "For students early in their undergraduate career (>60 credits remaining in thei…" at bounding box center [896, 423] width 551 height 63
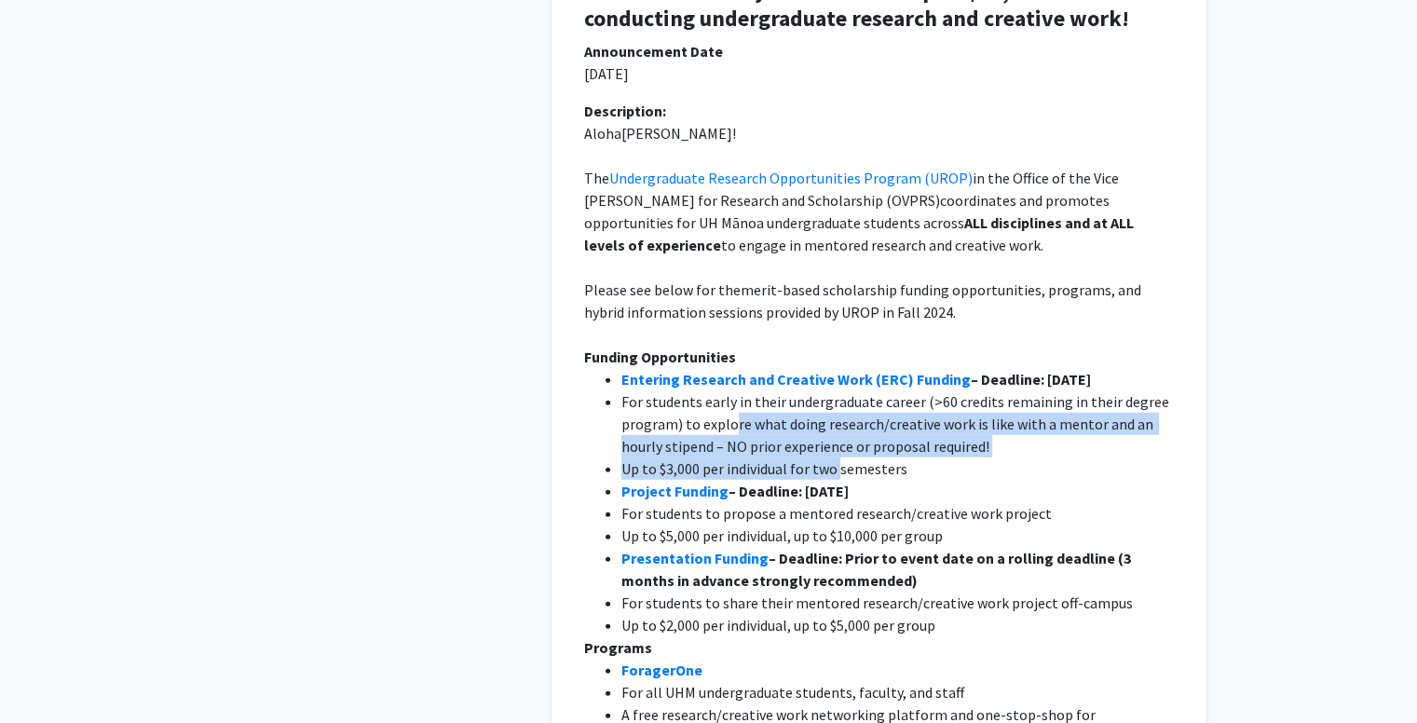
drag, startPoint x: 730, startPoint y: 360, endPoint x: 838, endPoint y: 403, distance: 115.7
click at [838, 403] on ul "Entering Research and Creative Work (ERC) Funding – Deadline: [DATE] For studen…" at bounding box center [879, 502] width 590 height 268
click at [838, 459] on span "Up to $3,000 per individual for two semesters" at bounding box center [764, 468] width 286 height 19
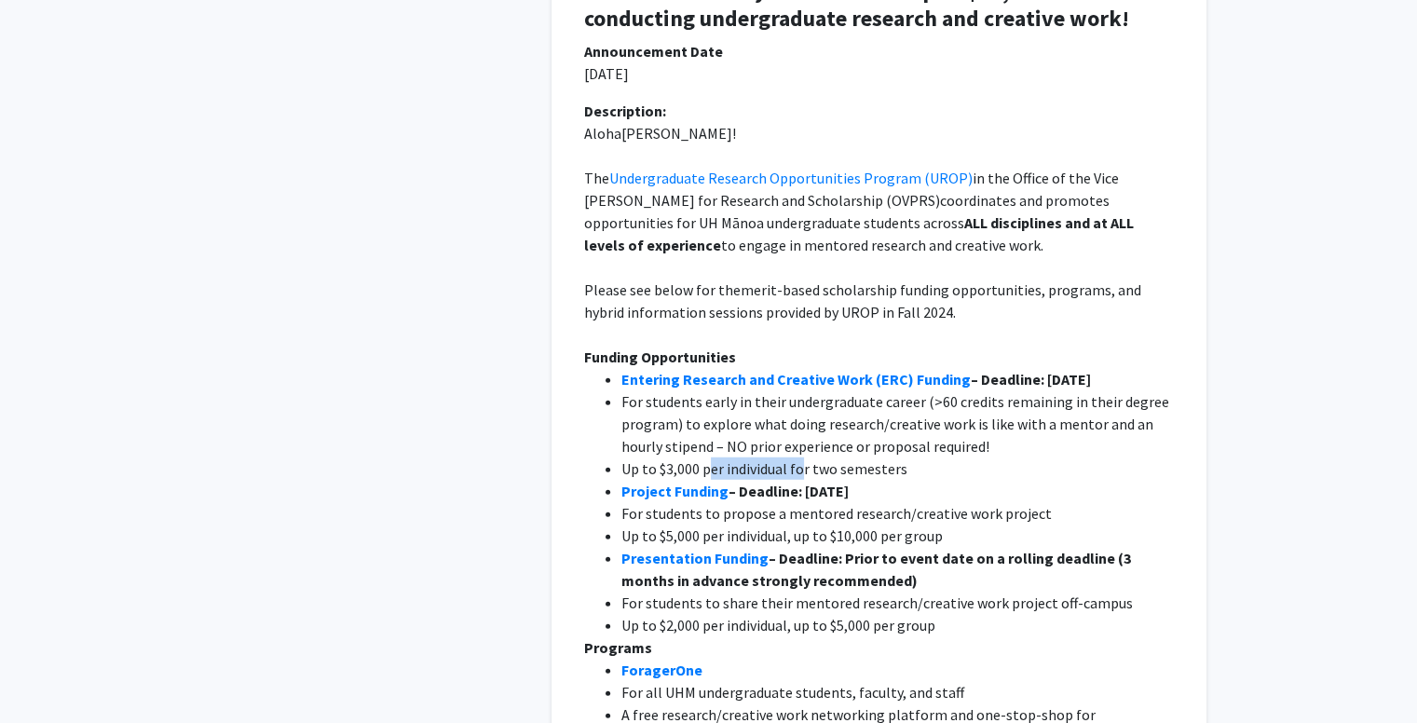
drag, startPoint x: 708, startPoint y: 400, endPoint x: 803, endPoint y: 407, distance: 95.3
click at [803, 459] on span "Up to $3,000 per individual for two semesters" at bounding box center [764, 468] width 286 height 19
drag, startPoint x: 675, startPoint y: 444, endPoint x: 695, endPoint y: 448, distance: 19.9
click at [695, 504] on span "For students to propose a mentored research/creative work project" at bounding box center [836, 513] width 430 height 19
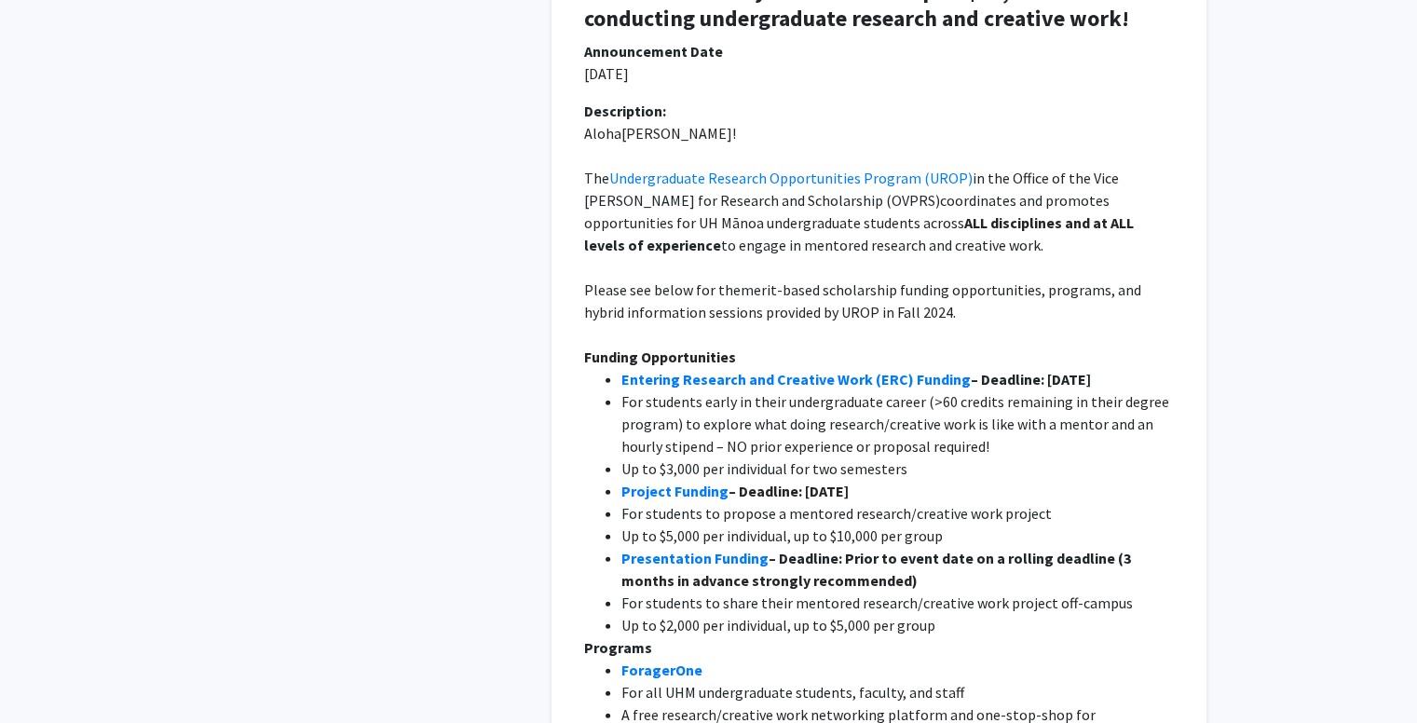
click at [700, 504] on span "For students to propose a mentored research/creative work project" at bounding box center [836, 513] width 430 height 19
drag, startPoint x: 628, startPoint y: 452, endPoint x: 948, endPoint y: 459, distance: 320.6
click at [948, 458] on ul "Entering Research and Creative Work (ERC) Funding – Deadline: [DATE] For studen…" at bounding box center [879, 502] width 590 height 268
click at [948, 525] on li "Up to $5,000 per individual, up to $10,000 per group" at bounding box center [897, 536] width 552 height 22
drag, startPoint x: 779, startPoint y: 490, endPoint x: 944, endPoint y: 511, distance: 166.3
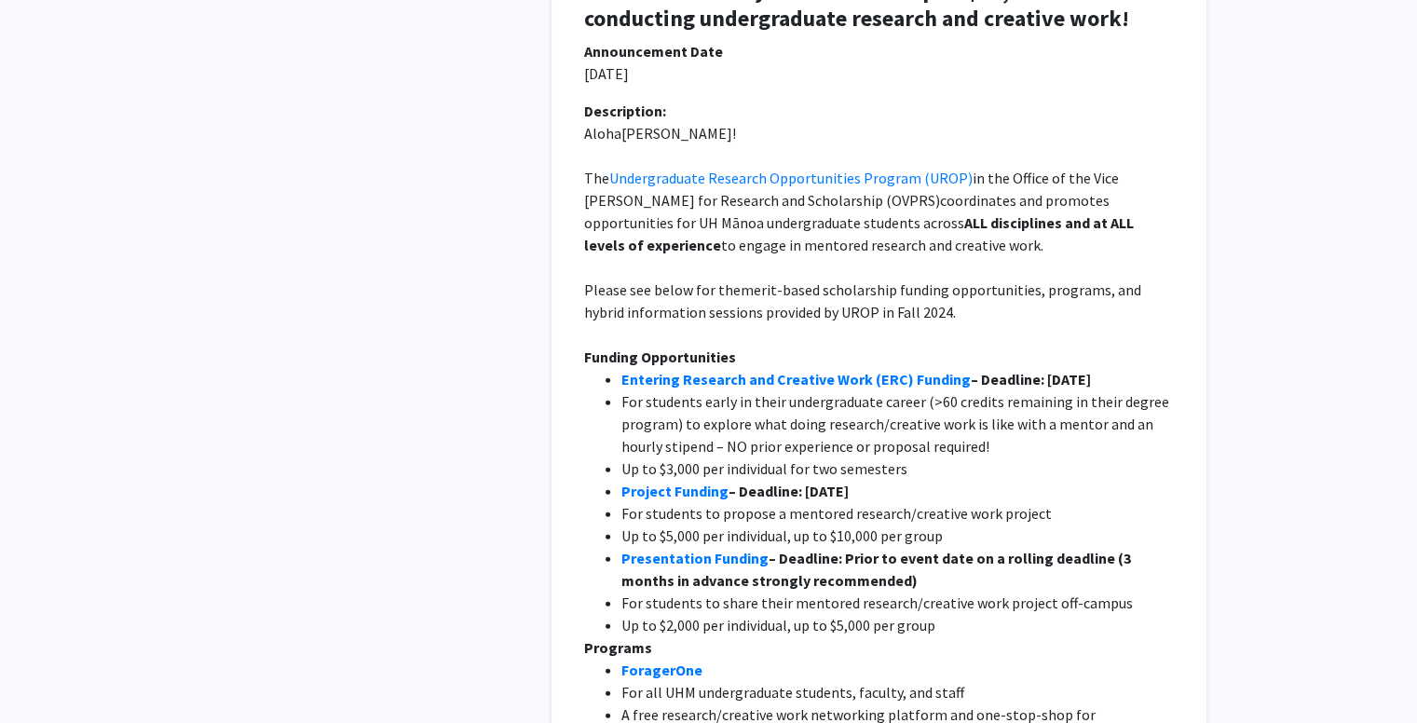
click at [944, 547] on li "Presentation Funding – Deadline: Prior to event date on a rolling deadline (3 m…" at bounding box center [897, 569] width 552 height 45
click at [947, 547] on li "Presentation Funding – Deadline: Prior to event date on a rolling deadline (3 m…" at bounding box center [897, 569] width 552 height 45
click at [872, 547] on li "Presentation Funding – Deadline: Prior to event date on a rolling deadline (3 m…" at bounding box center [897, 569] width 552 height 45
drag, startPoint x: 846, startPoint y: 488, endPoint x: 898, endPoint y: 496, distance: 52.7
click at [898, 549] on strong "– Deadline: Prior to event date on a rolling deadline (3 months in advance stro…" at bounding box center [877, 569] width 512 height 41
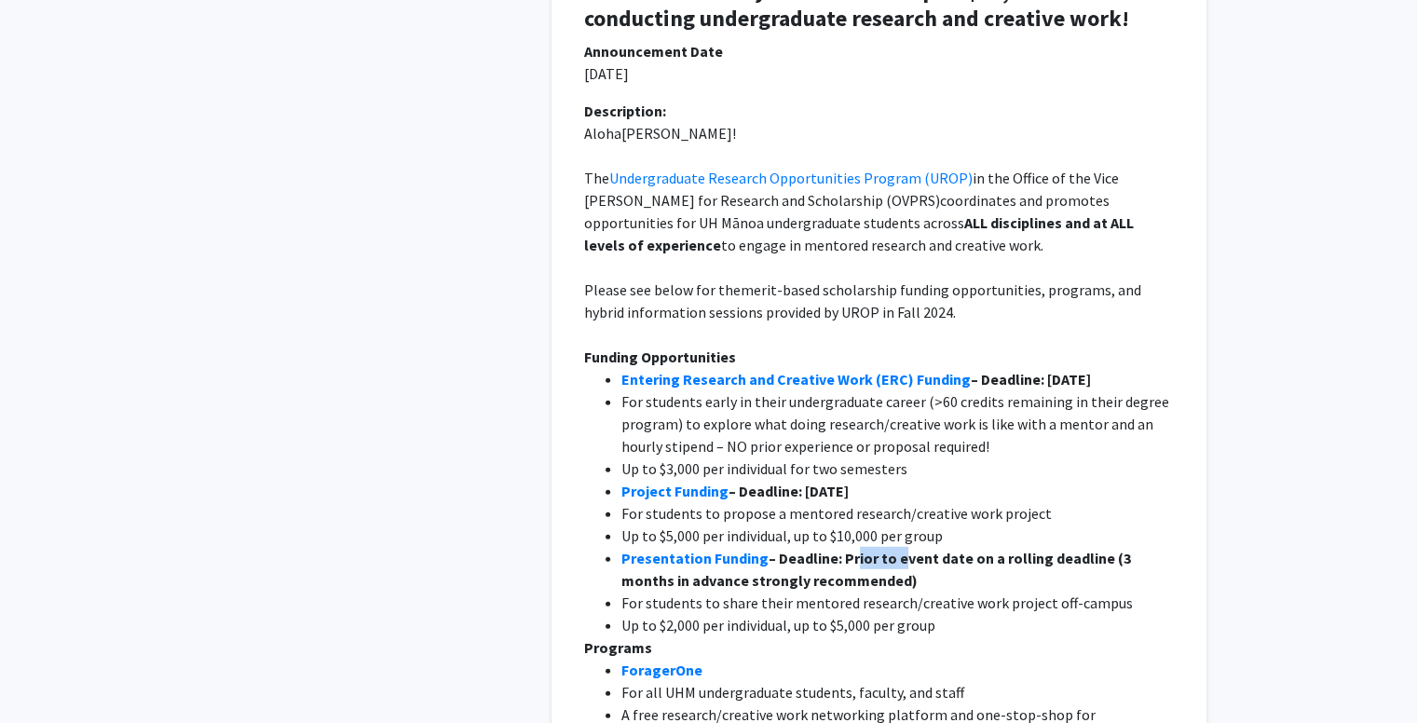
click at [898, 549] on strong "– Deadline: Prior to event date on a rolling deadline (3 months in advance stro…" at bounding box center [877, 569] width 512 height 41
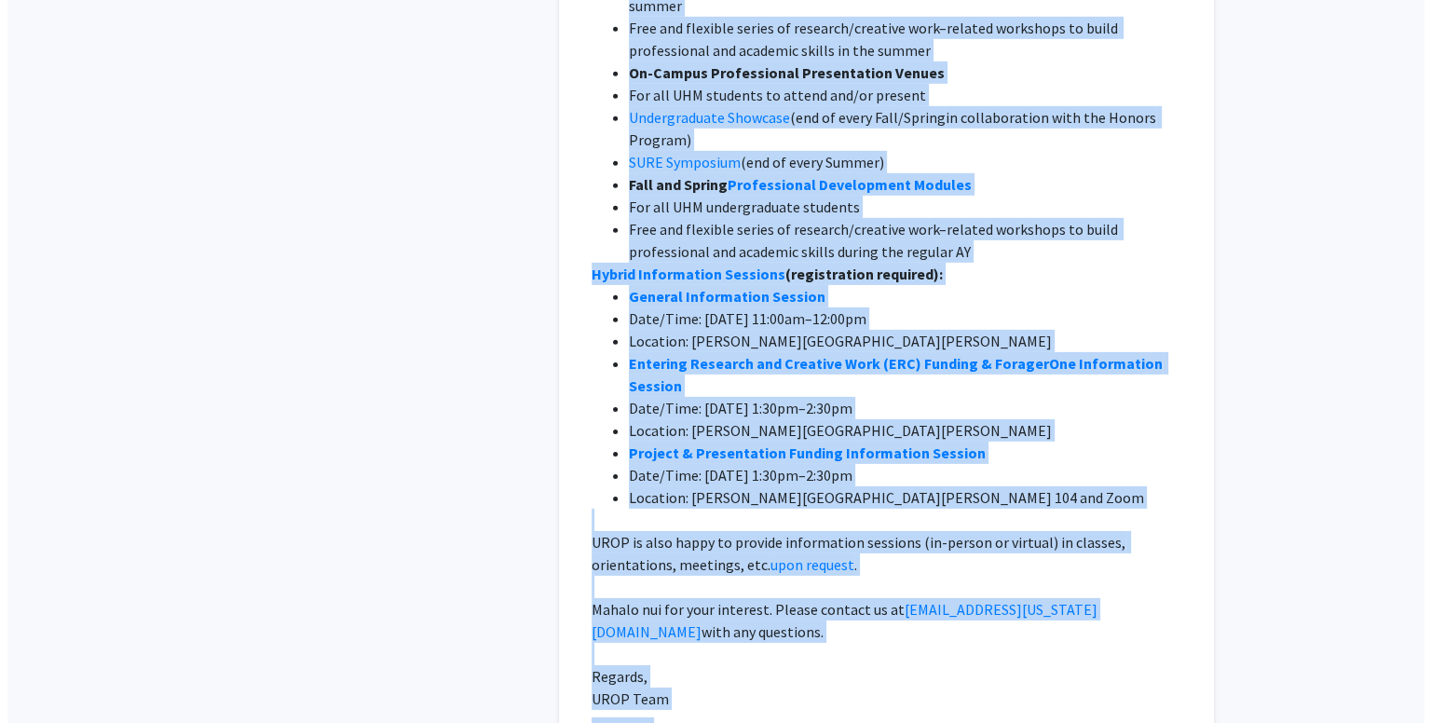
scroll to position [5892, 0]
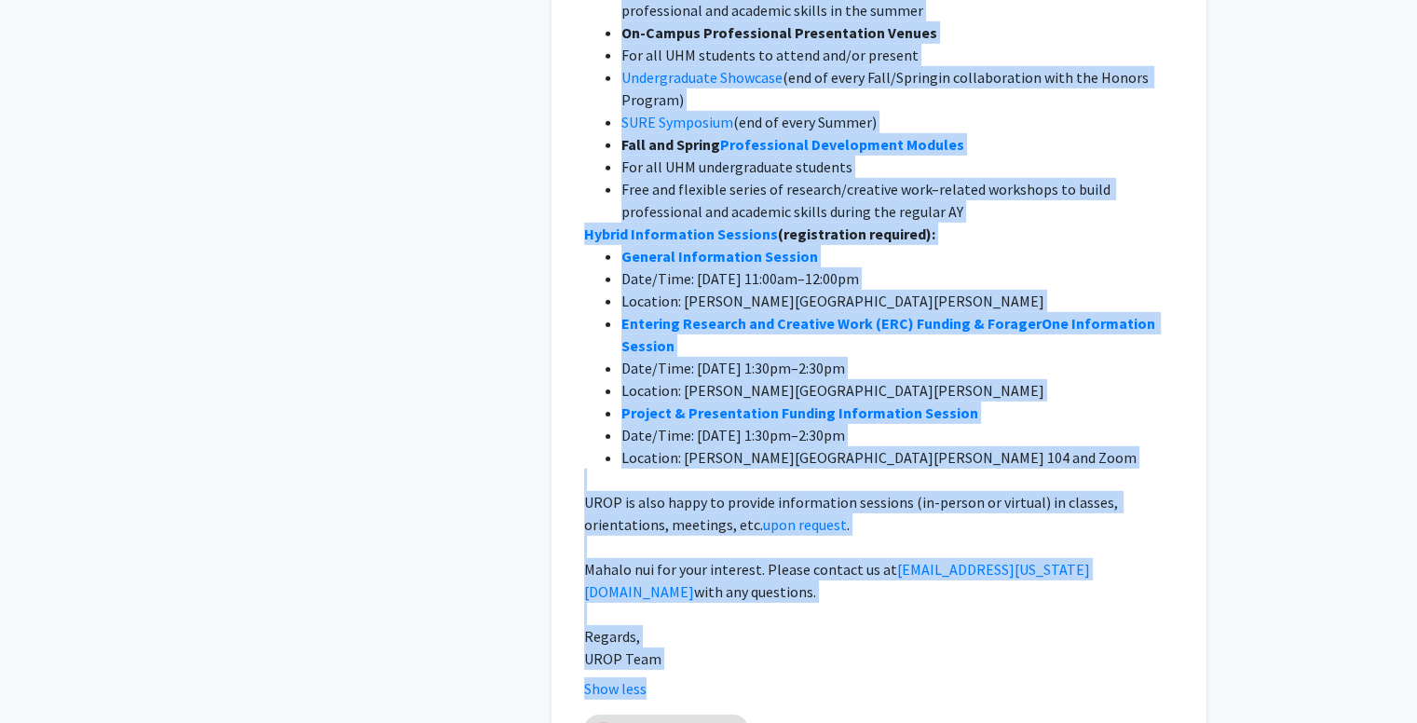
drag, startPoint x: 566, startPoint y: 202, endPoint x: 847, endPoint y: 605, distance: 490.5
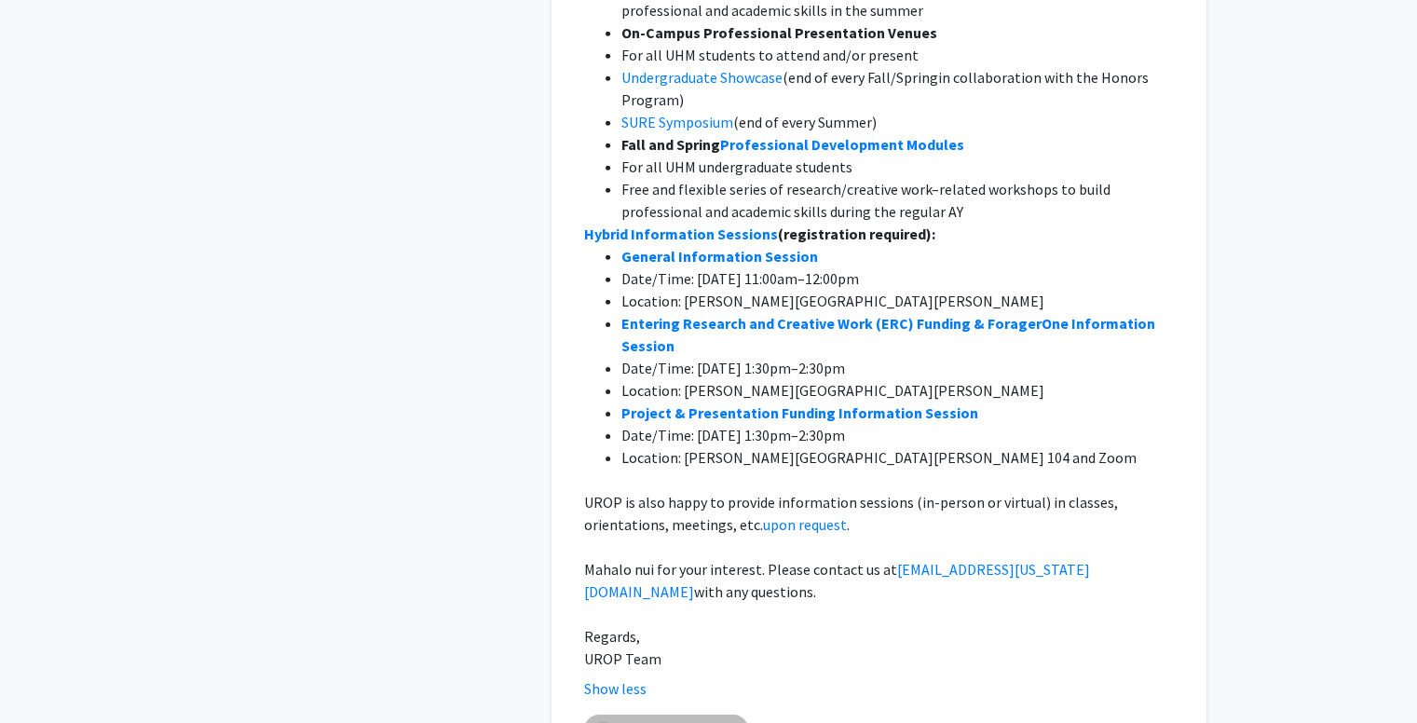
click at [694, 721] on link "Fall 2024 UROP_Flyer" at bounding box center [678, 731] width 116 height 20
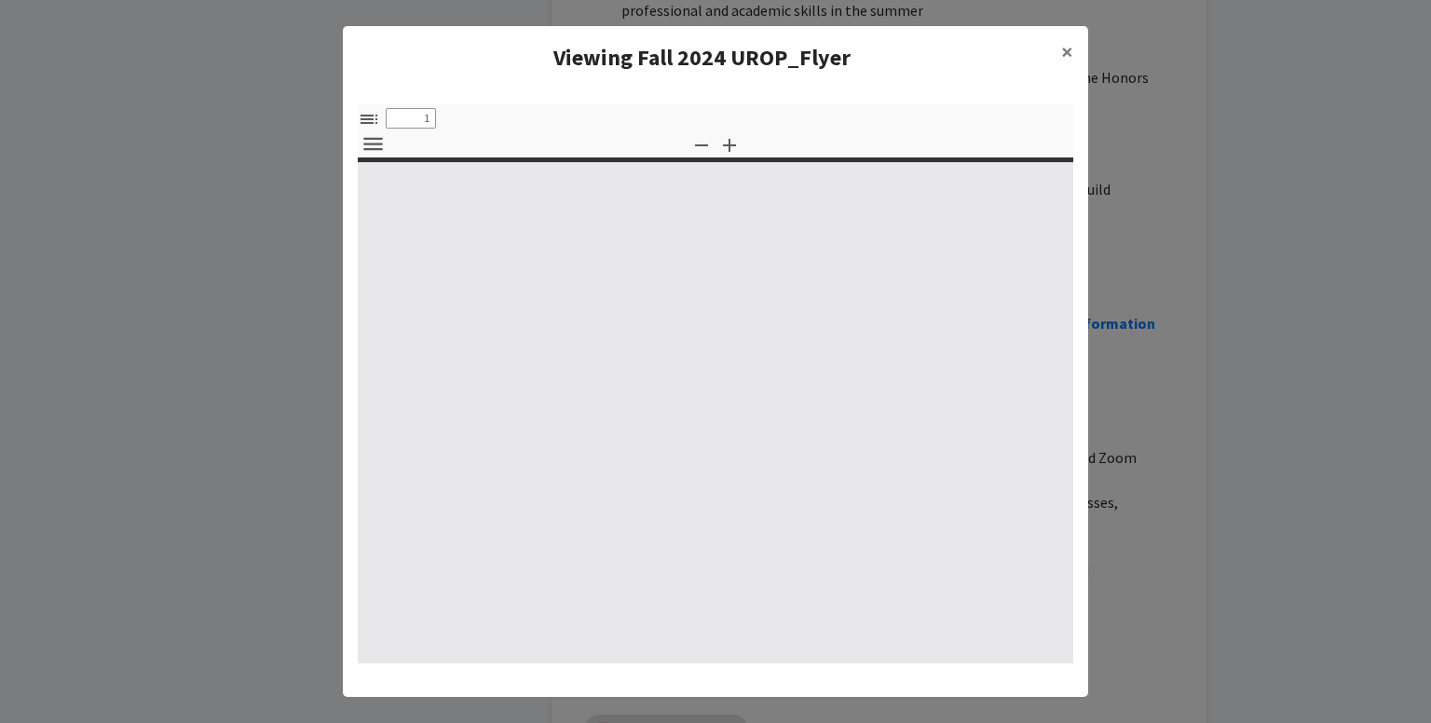
select select "custom"
type input "0"
select select "custom"
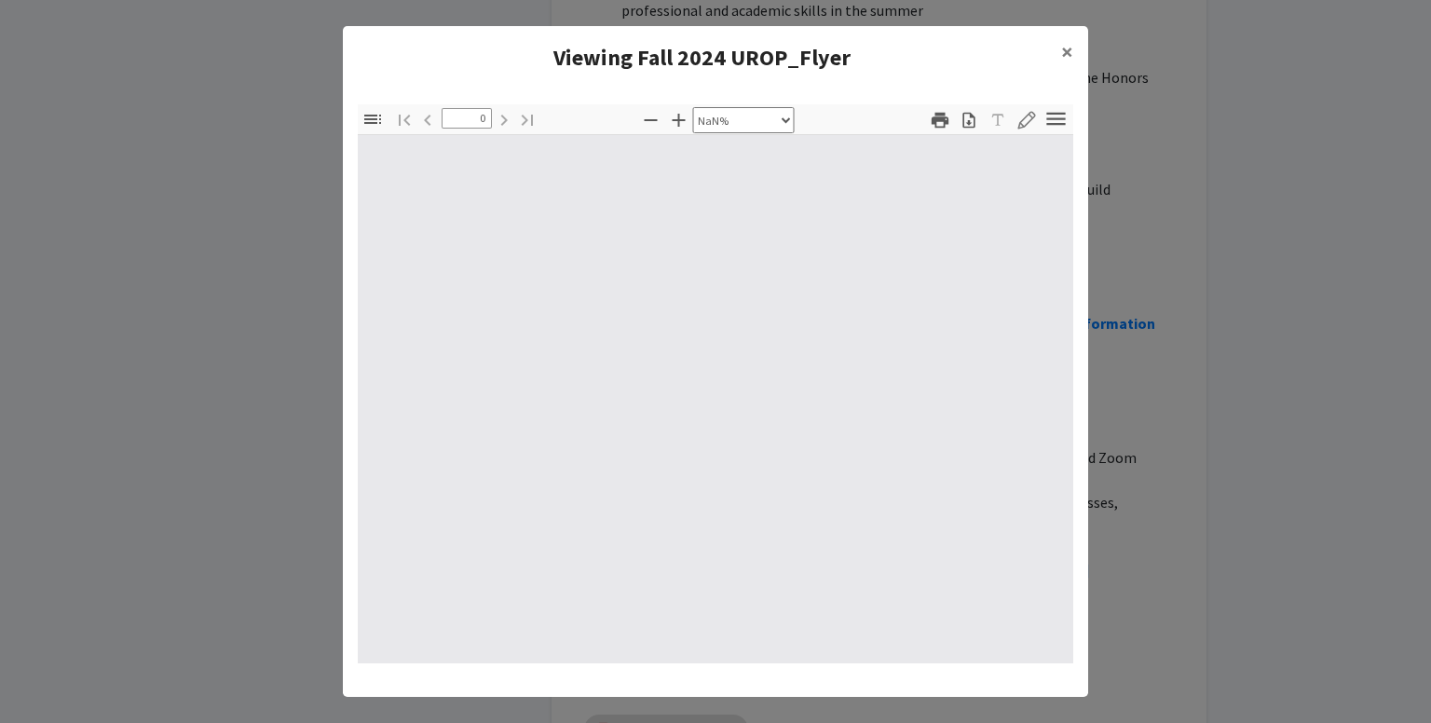
type input "1"
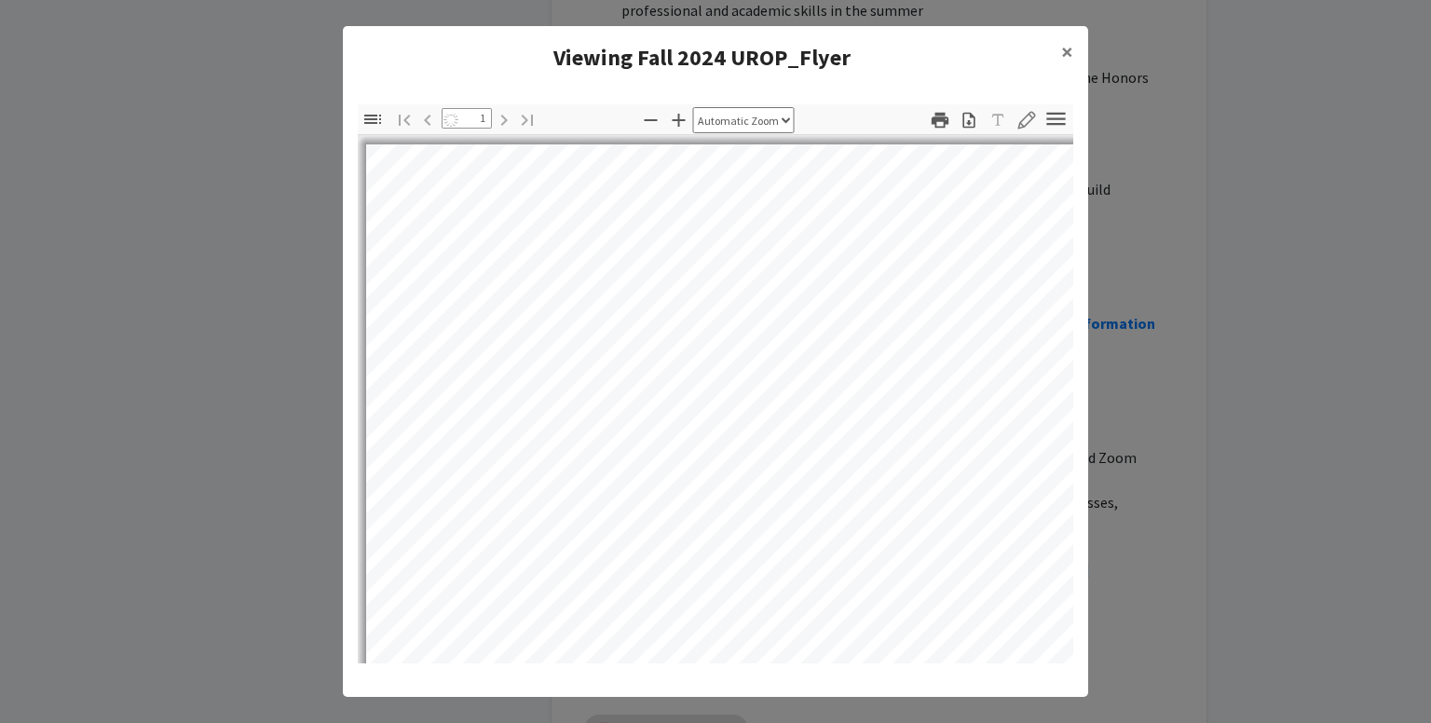
select select "auto"
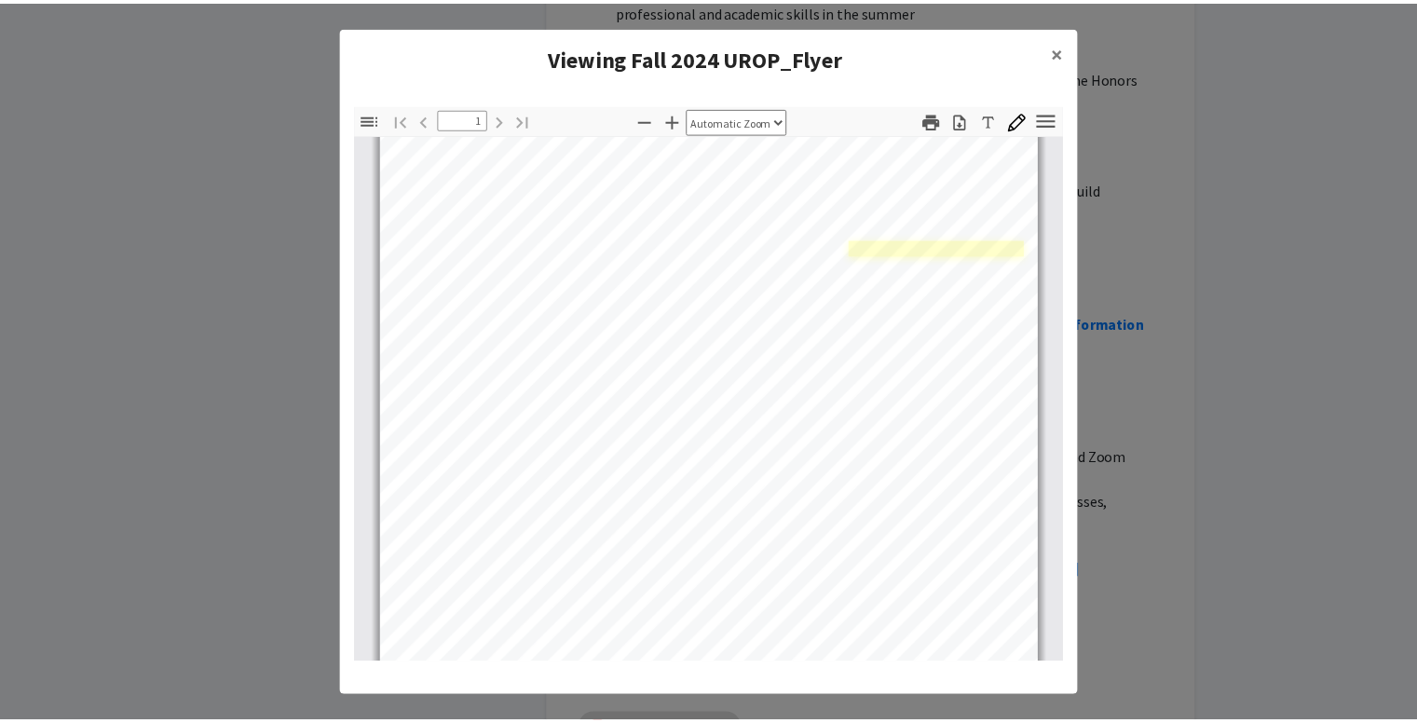
scroll to position [0, 0]
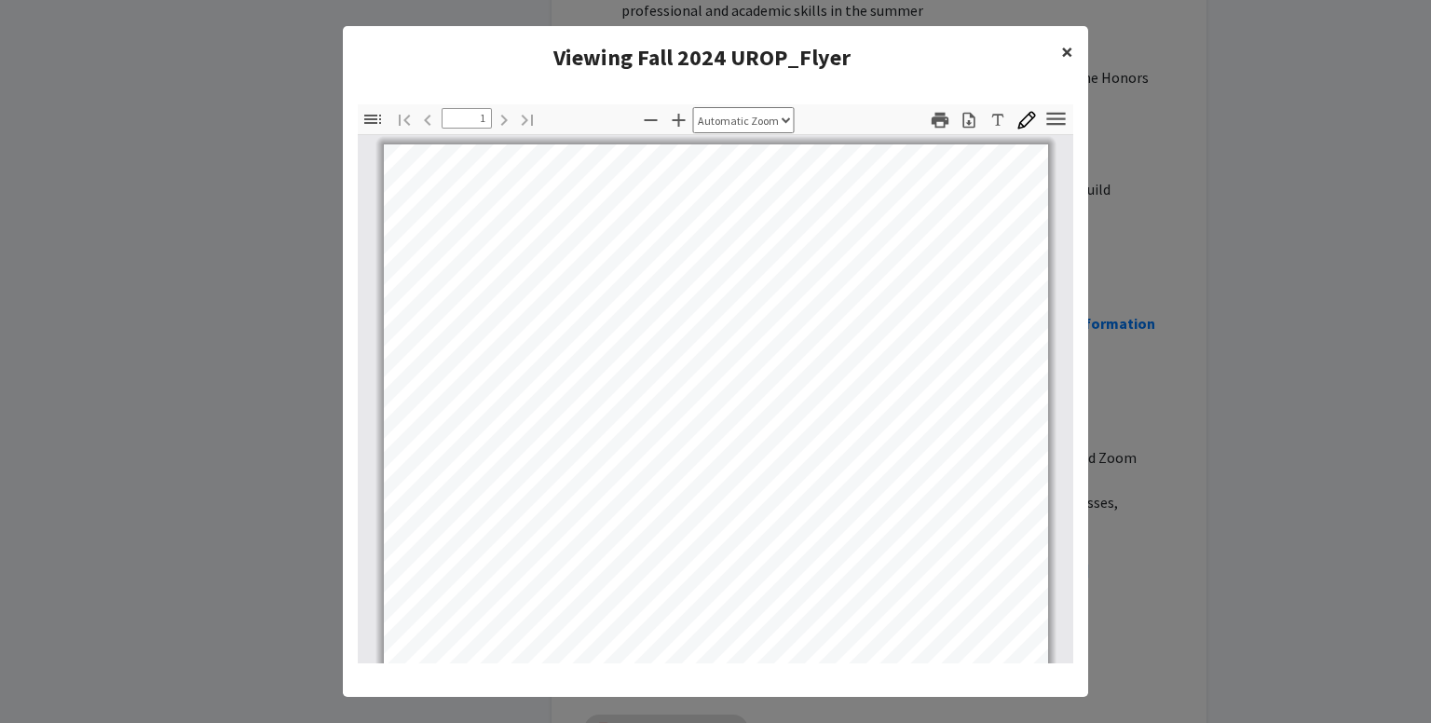
click at [1064, 57] on span "×" at bounding box center [1067, 51] width 12 height 29
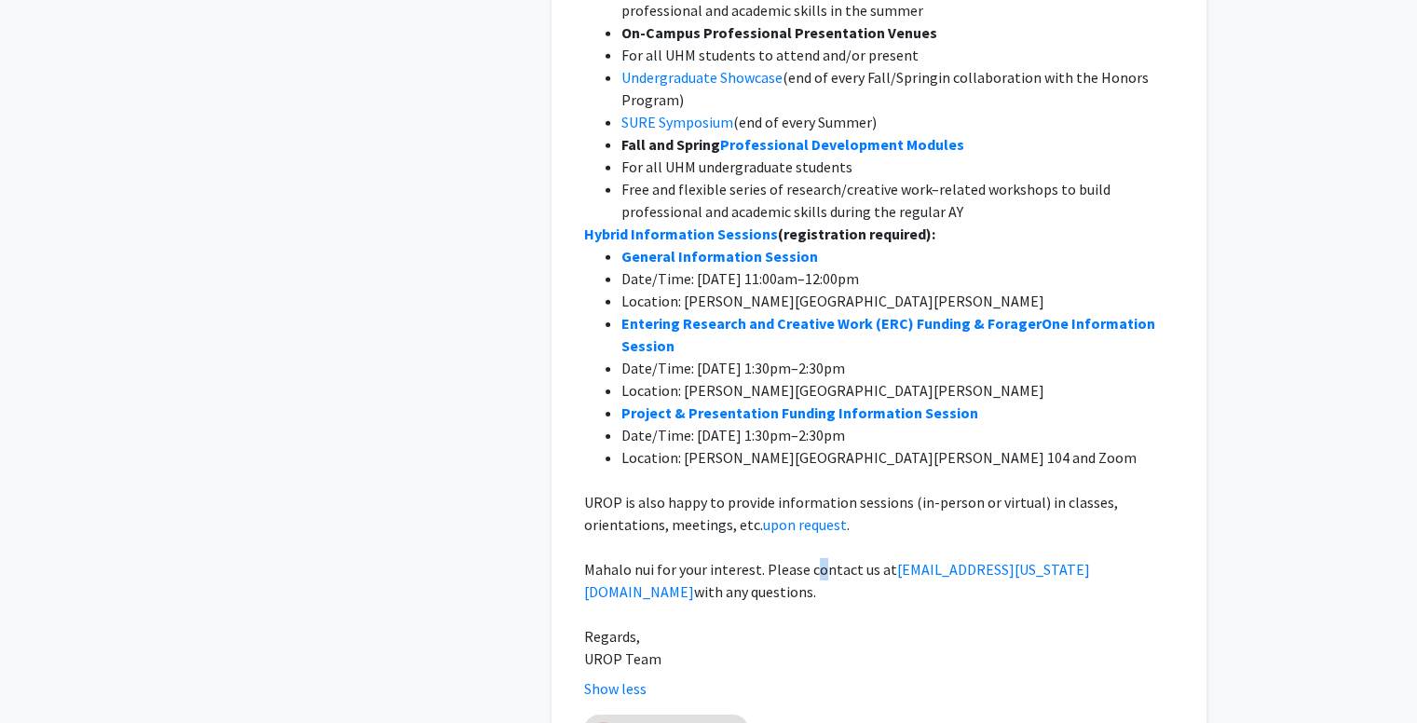
drag, startPoint x: 811, startPoint y: 497, endPoint x: 819, endPoint y: 507, distance: 13.2
click at [819, 560] on span "Mahalo nui for your interest. Please contact us at" at bounding box center [740, 569] width 313 height 19
drag, startPoint x: 719, startPoint y: 431, endPoint x: 898, endPoint y: 432, distance: 178.9
click at [898, 493] on span "UROP is also happy to provide information sessions (in-person or virtual) in cl…" at bounding box center [852, 513] width 537 height 41
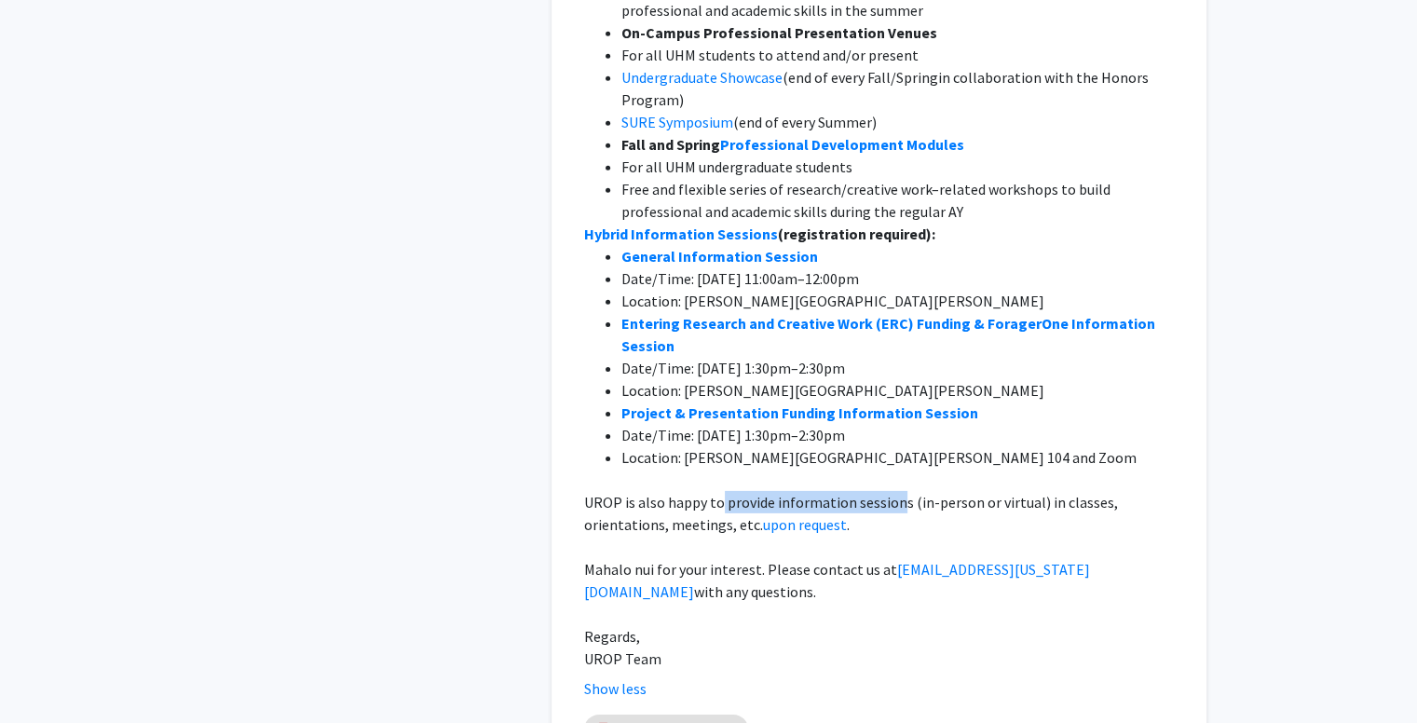
click at [898, 493] on span "UROP is also happy to provide information sessions (in-person or virtual) in cl…" at bounding box center [852, 513] width 537 height 41
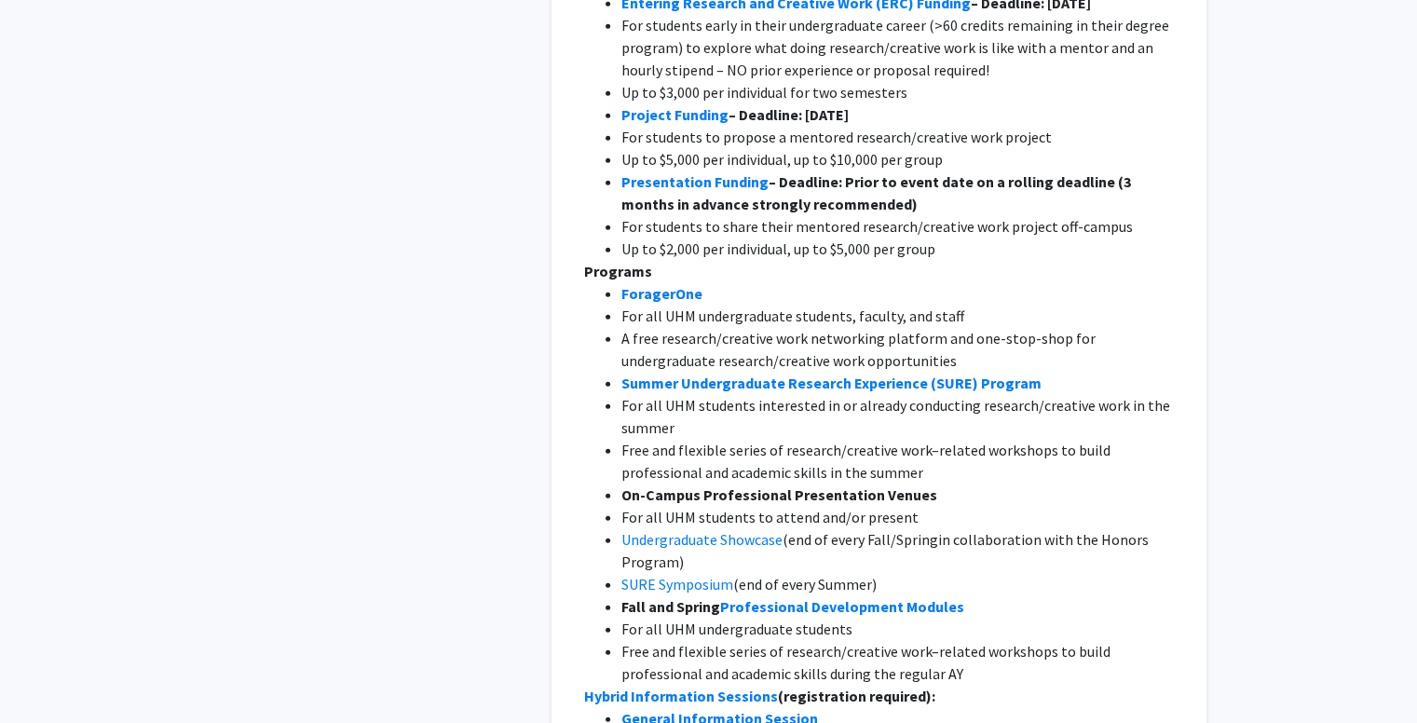
scroll to position [5333, 0]
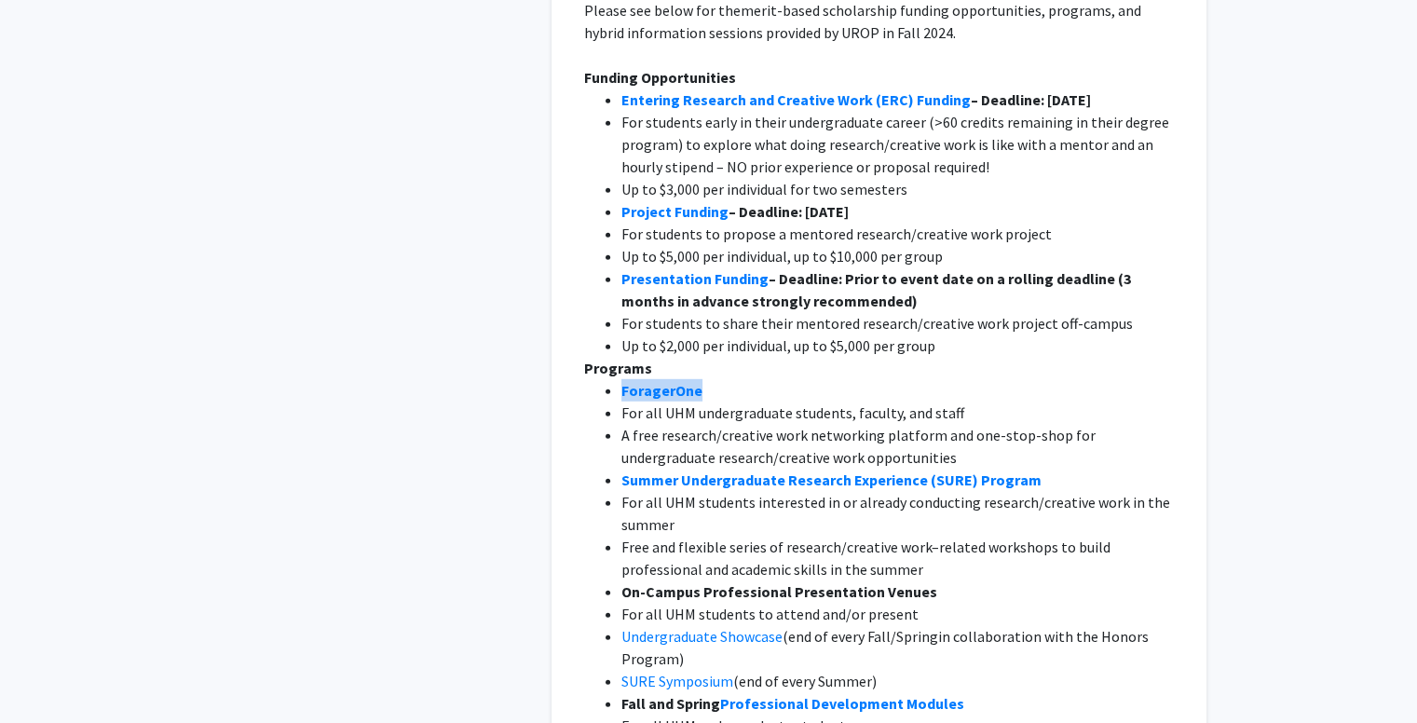
drag, startPoint x: 702, startPoint y: 302, endPoint x: 745, endPoint y: 329, distance: 50.7
click at [745, 329] on div "Aloha [PERSON_NAME]! The Undergraduate Research Opportunities Program (UROP) in…" at bounding box center [879, 536] width 590 height 1386
click at [736, 357] on p "Programs" at bounding box center [879, 368] width 590 height 22
drag, startPoint x: 581, startPoint y: 302, endPoint x: 728, endPoint y: 334, distance: 149.7
click at [728, 334] on div "Description: Aloha [PERSON_NAME]! The Undergraduate Research Opportunities Prog…" at bounding box center [879, 539] width 618 height 1438
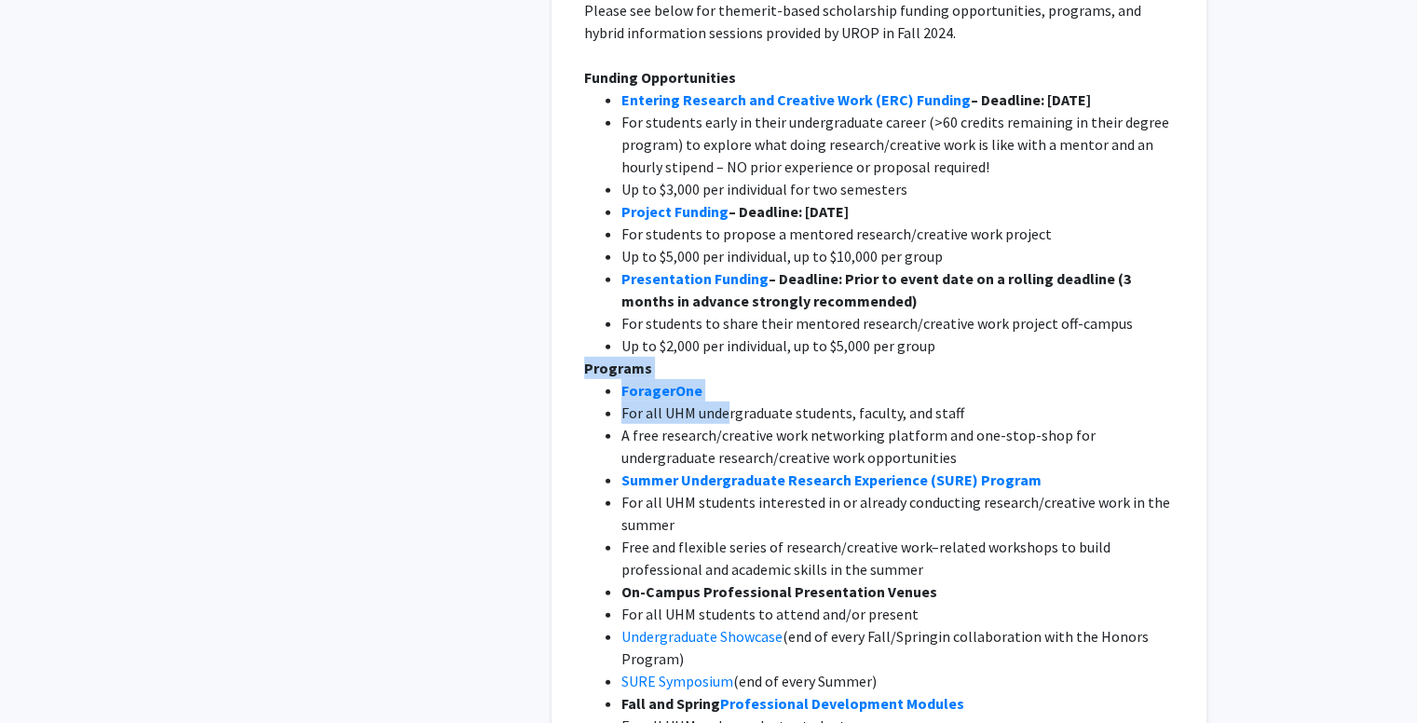
click at [727, 379] on li "ForagerOne" at bounding box center [897, 390] width 552 height 22
drag, startPoint x: 591, startPoint y: 299, endPoint x: 748, endPoint y: 320, distance: 158.8
click at [748, 320] on div "Aloha [PERSON_NAME]! The Undergraduate Research Opportunities Program (UROP) in…" at bounding box center [879, 536] width 590 height 1386
click at [673, 403] on span "For all UHM undergraduate students, faculty, and staff" at bounding box center [792, 412] width 343 height 19
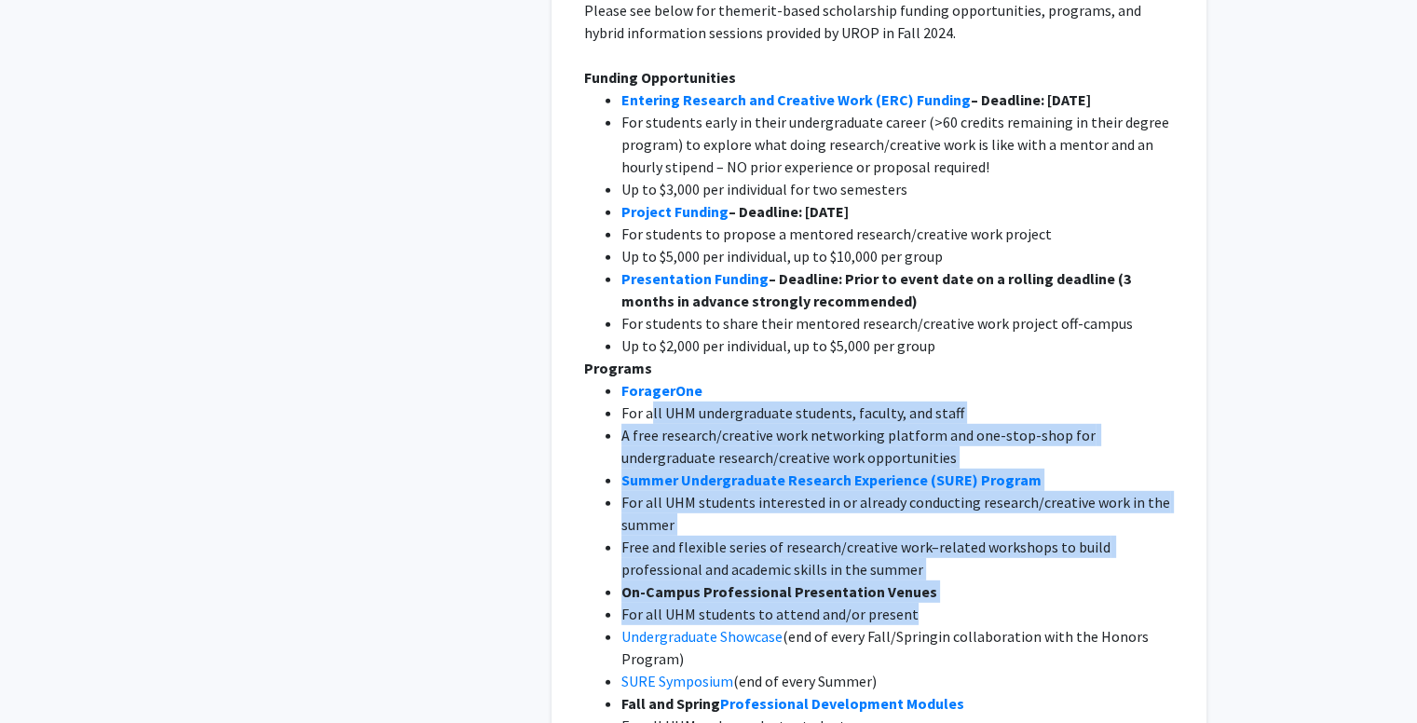
drag, startPoint x: 648, startPoint y: 340, endPoint x: 924, endPoint y: 538, distance: 339.2
click at [924, 538] on ul "ForagerOne For all UHM undergraduate students, faculty, and staff A free resear…" at bounding box center [879, 580] width 590 height 402
click at [924, 603] on li "For all UHM students to attend and/or present" at bounding box center [897, 614] width 552 height 22
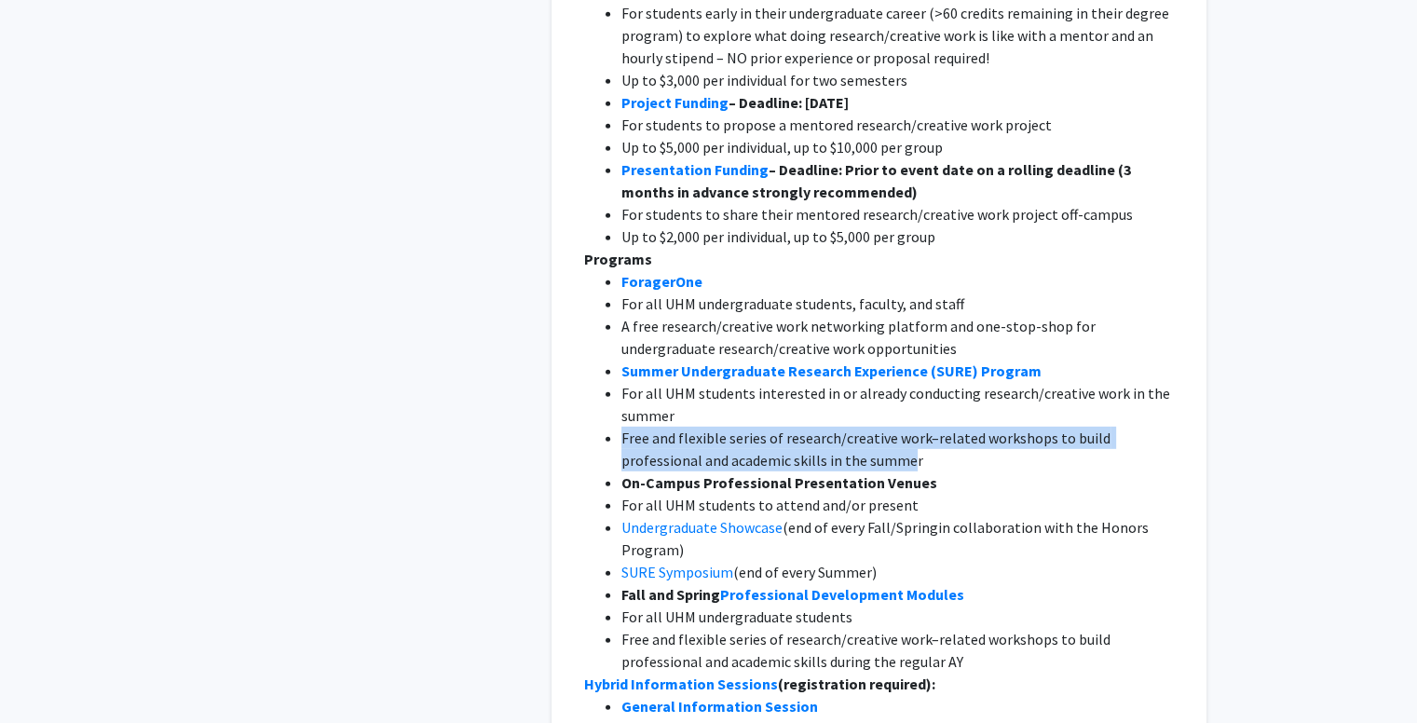
scroll to position [5426, 0]
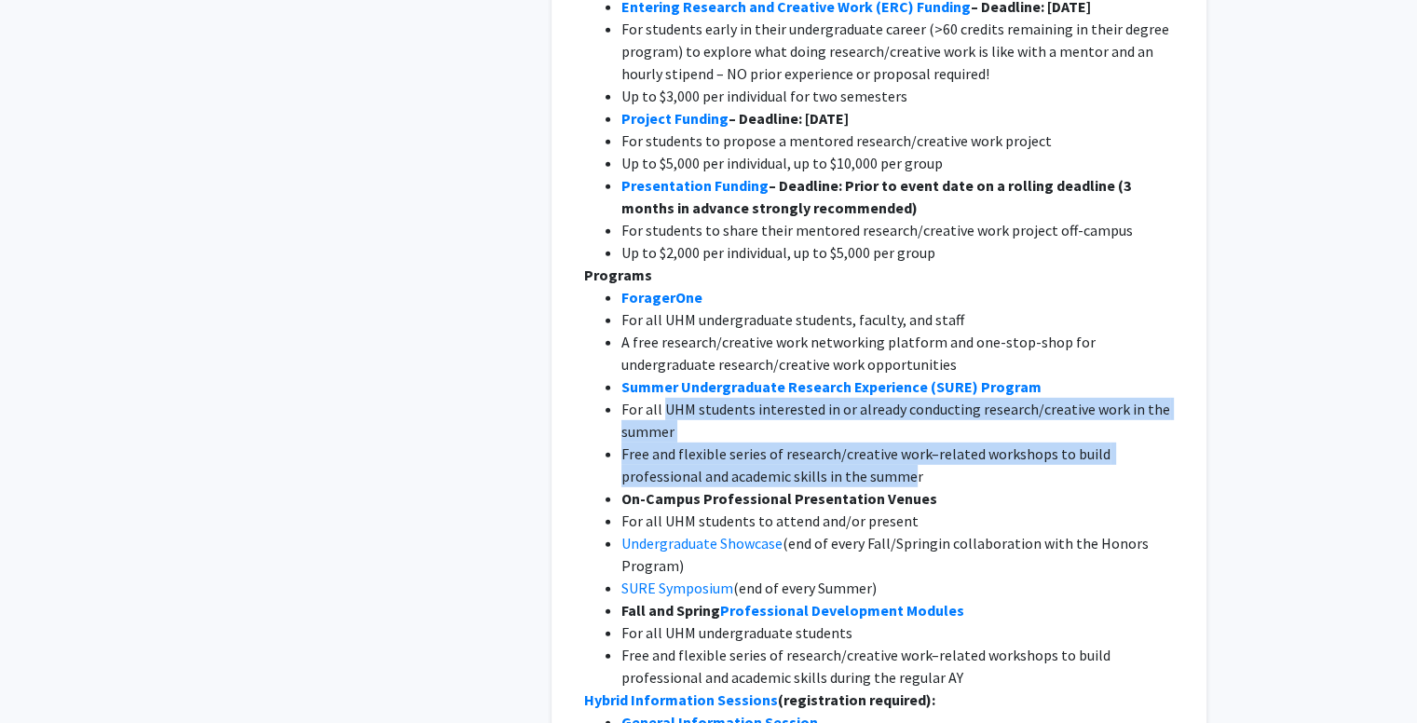
drag, startPoint x: 909, startPoint y: 511, endPoint x: 663, endPoint y: 331, distance: 304.7
click at [663, 331] on ul "ForagerOne For all UHM undergraduate students, faculty, and staff A free resear…" at bounding box center [879, 487] width 590 height 402
click at [743, 444] on span "Free and flexible series of research/creative work–related workshops to build p…" at bounding box center [867, 464] width 492 height 41
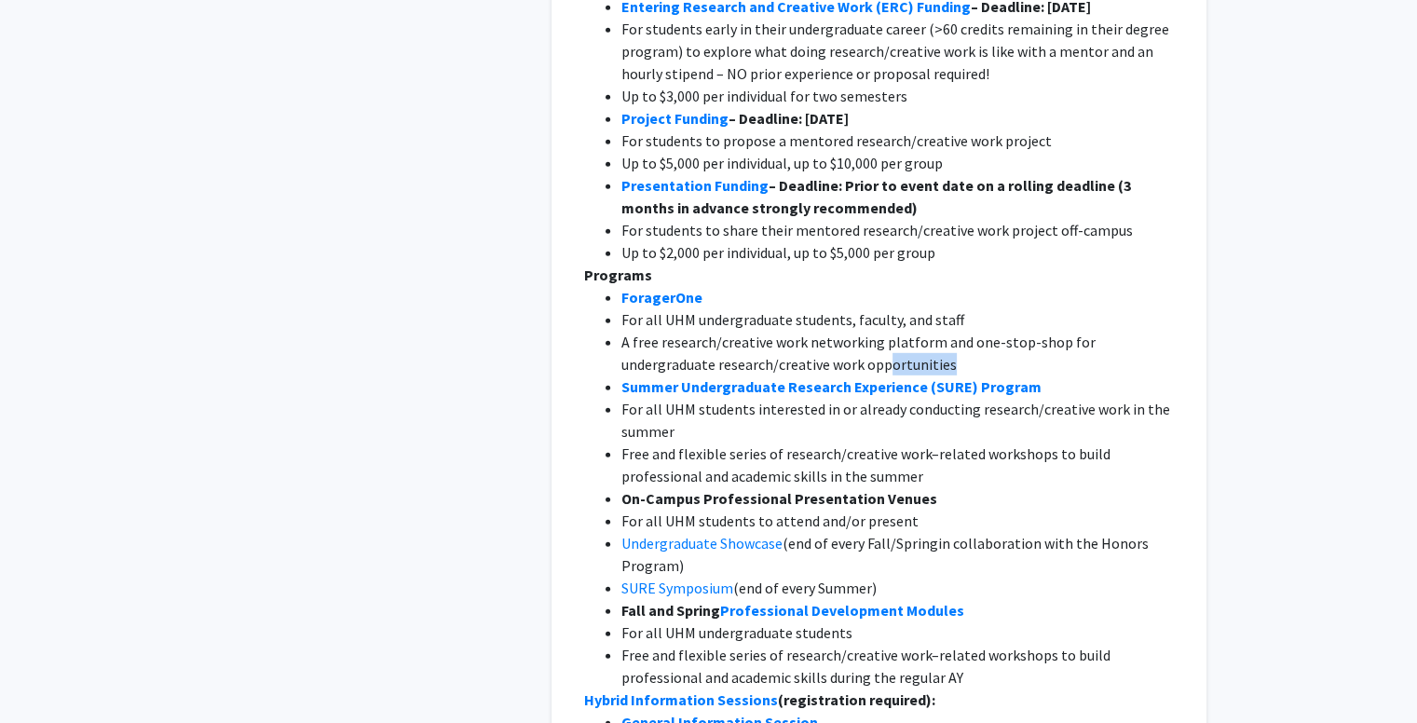
drag, startPoint x: 960, startPoint y: 295, endPoint x: 794, endPoint y: 287, distance: 166.0
click at [794, 331] on li "A free research/creative work networking platform and one-stop-shop for undergr…" at bounding box center [897, 353] width 552 height 45
click at [794, 333] on span "A free research/creative work networking platform and one-stop-shop for undergr…" at bounding box center [859, 353] width 477 height 41
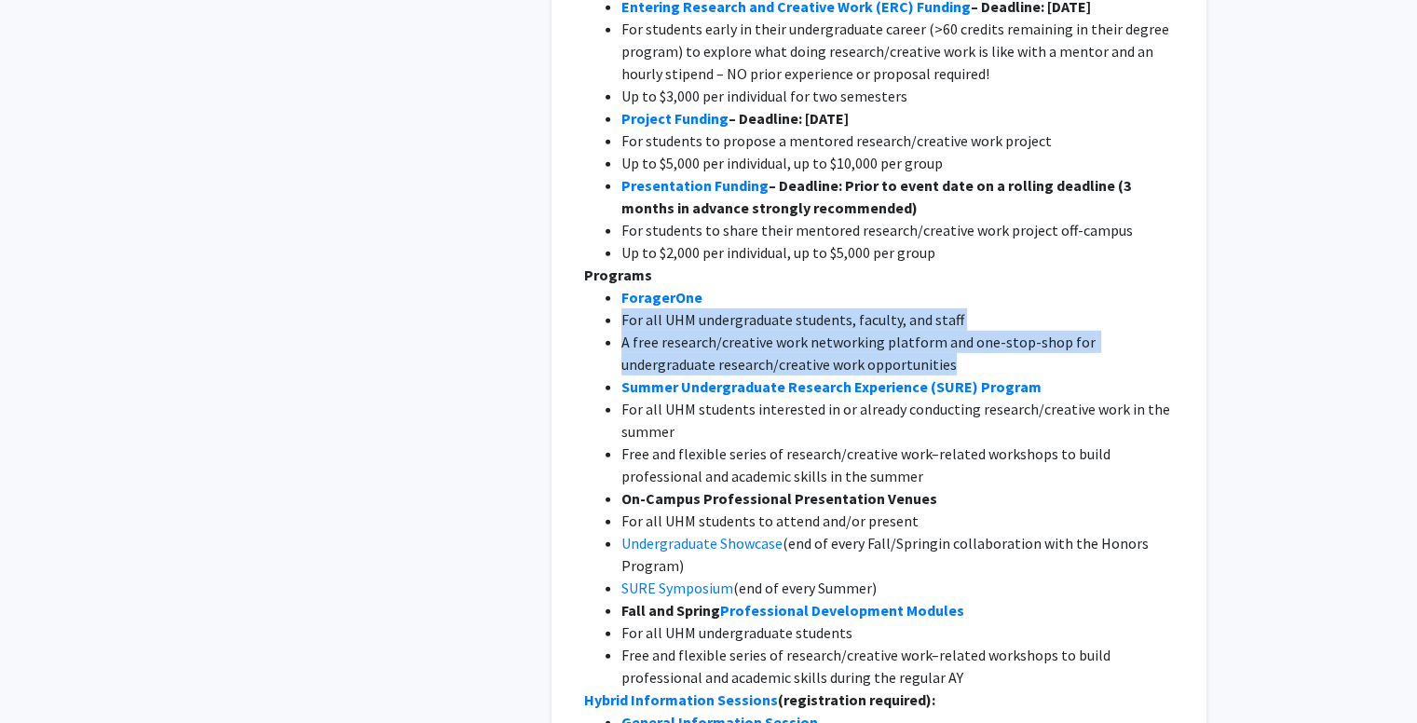
drag, startPoint x: 861, startPoint y: 290, endPoint x: 619, endPoint y: 252, distance: 245.1
click at [619, 286] on ul "ForagerOne For all UHM undergraduate students, faculty, and staff A free resear…" at bounding box center [879, 487] width 590 height 402
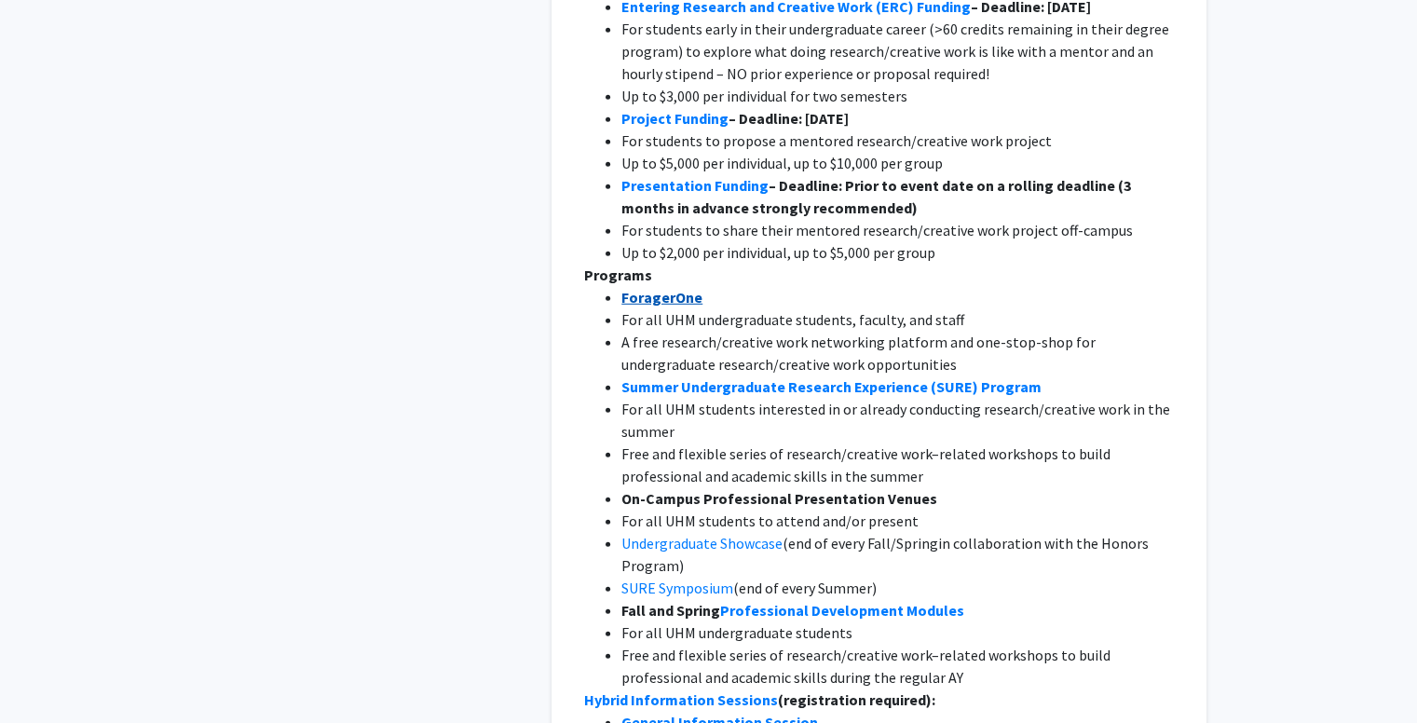
click at [644, 288] on strong "ForagerOne" at bounding box center [661, 297] width 81 height 19
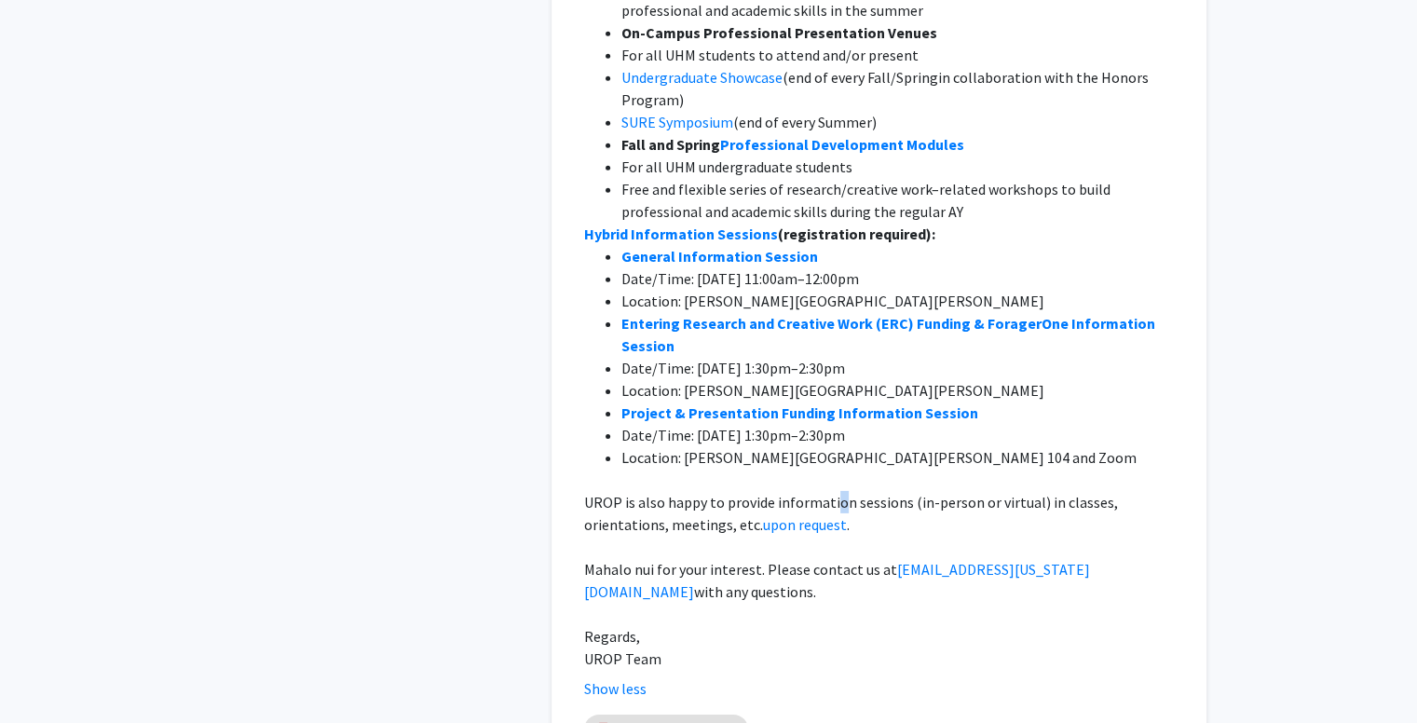
drag, startPoint x: 832, startPoint y: 426, endPoint x: 838, endPoint y: 437, distance: 12.9
click at [838, 493] on span "UROP is also happy to provide information sessions (in-person or virtual) in cl…" at bounding box center [852, 513] width 537 height 41
click at [844, 493] on span "UROP is also happy to provide information sessions (in-person or virtual) in cl…" at bounding box center [852, 513] width 537 height 41
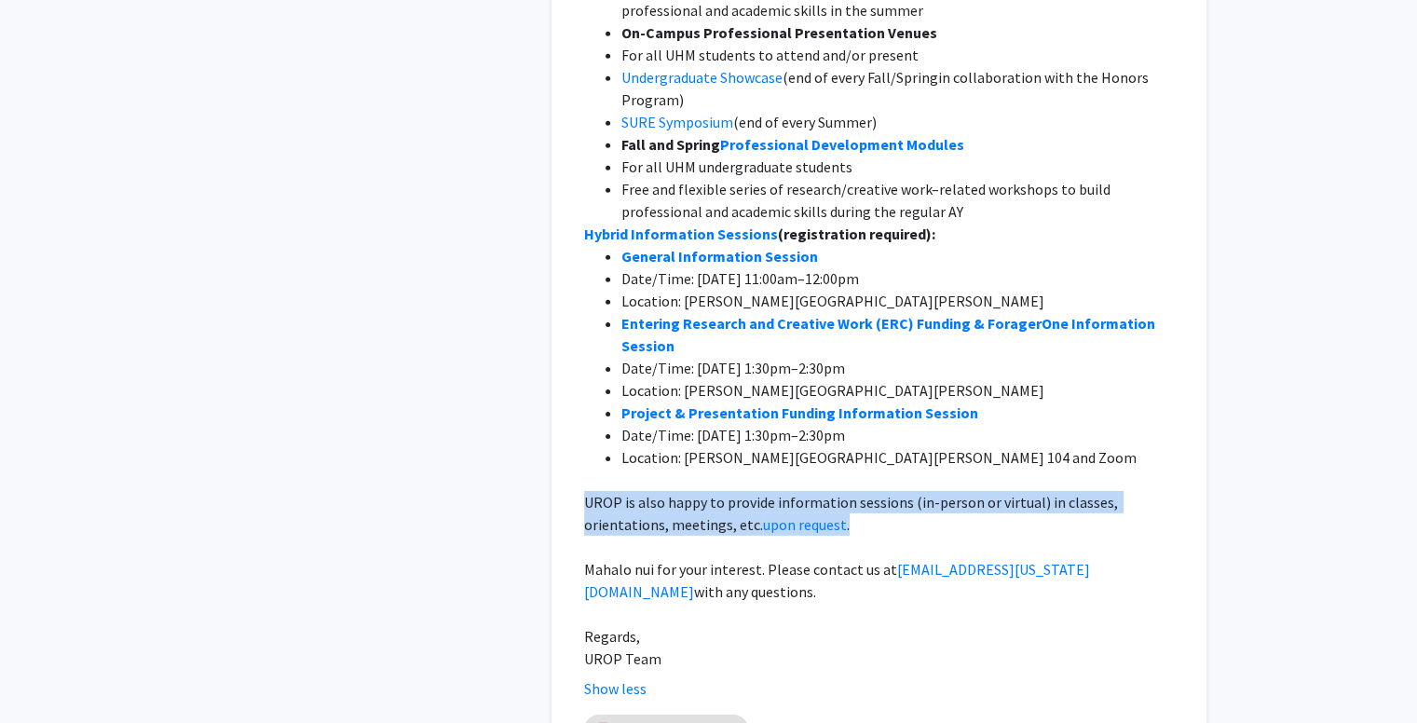
drag, startPoint x: 852, startPoint y: 457, endPoint x: 555, endPoint y: 429, distance: 298.4
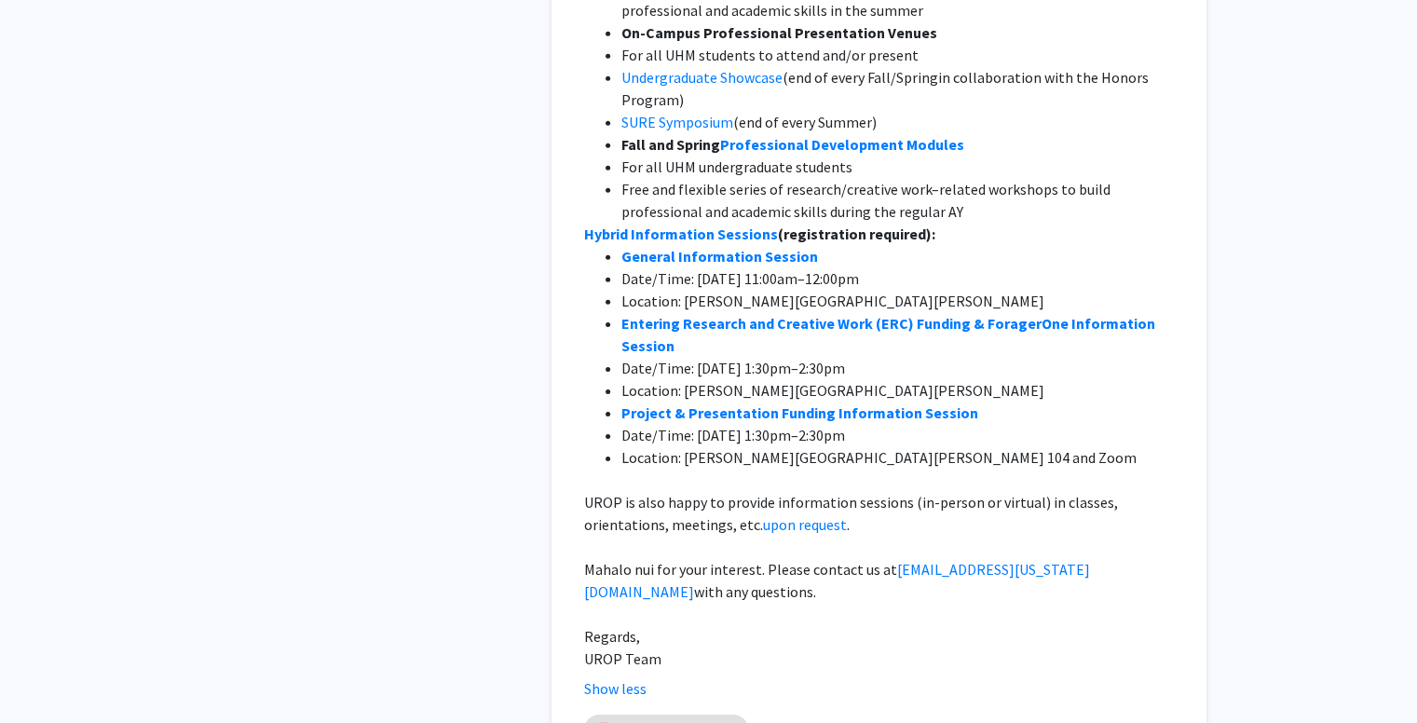
click at [585, 469] on p at bounding box center [879, 480] width 590 height 22
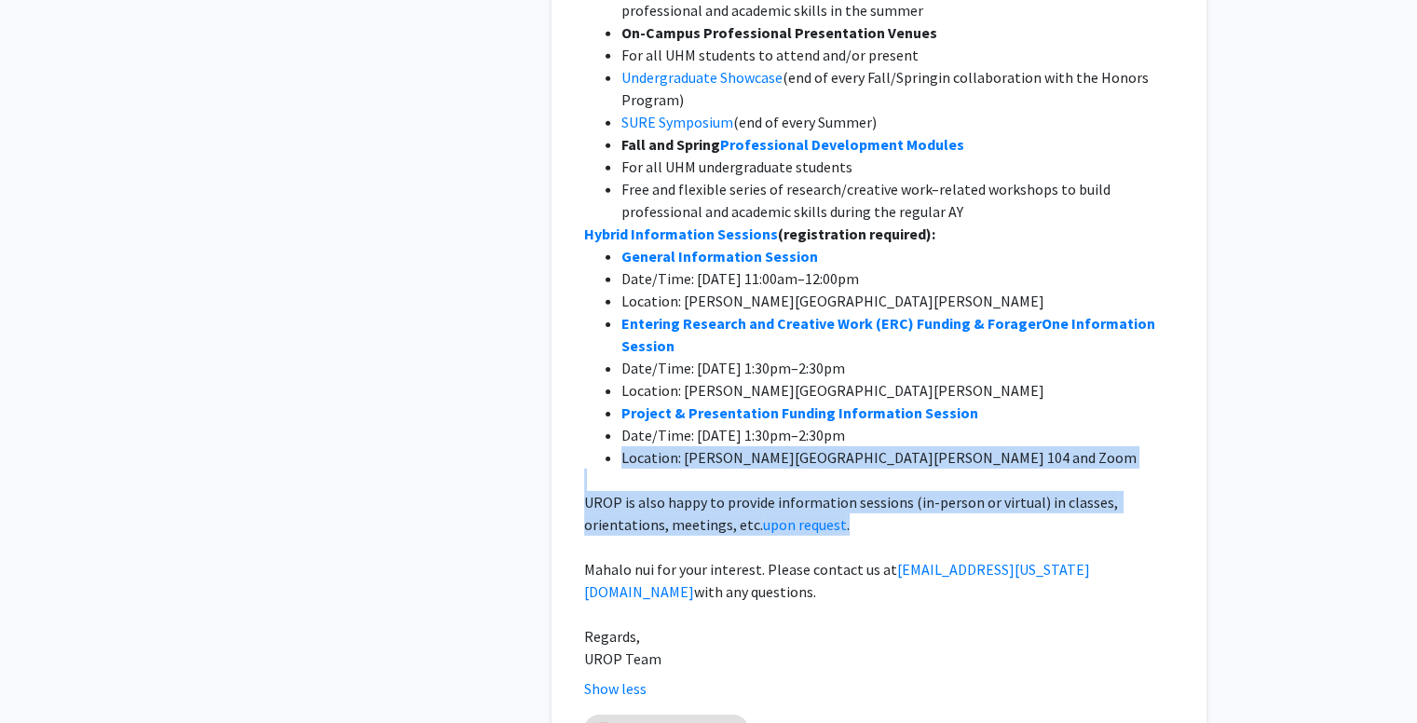
drag, startPoint x: 928, startPoint y: 456, endPoint x: 600, endPoint y: 382, distance: 336.1
